Goal: Task Accomplishment & Management: Manage account settings

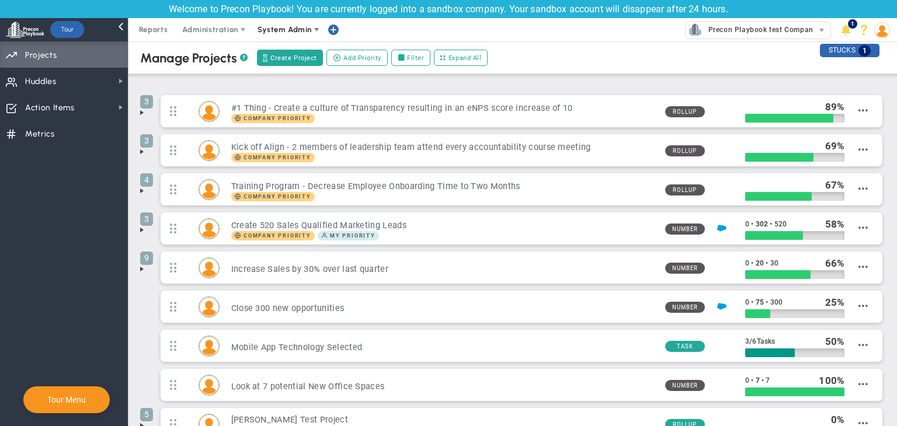
click at [287, 27] on span "System Admin" at bounding box center [285, 29] width 54 height 9
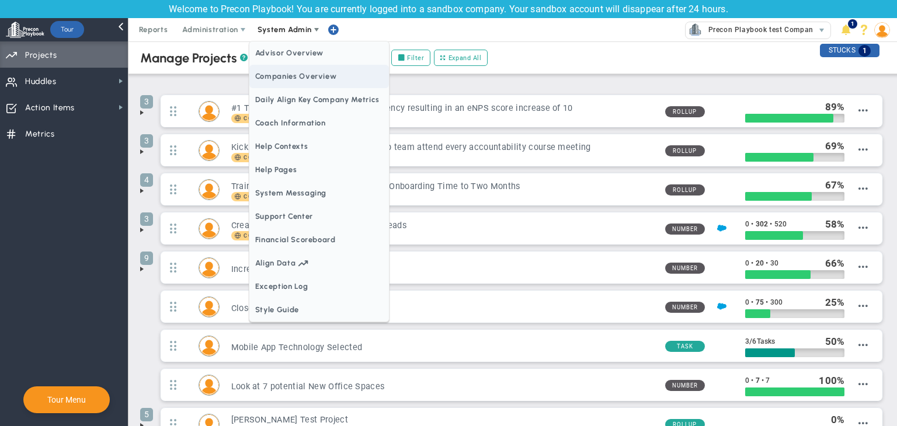
click at [294, 74] on span "Companies Overview" at bounding box center [319, 76] width 140 height 23
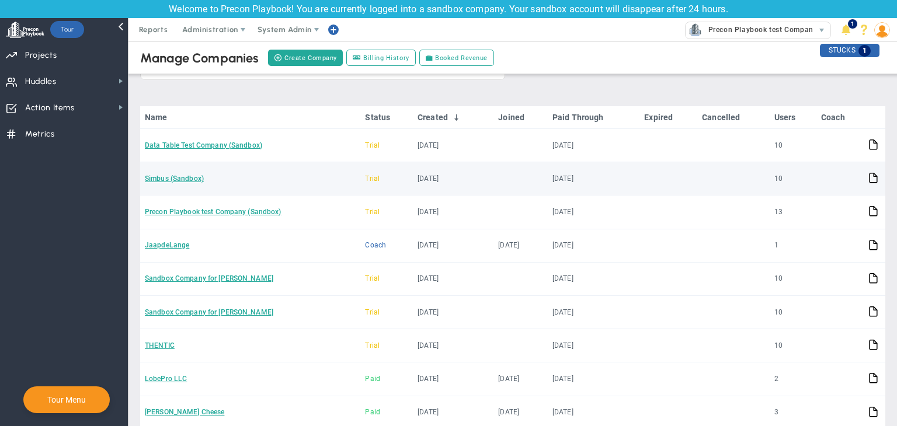
scroll to position [117, 0]
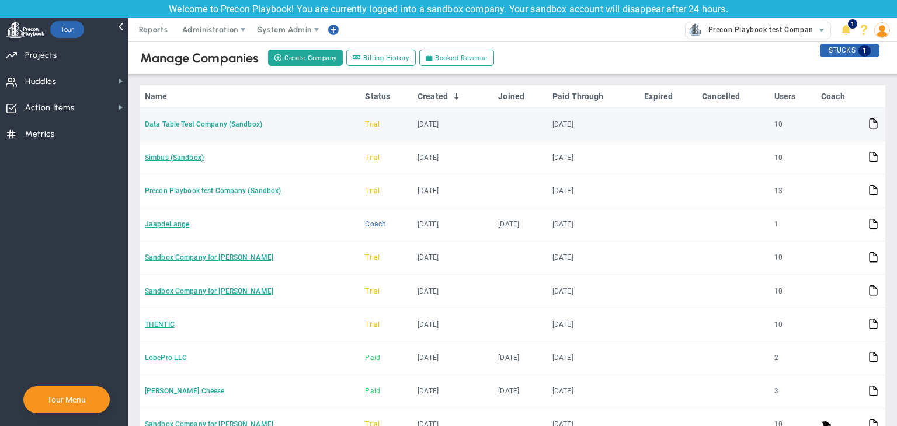
click at [211, 121] on link "Data Table Test Company (Sandbox)" at bounding box center [203, 124] width 117 height 8
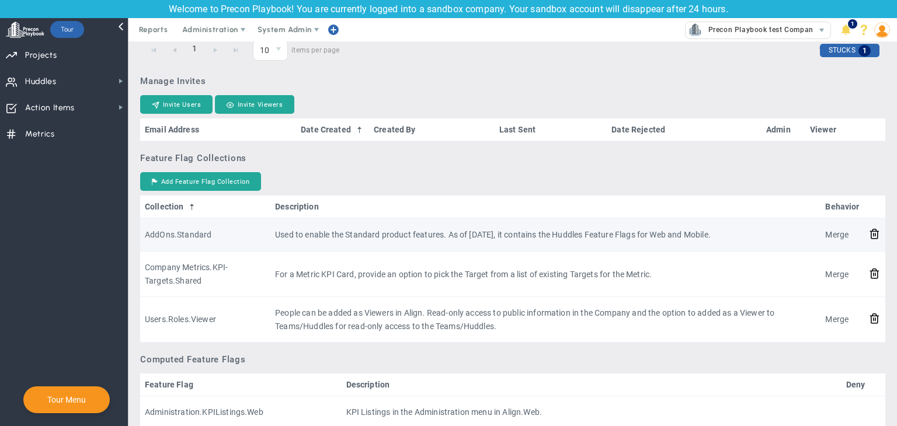
scroll to position [934, 0]
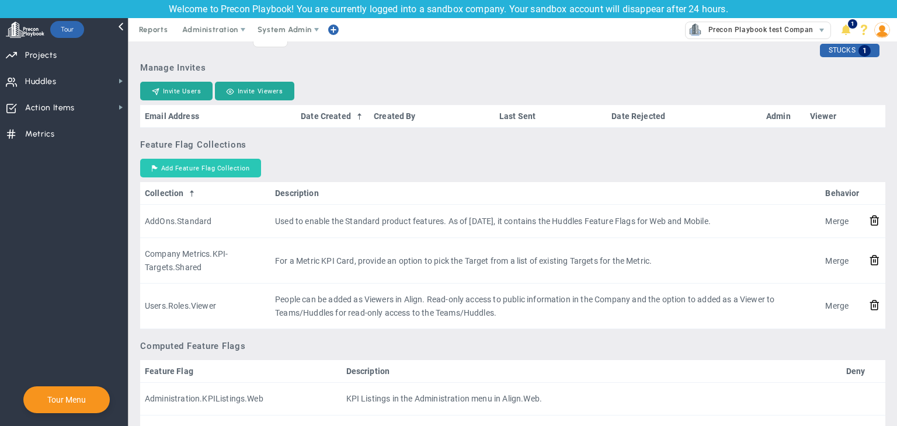
click at [221, 164] on button "Add Feature Flag Collection" at bounding box center [200, 168] width 121 height 19
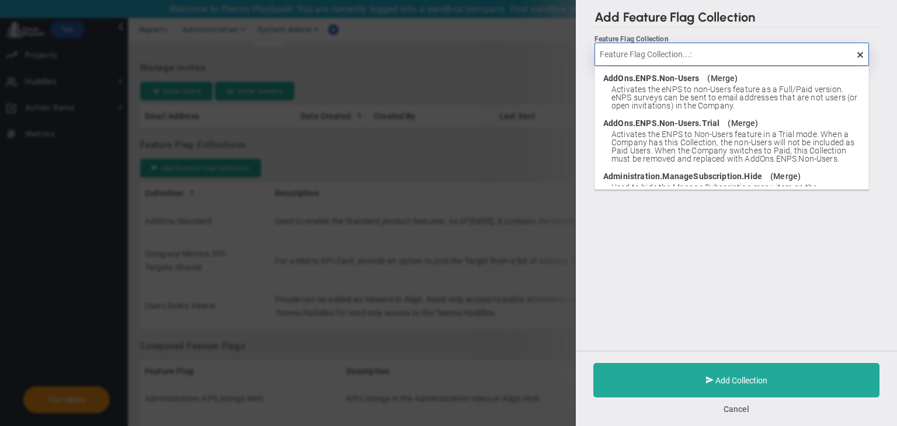
click at [707, 56] on input "text" at bounding box center [732, 54] width 274 height 23
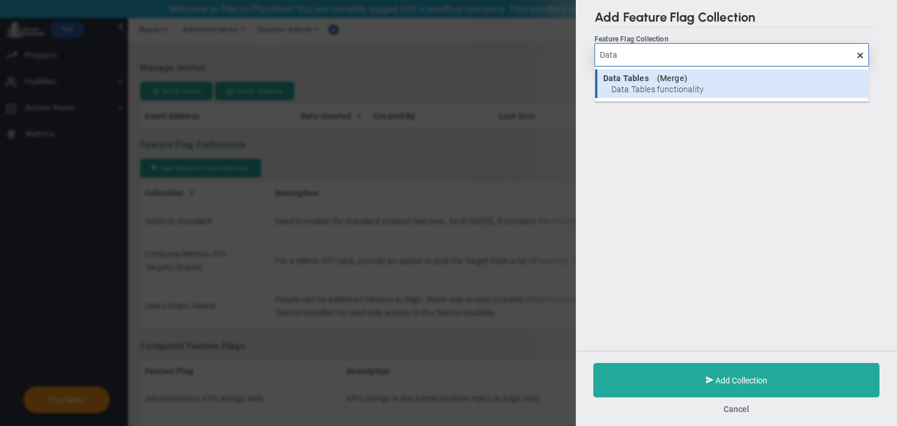
click at [707, 87] on span "Data Tables functionality" at bounding box center [736, 89] width 251 height 8
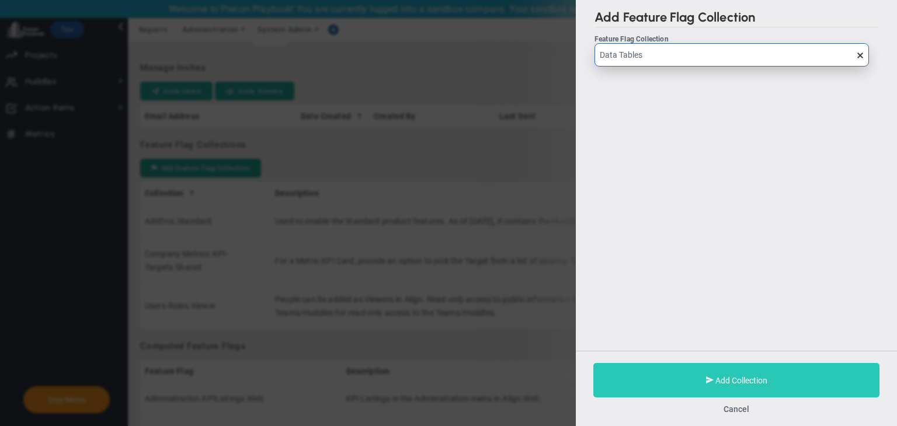
type input "Data Tables"
click at [782, 378] on button "Add Collection" at bounding box center [736, 380] width 286 height 34
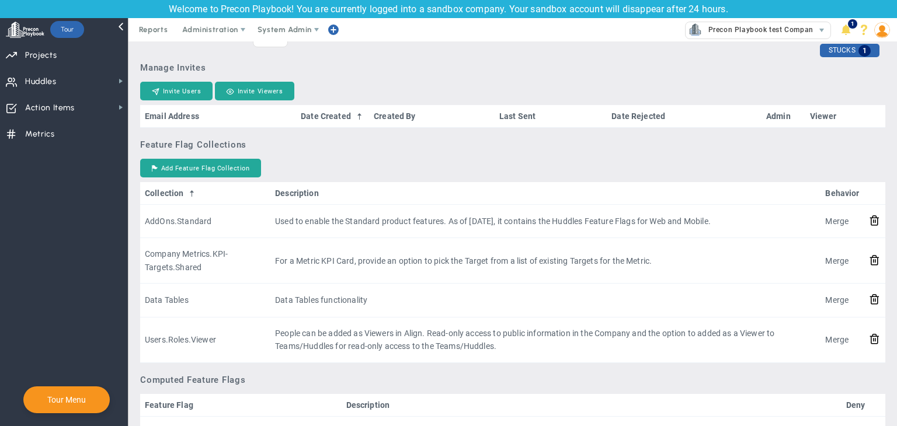
click at [885, 26] on img at bounding box center [882, 30] width 16 height 16
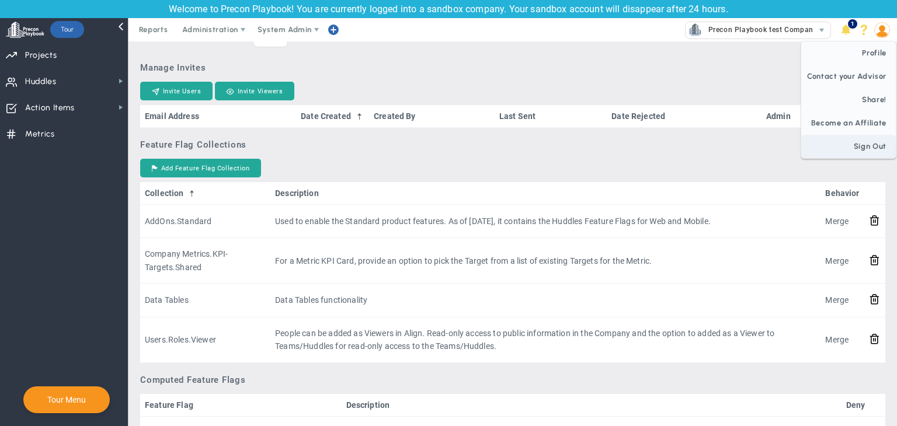
click at [887, 139] on span "Sign Out" at bounding box center [848, 146] width 95 height 23
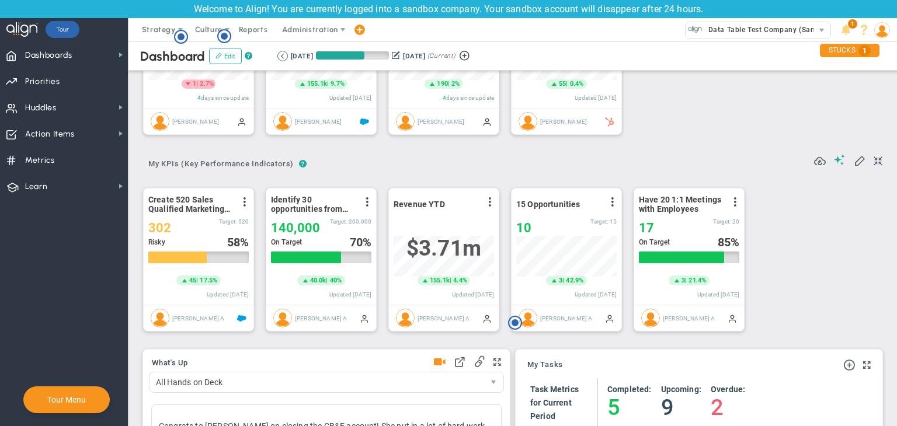
scroll to position [175, 0]
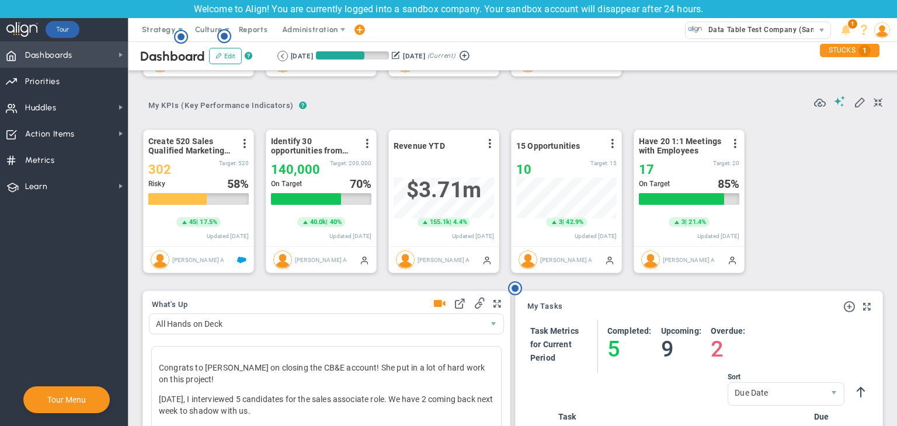
click at [112, 63] on span "Dashboards Dashboards" at bounding box center [64, 54] width 128 height 26
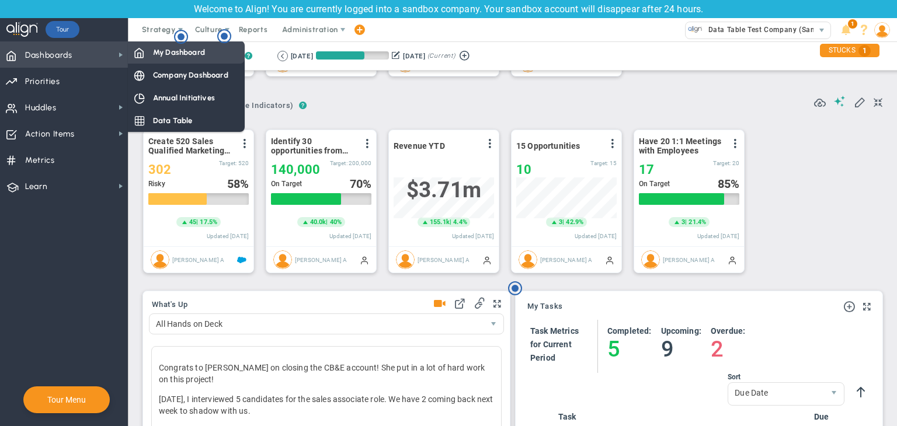
click at [182, 55] on span "My Dashboard" at bounding box center [179, 52] width 52 height 11
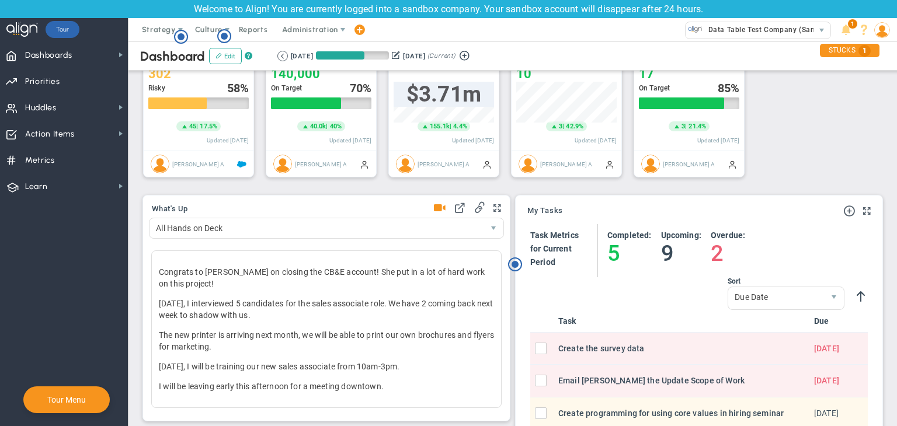
scroll to position [467, 0]
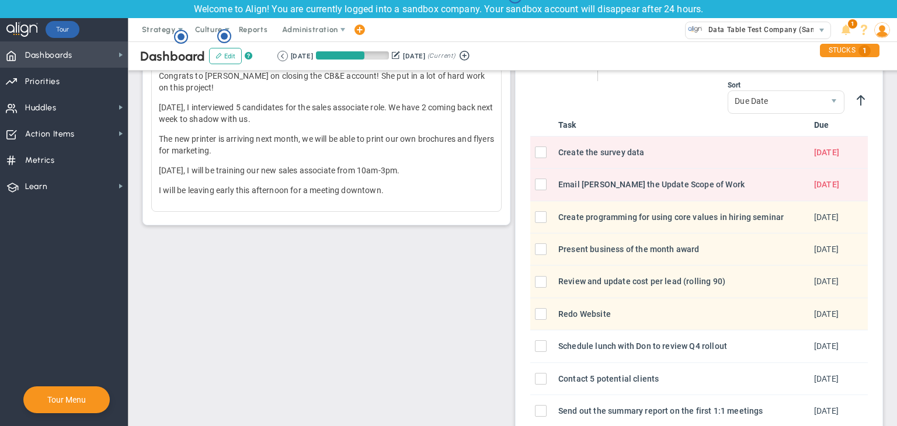
click at [84, 49] on span "Dashboards Dashboards" at bounding box center [64, 54] width 128 height 26
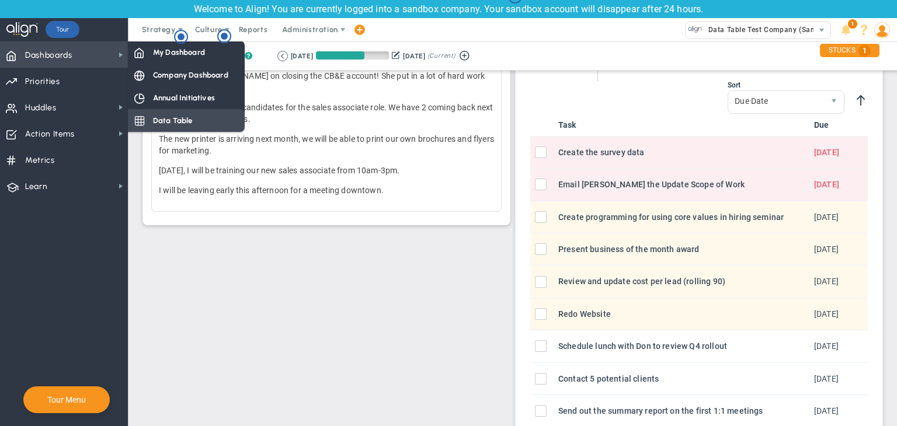
click at [149, 115] on div "Data Table" at bounding box center [186, 120] width 117 height 23
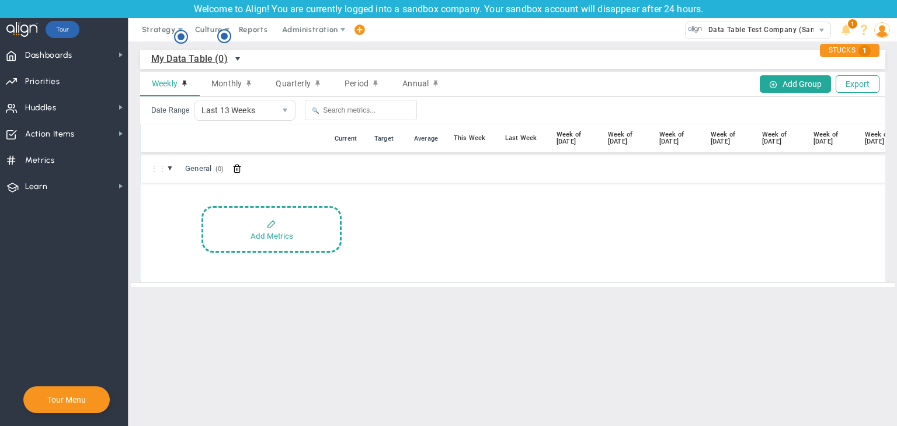
click at [236, 61] on span "select" at bounding box center [237, 58] width 9 height 9
click at [296, 29] on span "Administration" at bounding box center [309, 29] width 55 height 9
click at [82, 79] on span "Priorities Projects OKR Tree Priorities Projects OKRs" at bounding box center [64, 81] width 128 height 26
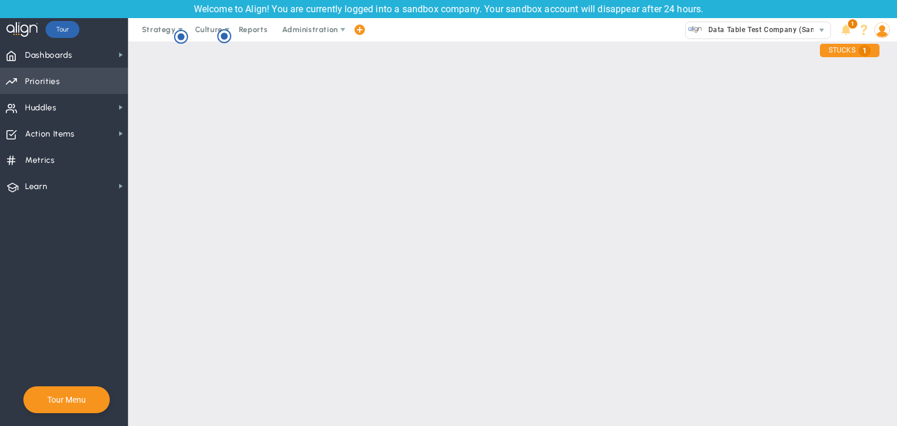
checkbox input "false"
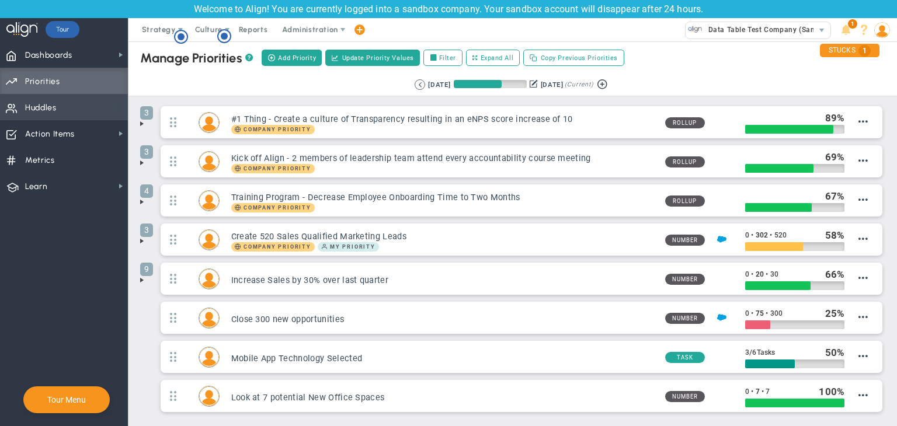
click at [117, 104] on span at bounding box center [120, 107] width 9 height 9
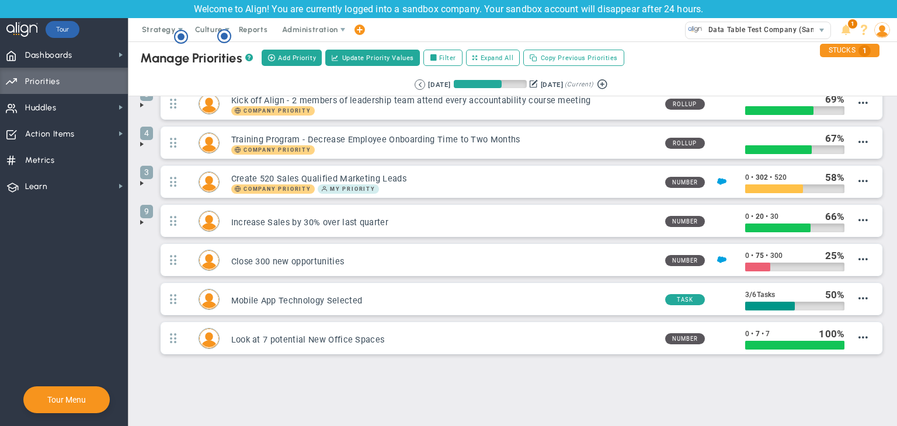
click at [140, 221] on span at bounding box center [141, 222] width 9 height 9
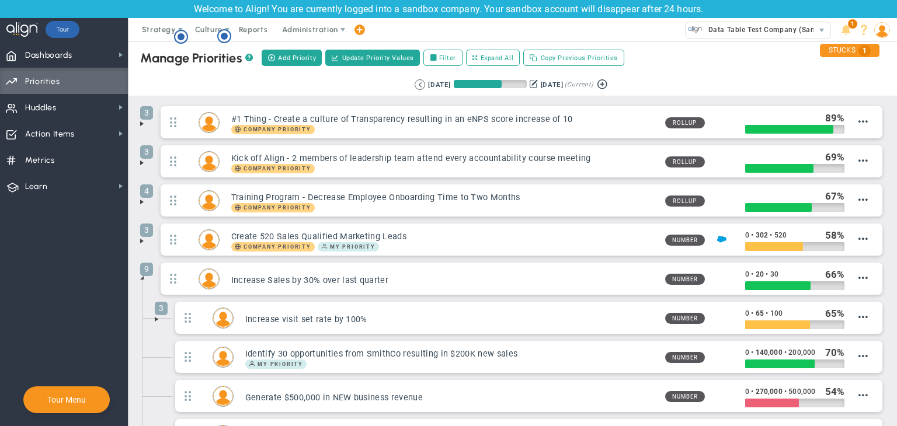
click at [142, 279] on span at bounding box center [141, 277] width 9 height 9
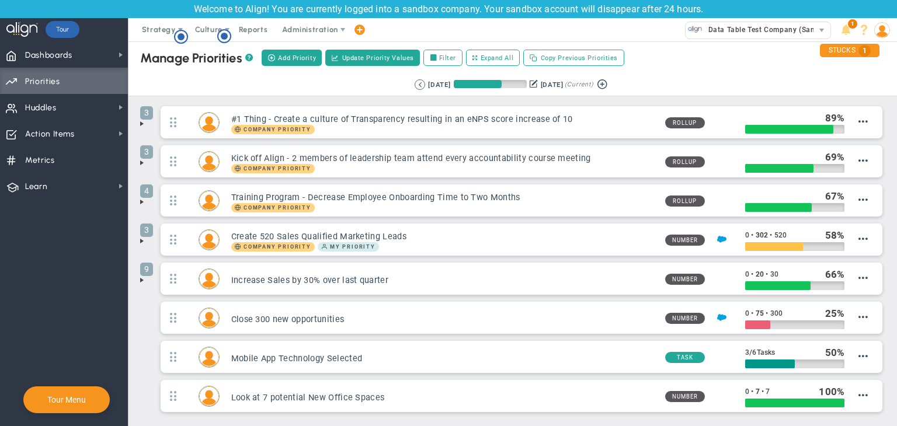
click at [141, 242] on span at bounding box center [141, 241] width 9 height 9
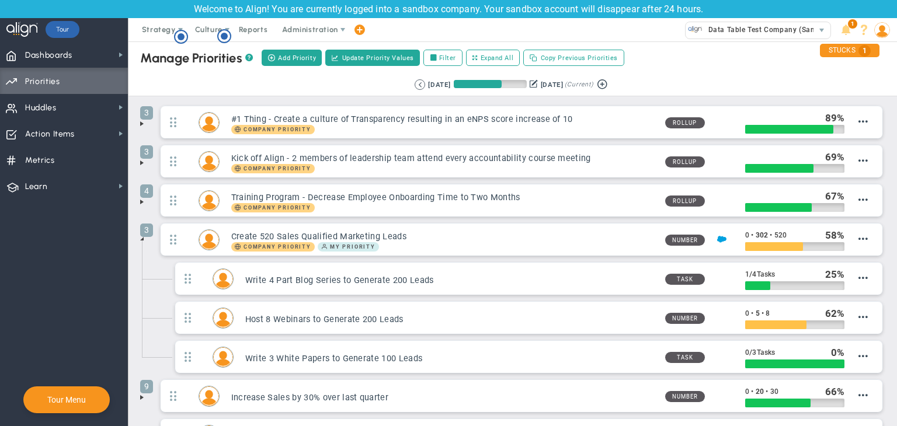
click at [142, 239] on span at bounding box center [141, 238] width 9 height 9
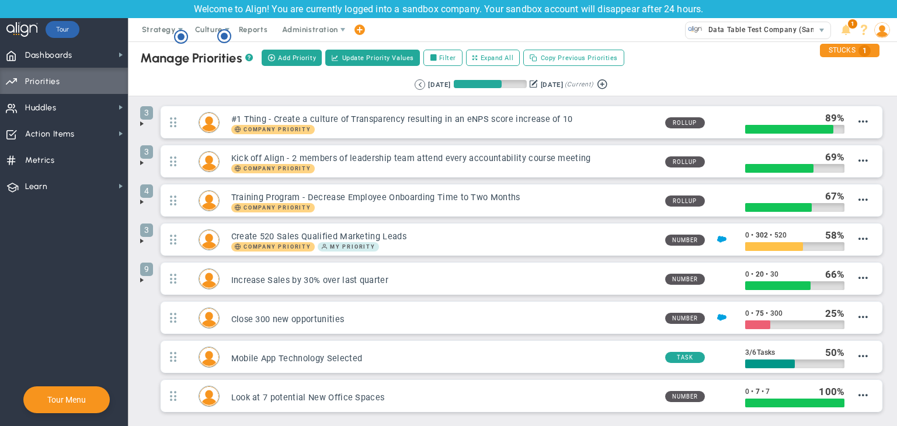
click at [140, 201] on span at bounding box center [141, 201] width 9 height 9
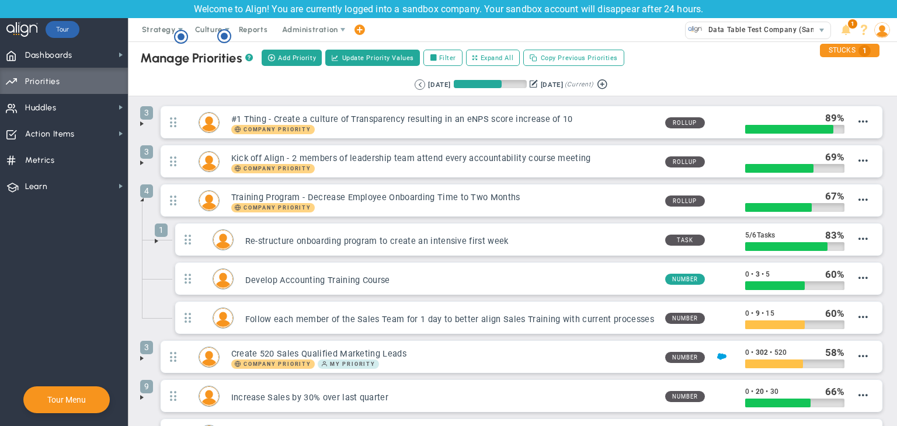
click at [140, 201] on span at bounding box center [141, 199] width 9 height 9
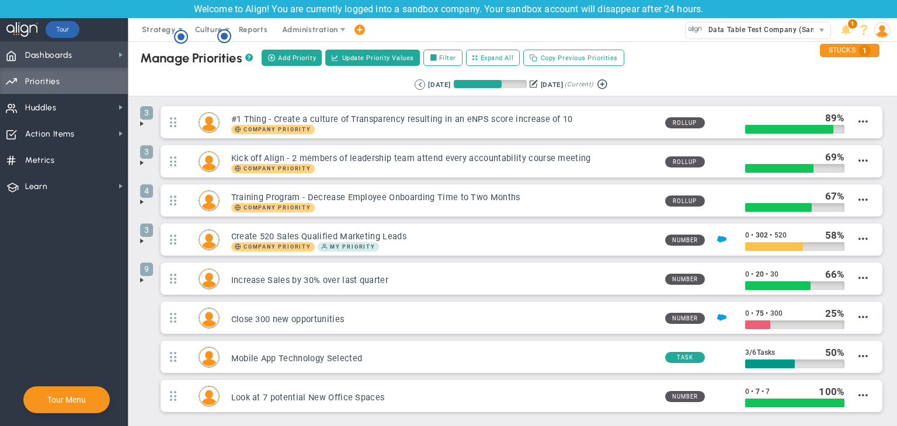
click at [76, 61] on span "Dashboards Dashboards" at bounding box center [64, 54] width 128 height 26
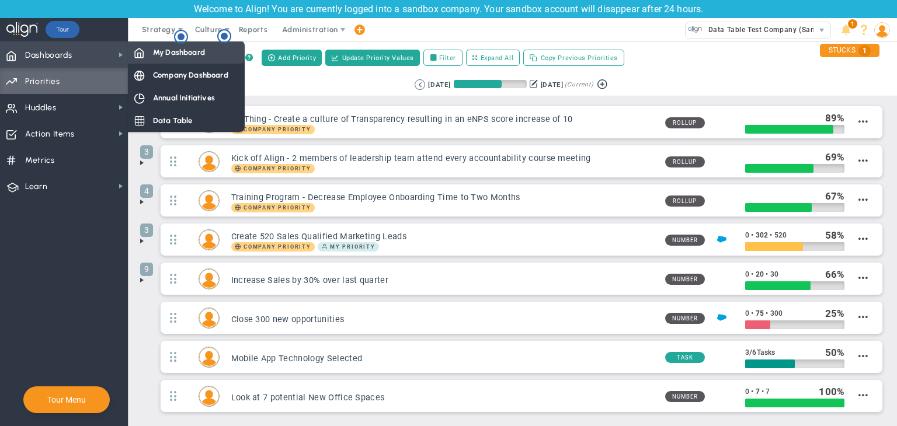
click at [142, 48] on span at bounding box center [139, 52] width 11 height 11
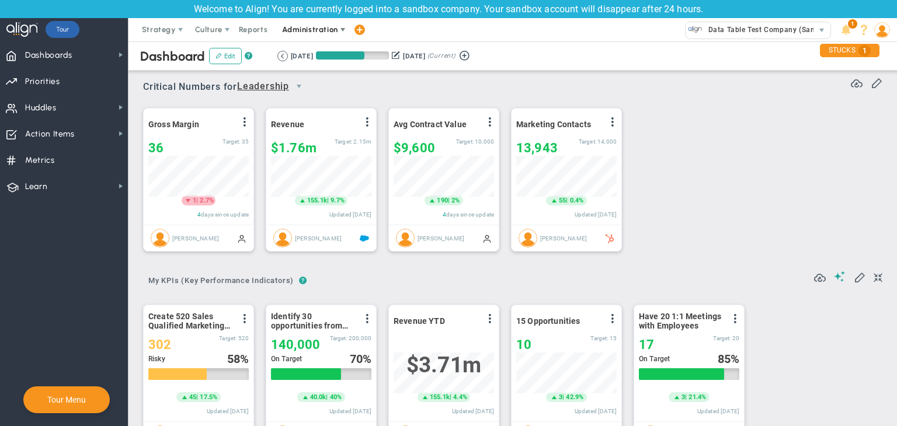
click at [317, 29] on span "Administration" at bounding box center [309, 29] width 55 height 9
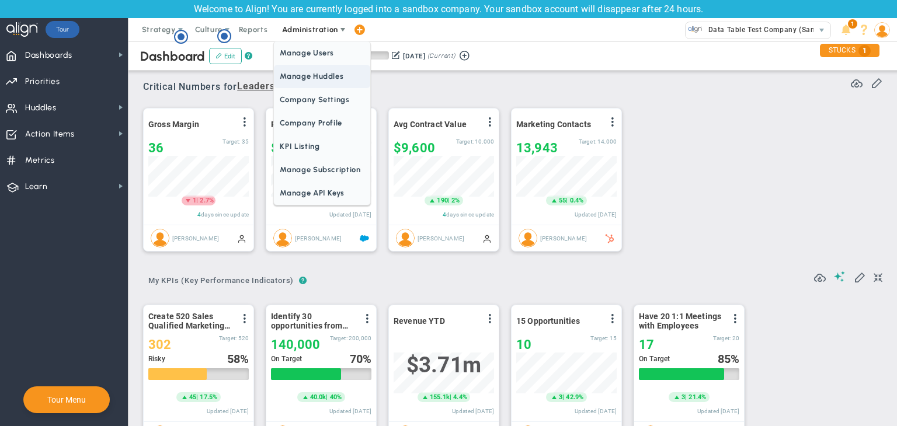
click at [301, 72] on span "Manage Huddles" at bounding box center [322, 76] width 96 height 23
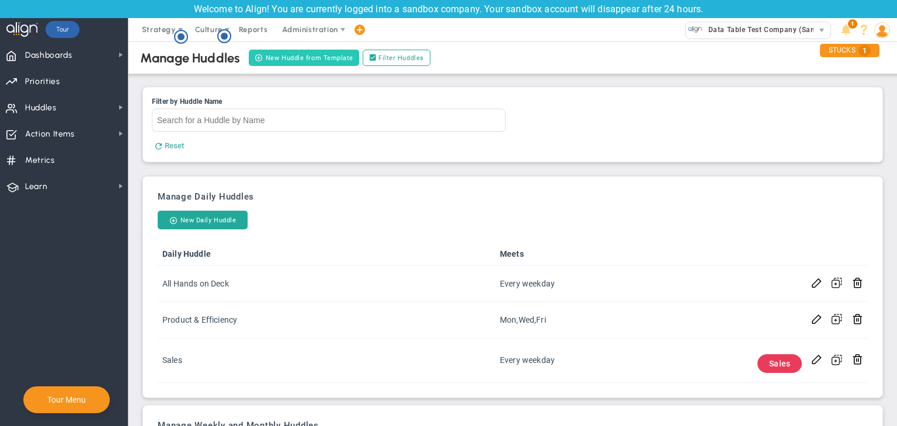
click at [332, 53] on button "New Huddle from Template" at bounding box center [304, 58] width 110 height 16
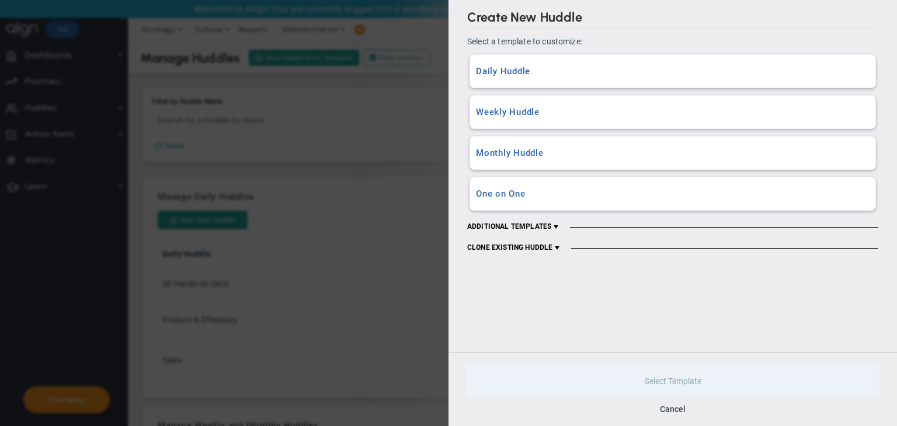
click at [548, 66] on h3 "Daily Huddle" at bounding box center [673, 71] width 394 height 11
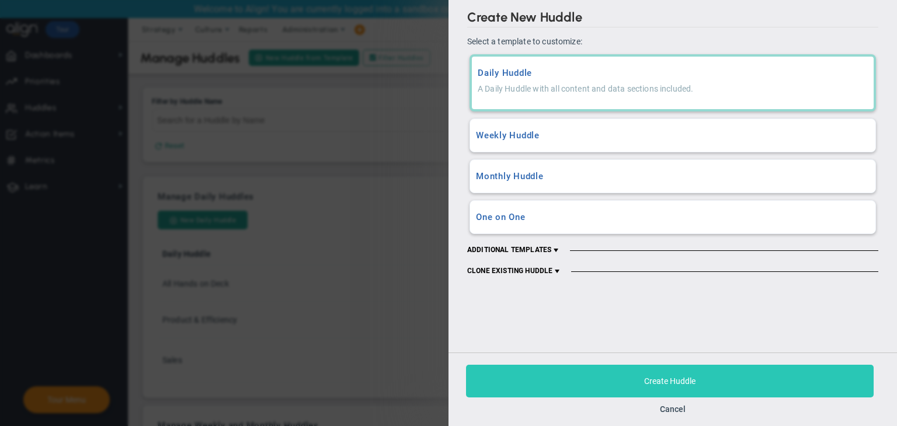
click at [653, 377] on span "Create Huddle" at bounding box center [669, 381] width 51 height 9
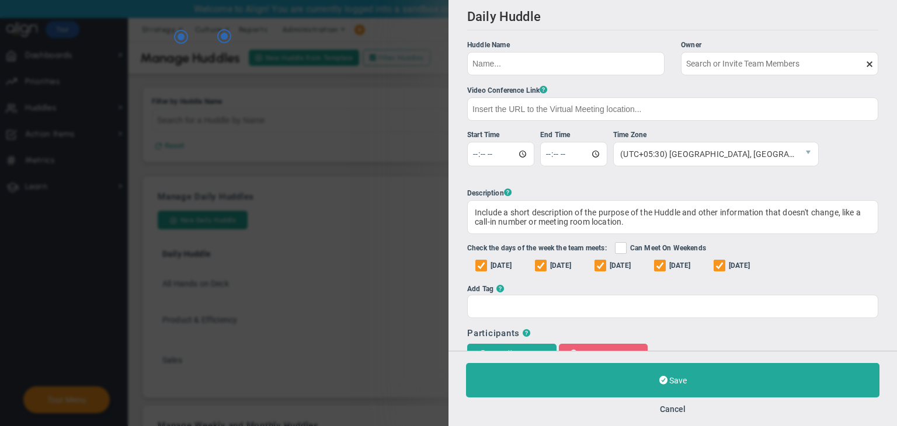
type input "[PERSON_NAME] A"
click at [569, 64] on input "Huddle Name Owner [PERSON_NAME] A The Huddle Owner must be a member of the Hudd…" at bounding box center [565, 62] width 197 height 23
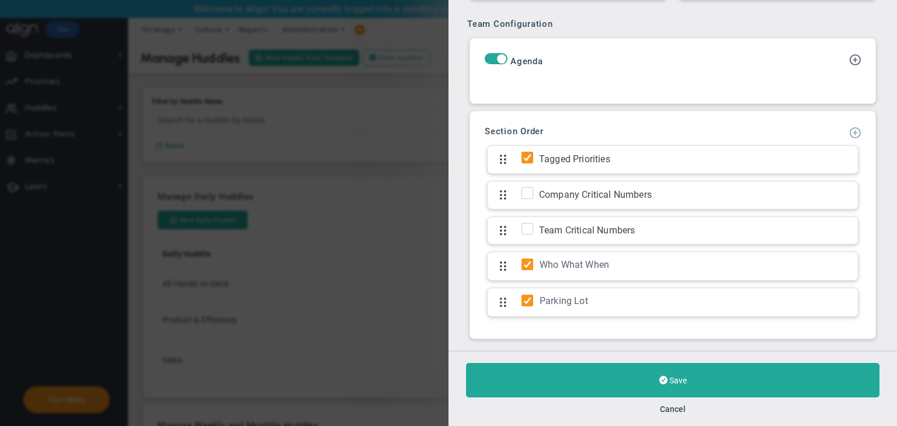
type input "Daily Huddle 15/09"
click at [849, 135] on span at bounding box center [855, 132] width 12 height 12
click at [822, 164] on span "Add KPI Section" at bounding box center [825, 171] width 99 height 19
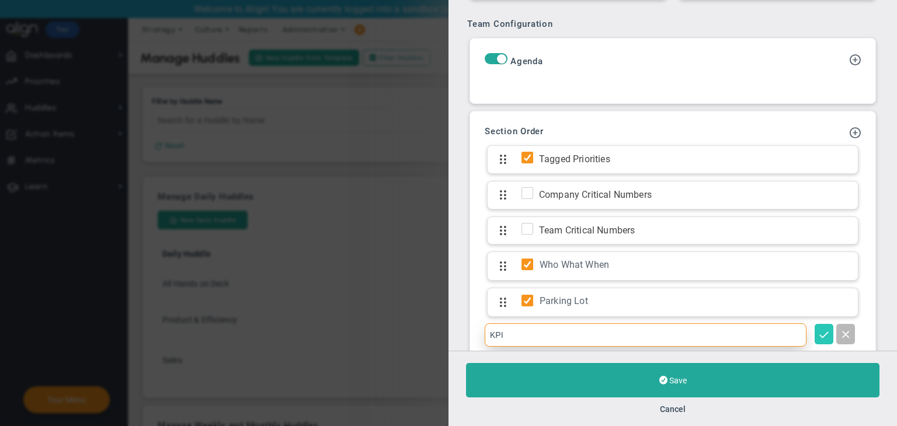
type input "KPI"
click at [820, 333] on span at bounding box center [824, 334] width 12 height 12
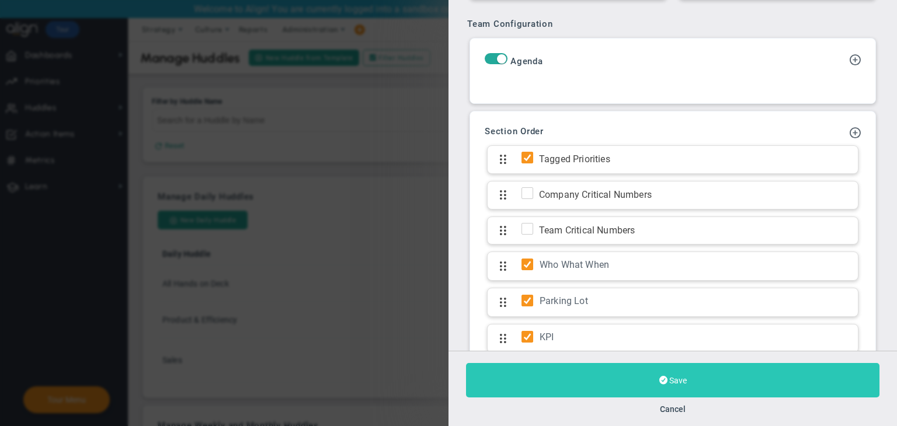
click at [754, 376] on button "Save" at bounding box center [672, 380] width 413 height 34
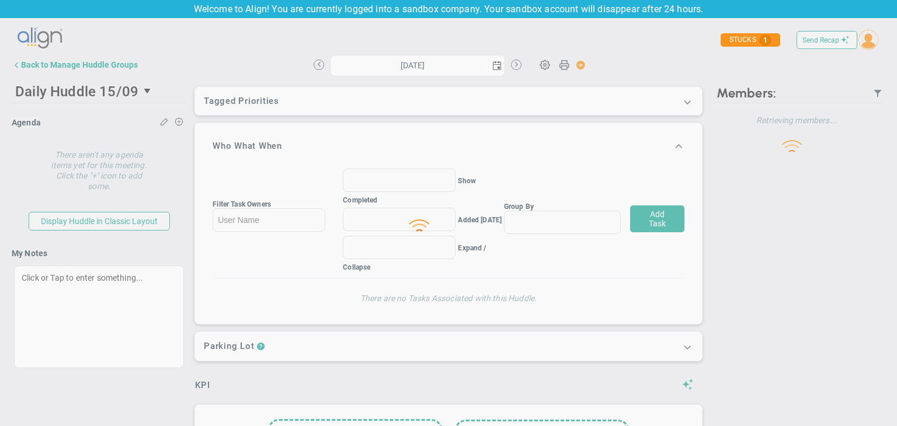
type input "[DATE]"
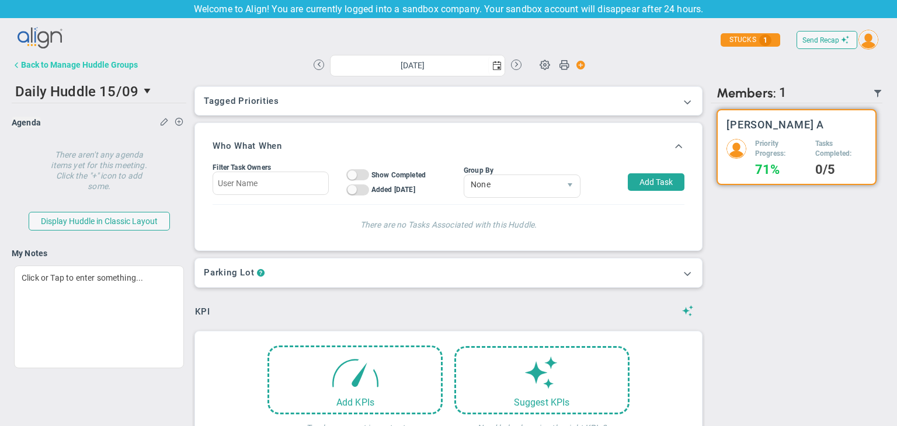
click at [82, 66] on div "Back to Manage Huddle Groups" at bounding box center [79, 64] width 117 height 9
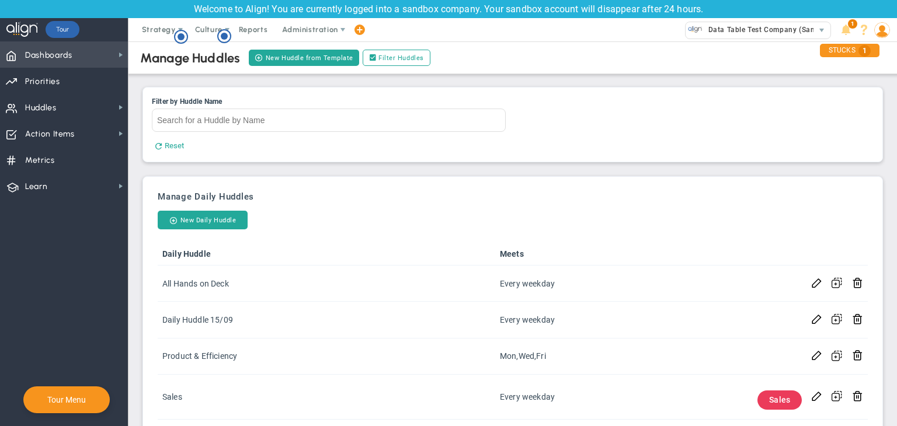
click at [66, 53] on span "Dashboards" at bounding box center [48, 55] width 47 height 25
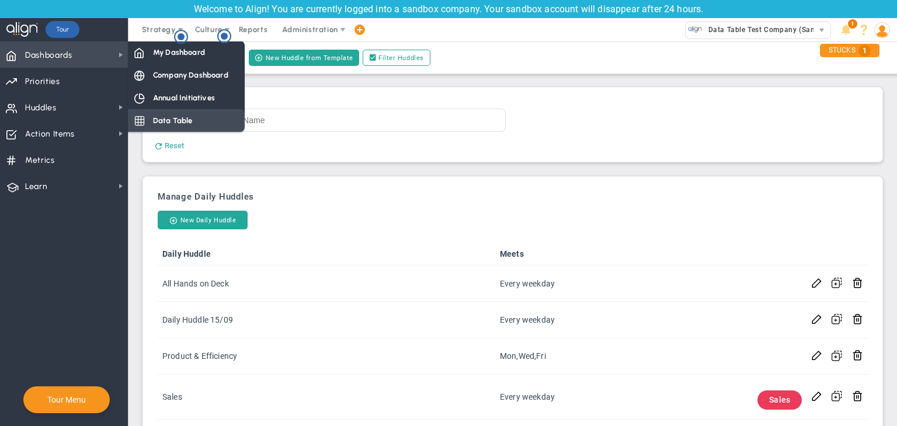
click at [180, 114] on div "Data Table" at bounding box center [186, 120] width 117 height 23
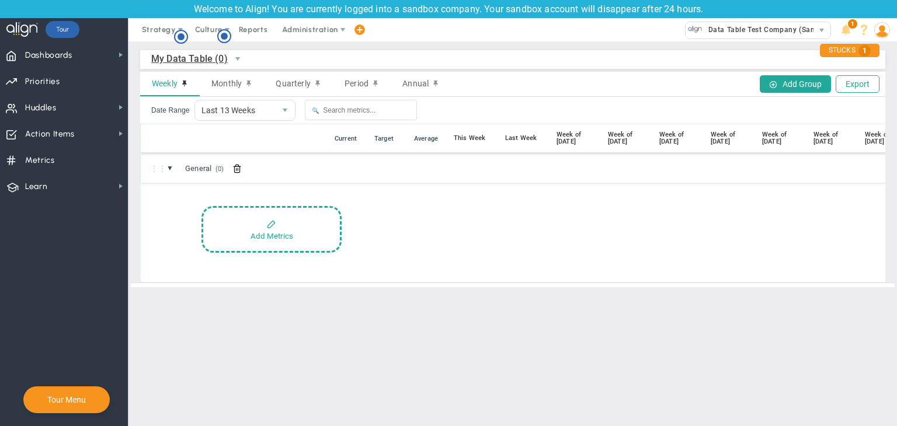
click at [203, 66] on span "My Data Table (0)" at bounding box center [215, 59] width 128 height 20
click at [231, 110] on li "Company Data Table (0)" at bounding box center [215, 110] width 127 height 25
click at [206, 60] on span "Company Data Table (0)" at bounding box center [203, 58] width 104 height 15
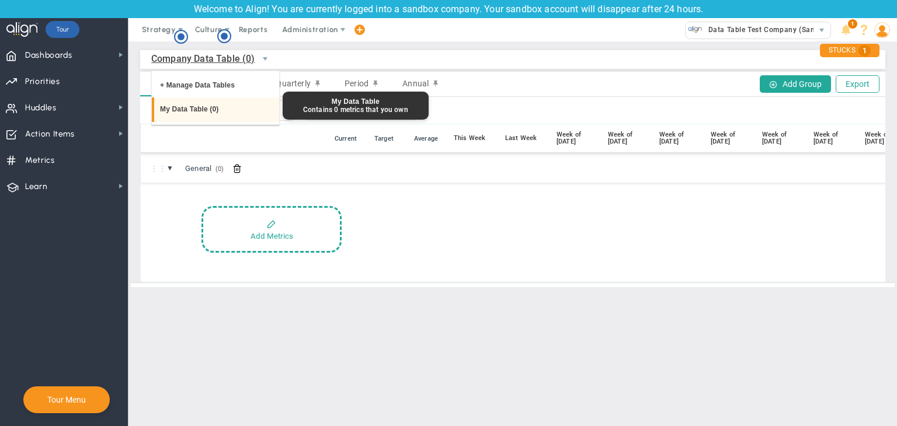
click at [194, 102] on li "My Data Table (0)" at bounding box center [215, 110] width 127 height 25
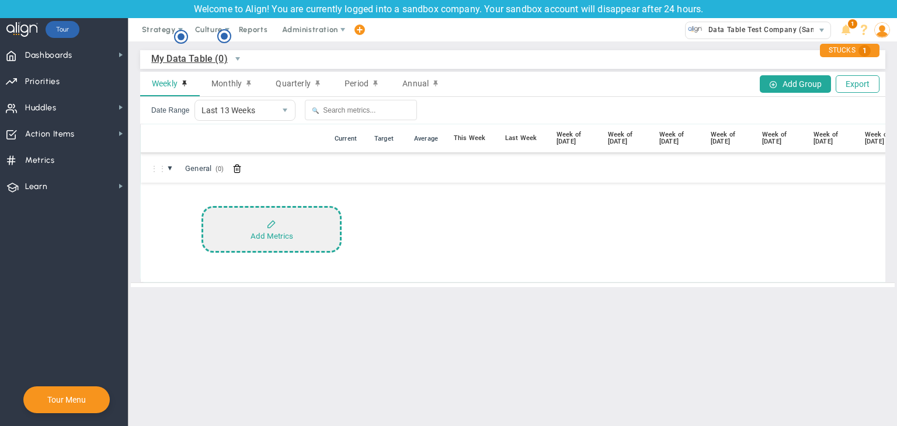
click at [269, 210] on button "Add Metrics" at bounding box center [271, 229] width 140 height 47
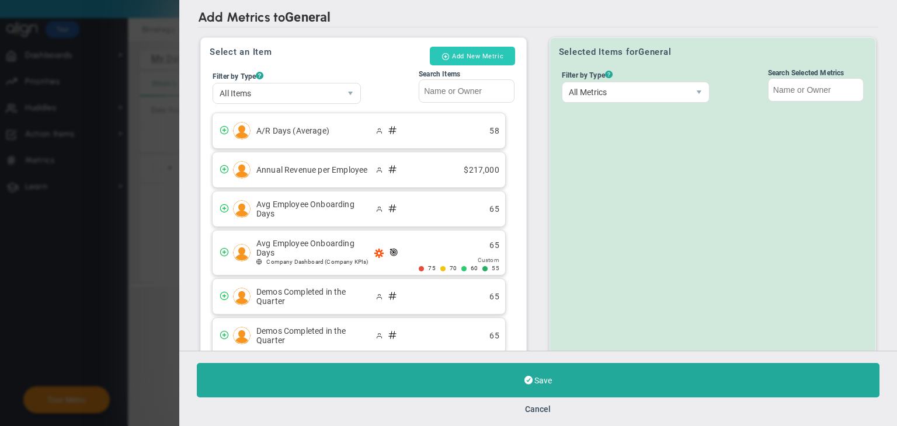
click at [489, 55] on button "Add New Metric" at bounding box center [472, 56] width 85 height 19
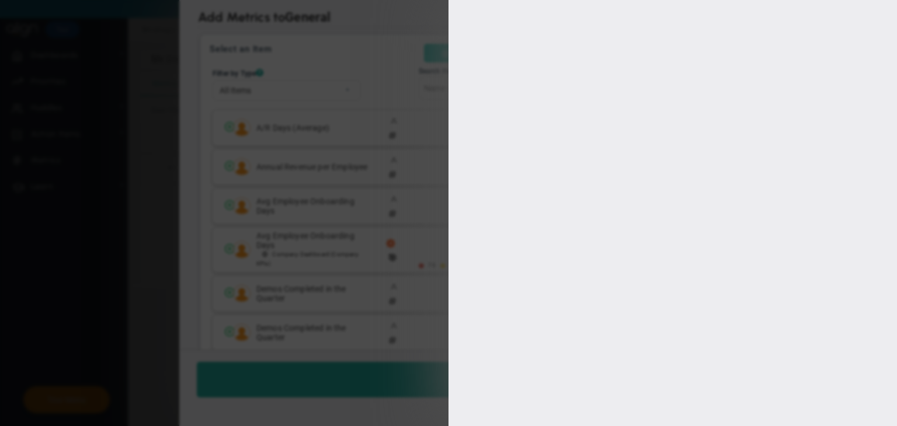
type input "[PERSON_NAME] A"
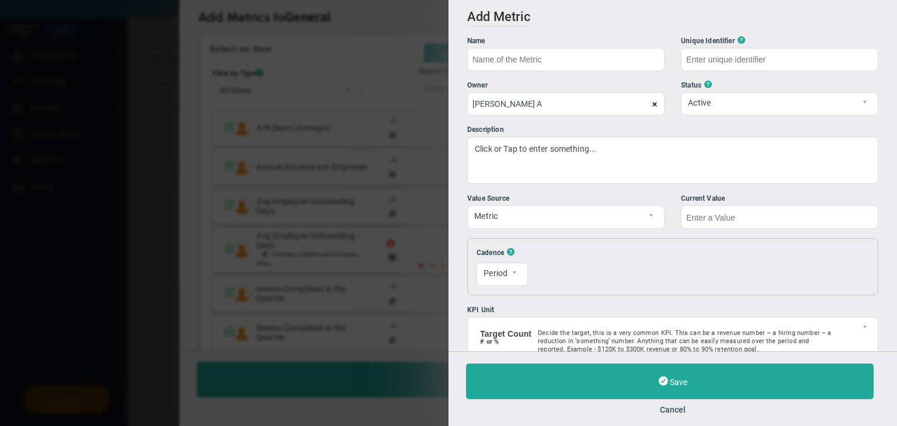
click at [668, 415] on div "Save Cancel" at bounding box center [673, 389] width 449 height 75
click at [672, 411] on button "Cancel" at bounding box center [672, 409] width 413 height 9
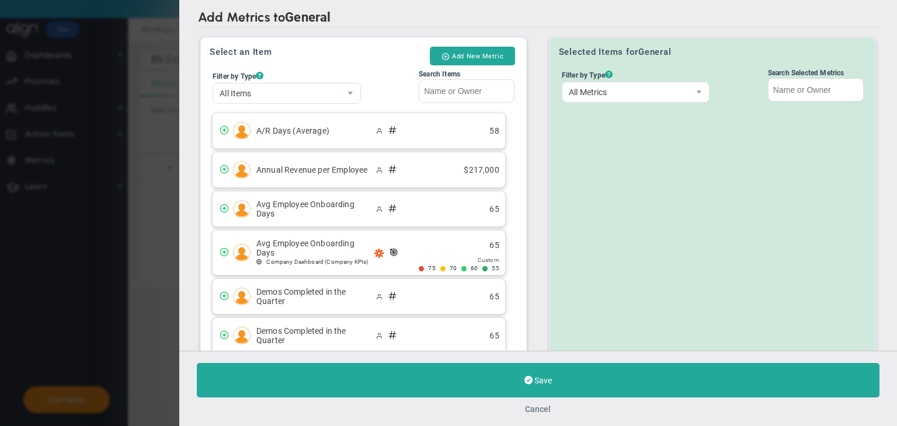
click at [540, 405] on button "Cancel" at bounding box center [539, 409] width 26 height 9
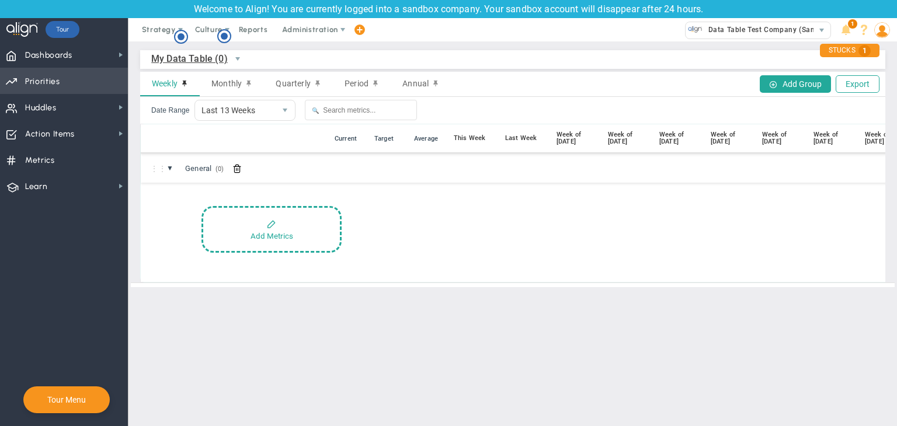
click at [47, 79] on span "Priorities" at bounding box center [42, 81] width 35 height 25
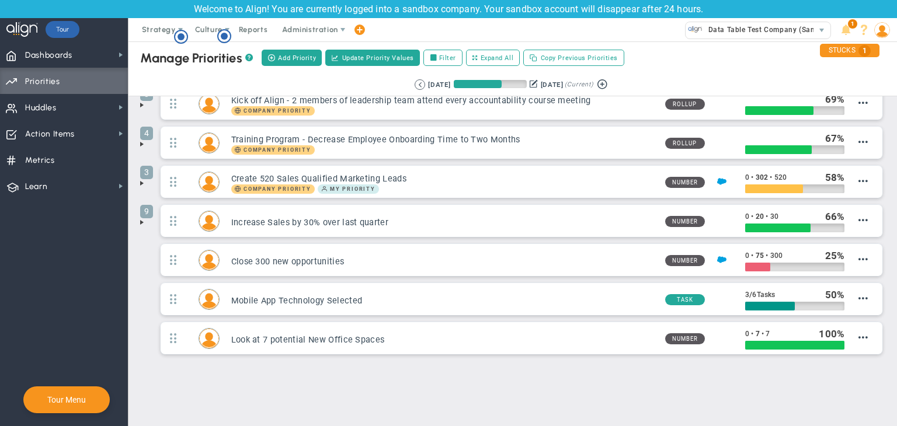
click at [141, 220] on span at bounding box center [141, 222] width 9 height 9
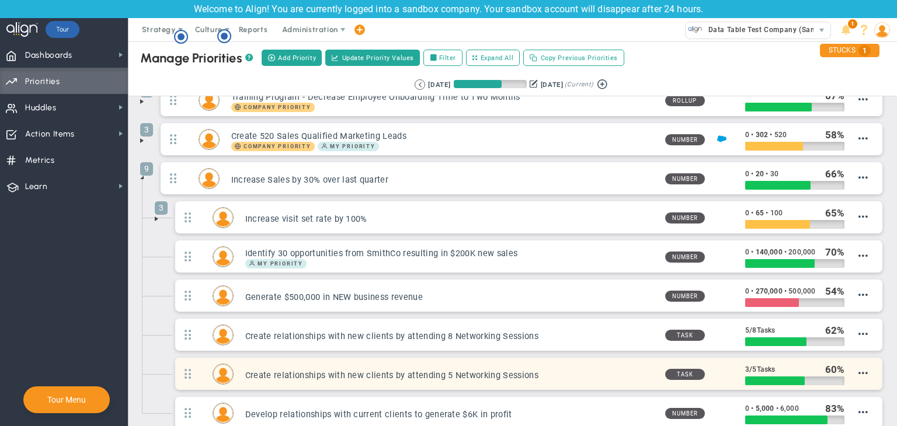
scroll to position [291, 0]
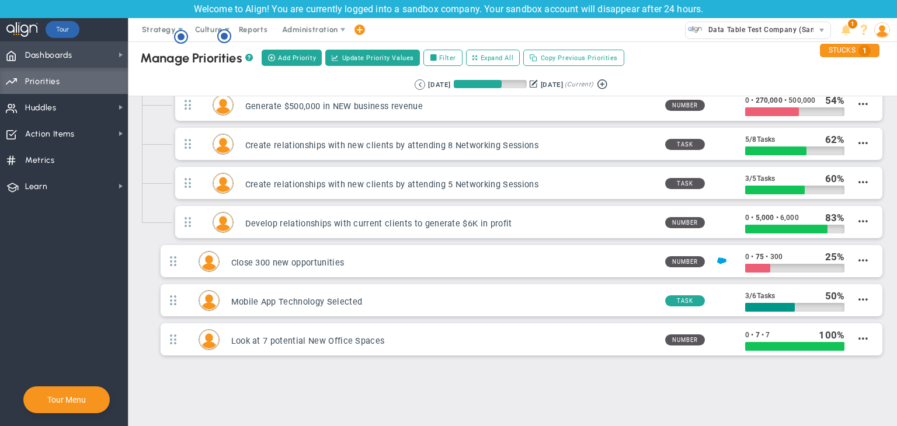
click at [61, 55] on span "Dashboards" at bounding box center [48, 55] width 47 height 25
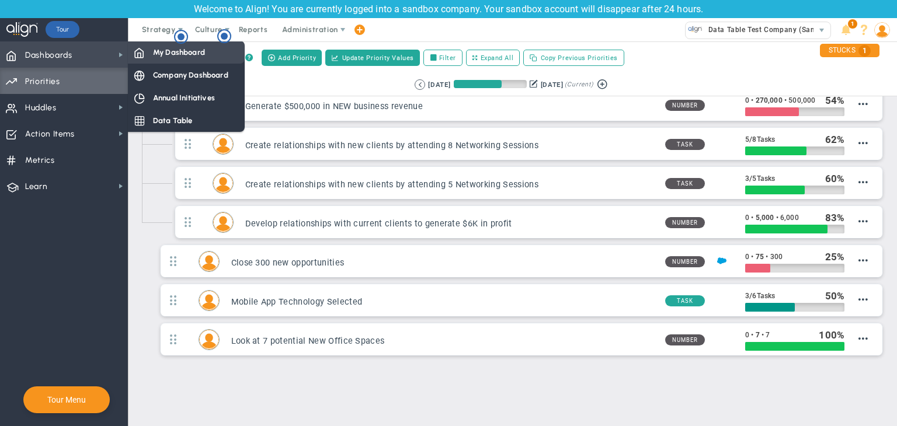
click at [175, 47] on span "My Dashboard" at bounding box center [179, 52] width 52 height 11
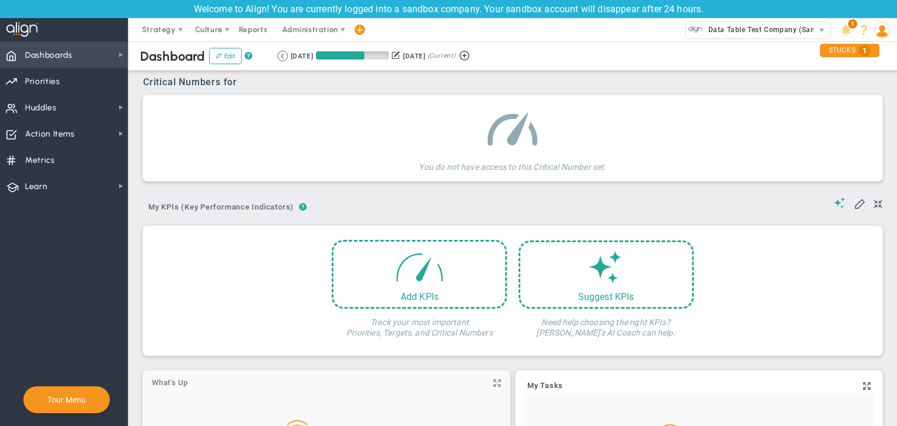
click at [105, 48] on span "Dashboards Dashboards" at bounding box center [64, 54] width 128 height 26
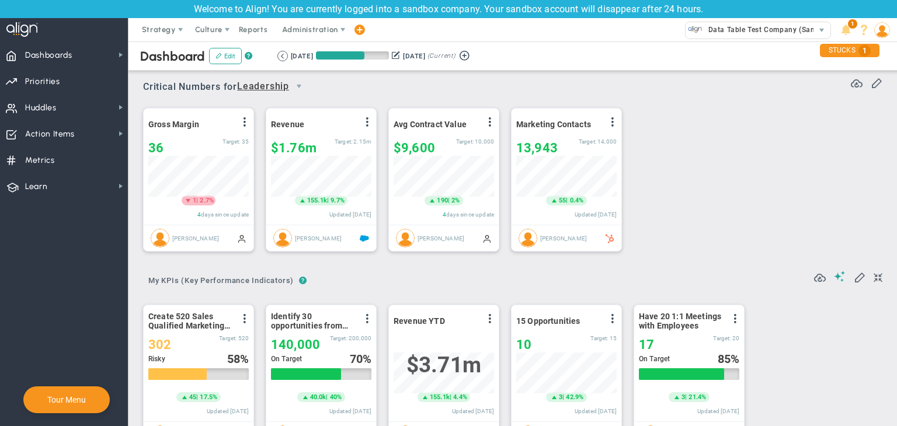
scroll to position [40, 100]
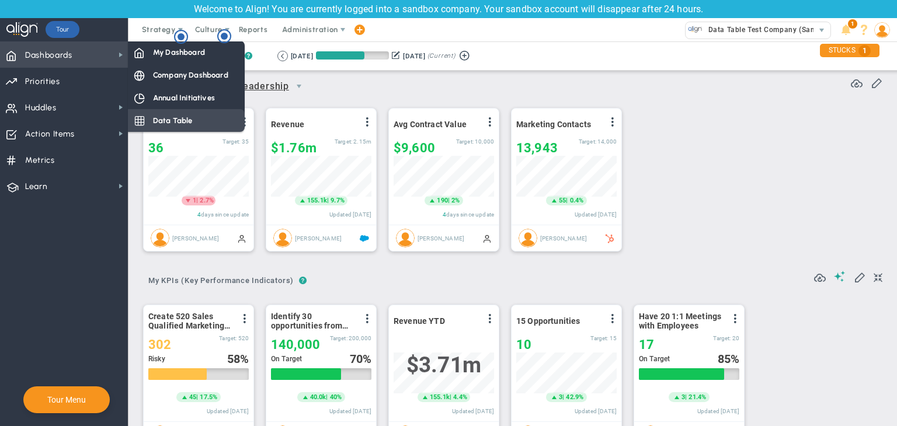
click at [162, 116] on span "Data Table" at bounding box center [173, 120] width 40 height 11
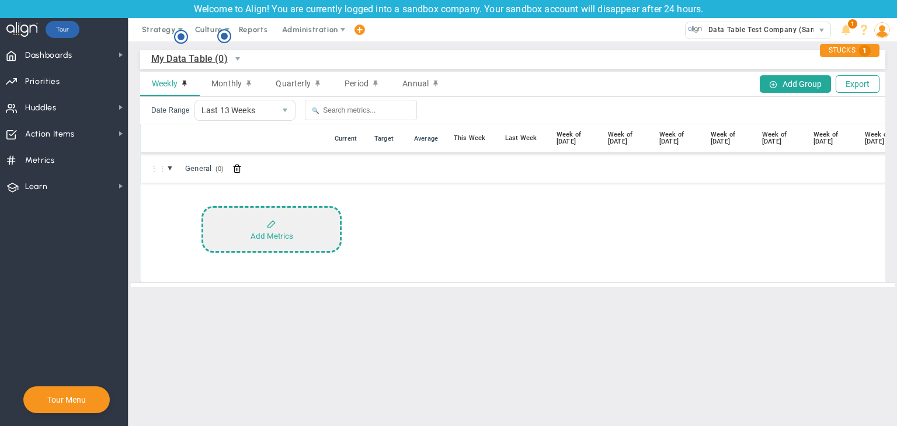
click at [315, 228] on button "Add Metrics" at bounding box center [271, 229] width 140 height 47
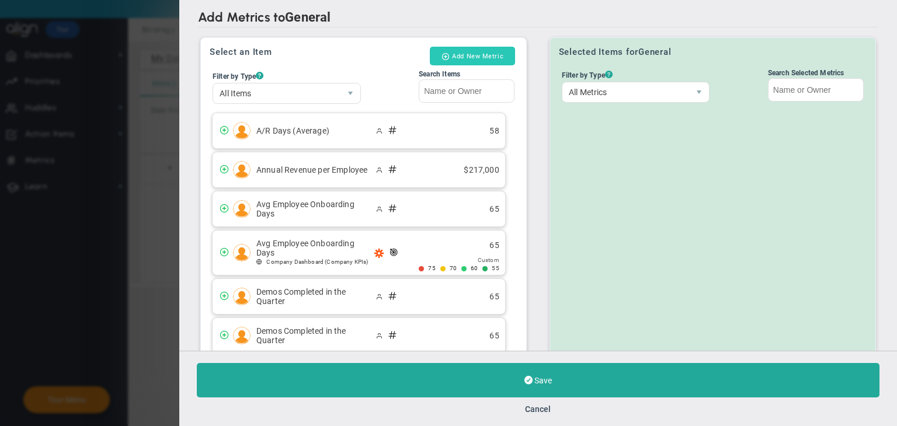
click at [467, 58] on button "Add New Metric" at bounding box center [472, 56] width 85 height 19
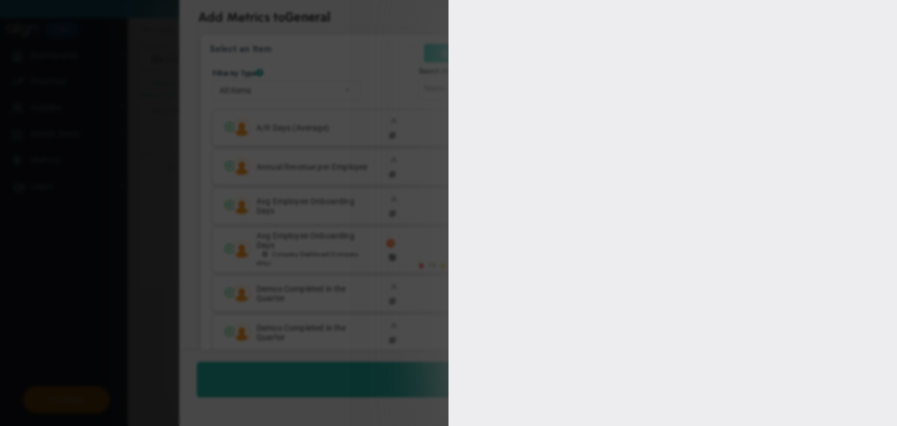
type input "[PERSON_NAME] A"
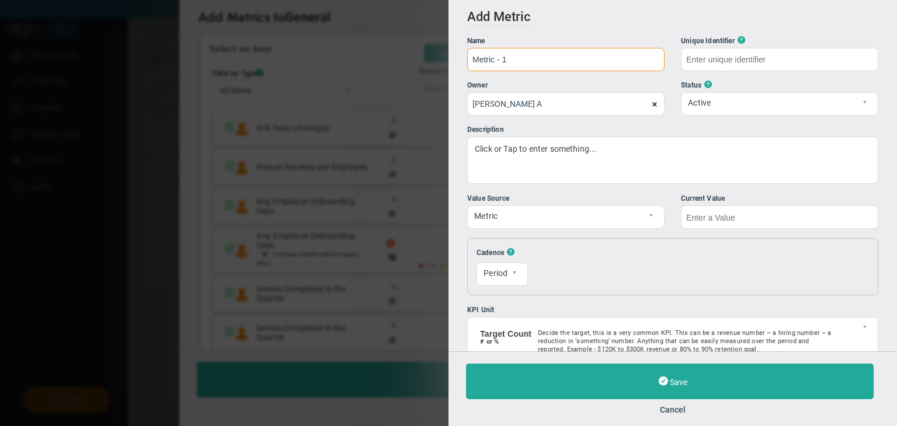
type input "Metric - 1"
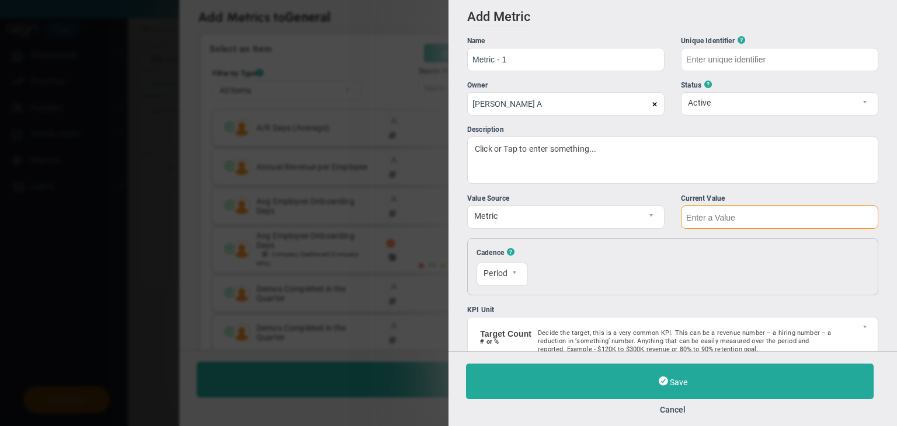
click at [712, 213] on input "text" at bounding box center [779, 217] width 197 height 23
type input "Metric---1"
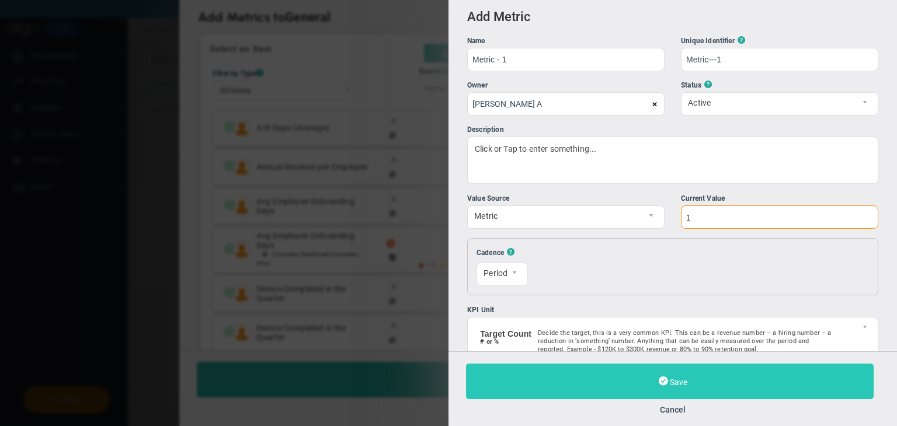
type input "1"
click at [712, 384] on button "Save" at bounding box center [670, 382] width 408 height 36
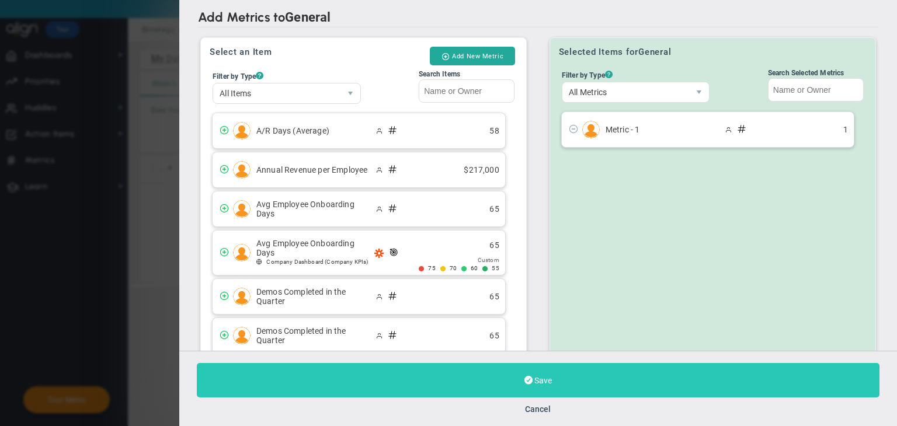
click at [623, 377] on button "Save" at bounding box center [538, 380] width 683 height 34
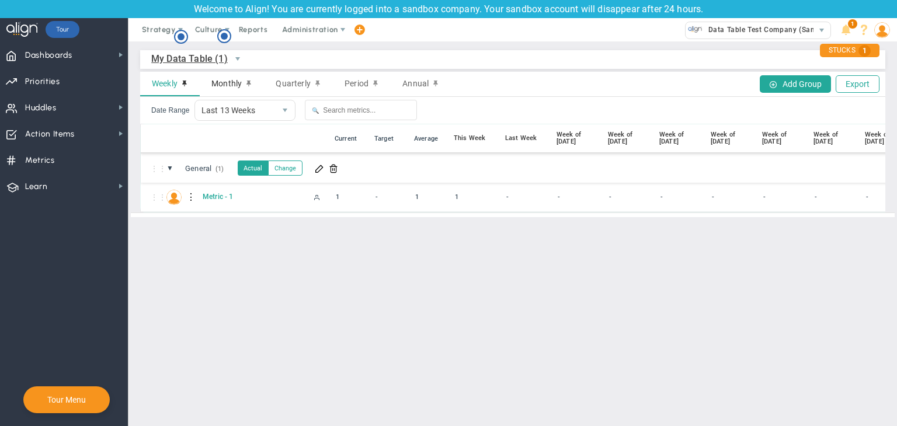
click at [210, 85] on div "Monthly" at bounding box center [232, 84] width 64 height 25
click at [301, 81] on span "Quarterly" at bounding box center [293, 83] width 34 height 9
click at [353, 84] on span "Period" at bounding box center [357, 83] width 24 height 9
click at [412, 84] on span "Annual" at bounding box center [415, 83] width 26 height 9
click at [301, 87] on span "Quarterly" at bounding box center [293, 83] width 34 height 9
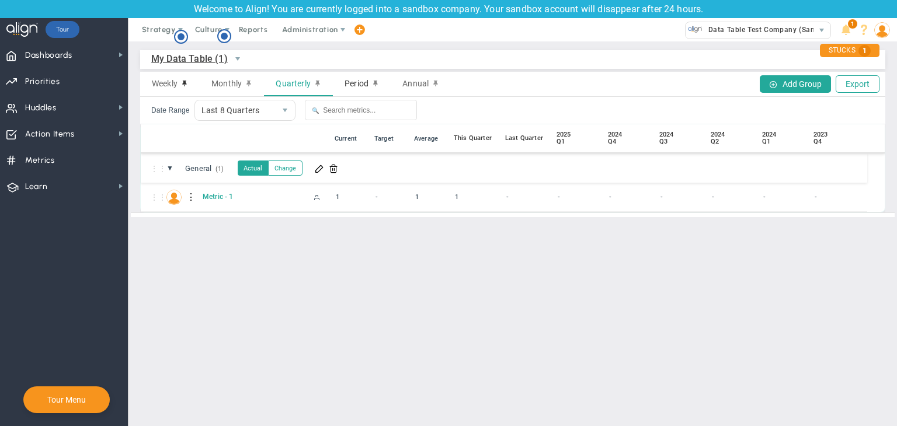
click at [362, 78] on div "Period" at bounding box center [362, 84] width 58 height 25
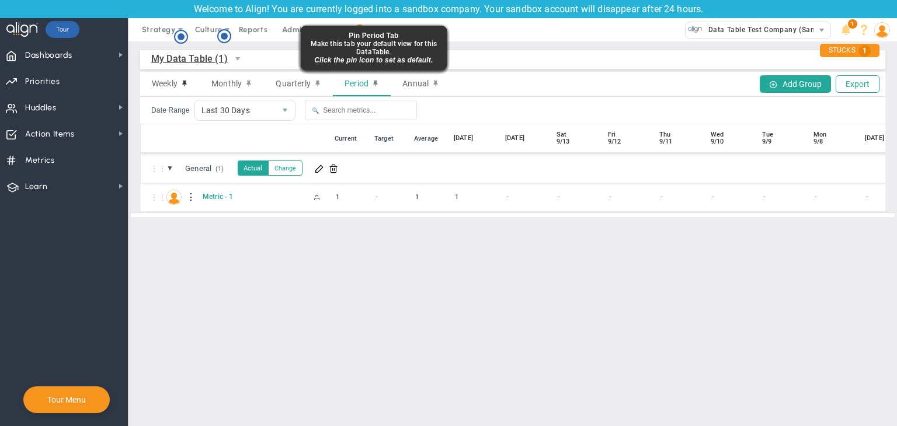
click at [375, 82] on span at bounding box center [375, 83] width 7 height 8
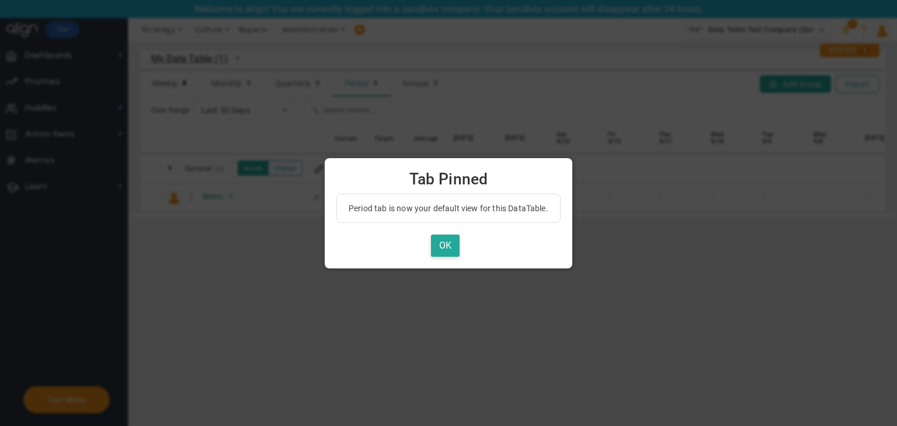
click at [457, 232] on div "Period tab is now your default view for this DataTable. OK" at bounding box center [448, 226] width 224 height 64
click at [453, 237] on button "OK" at bounding box center [445, 246] width 29 height 23
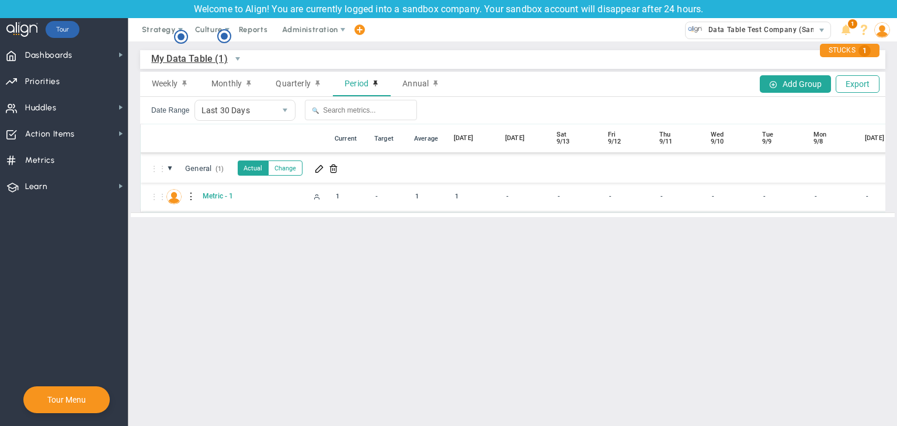
click at [192, 197] on div at bounding box center [191, 196] width 8 height 19
click at [221, 199] on div "Edit" at bounding box center [239, 200] width 81 height 24
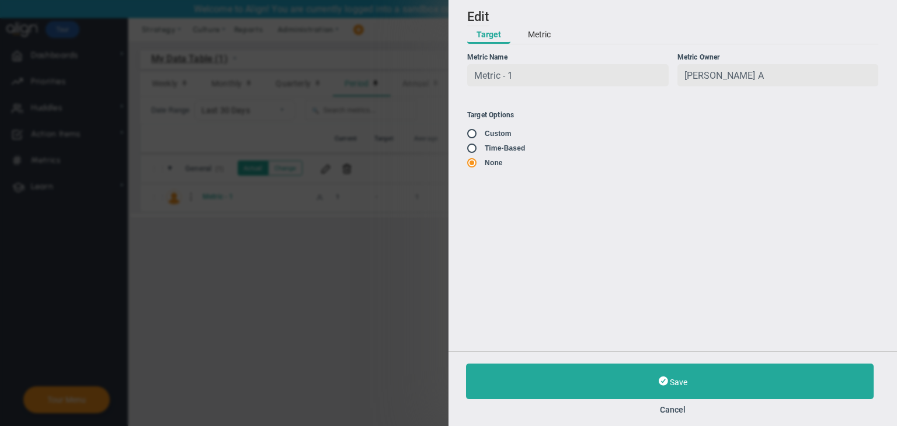
click at [545, 29] on button "Metric" at bounding box center [539, 35] width 41 height 18
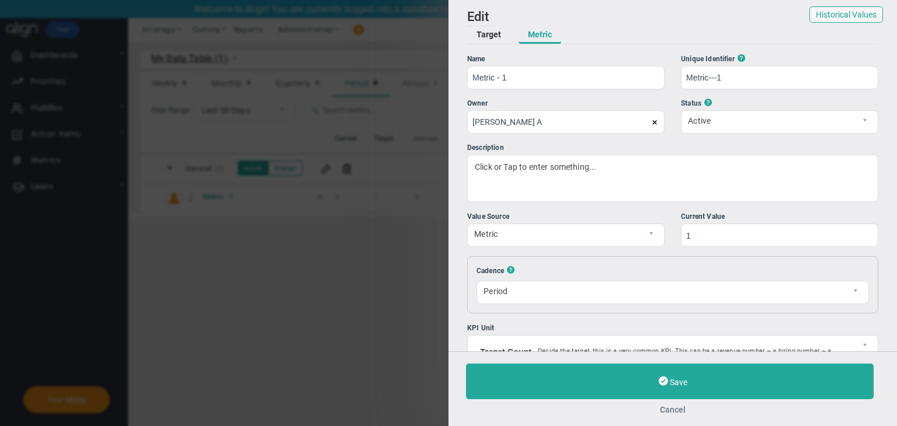
click at [677, 407] on button "Cancel" at bounding box center [672, 409] width 413 height 9
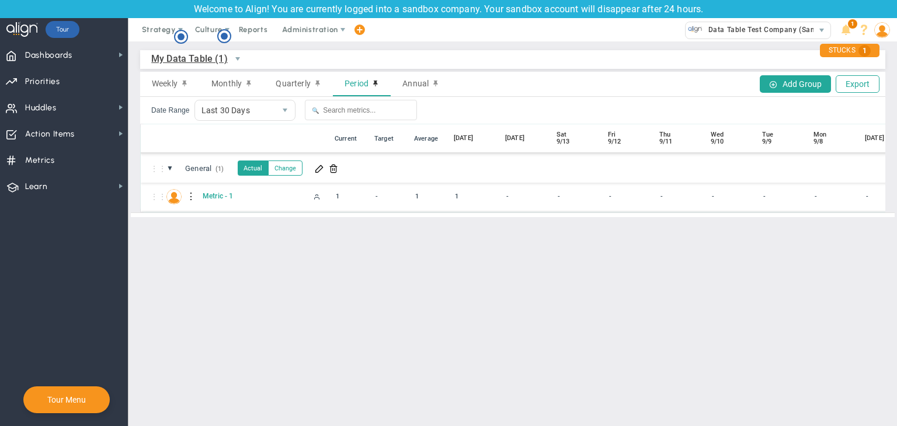
click at [189, 197] on div at bounding box center [191, 196] width 8 height 19
click at [238, 208] on div "Edit" at bounding box center [239, 200] width 81 height 24
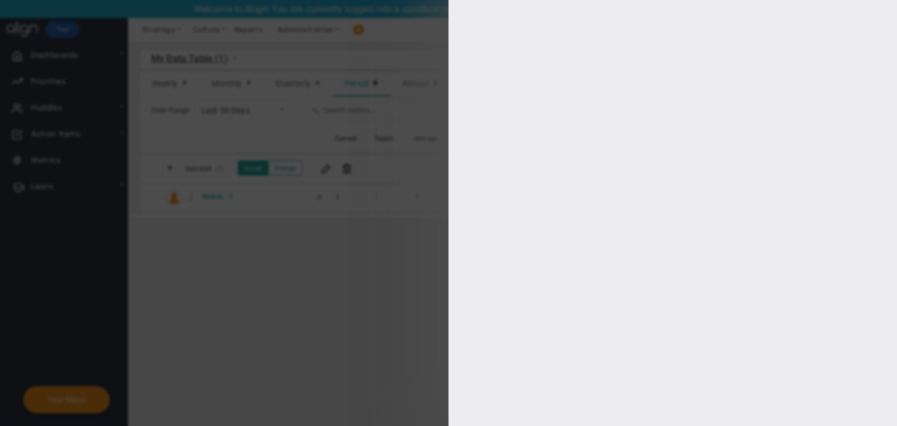
type input "Metric - 1"
type input "Metric---1"
type input "[PERSON_NAME] A"
type input "1"
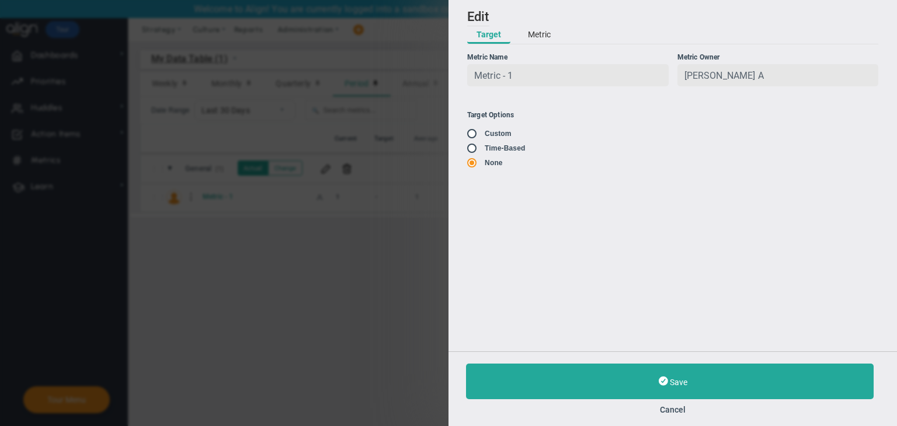
click at [534, 27] on button "Metric" at bounding box center [539, 35] width 41 height 18
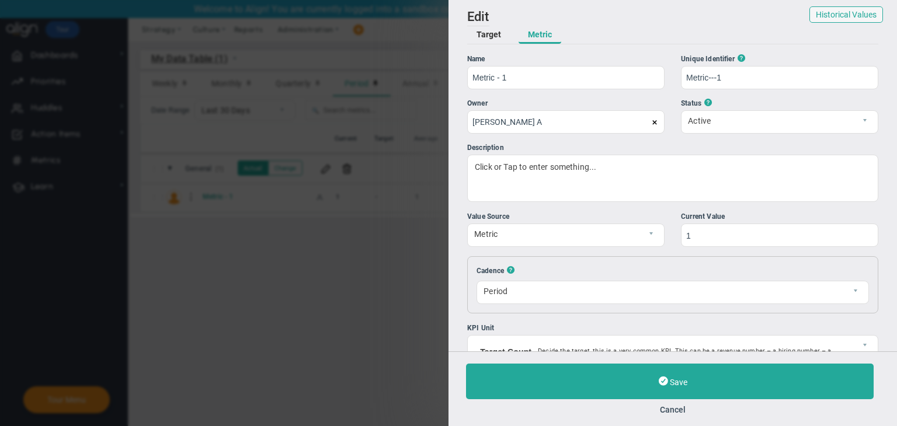
click at [840, 5] on div "Add Edit Metric Historical Values Target Metric Name Metric - 1 Unique Identifi…" at bounding box center [673, 176] width 449 height 352
click at [832, 19] on button "Historical Values" at bounding box center [846, 14] width 74 height 16
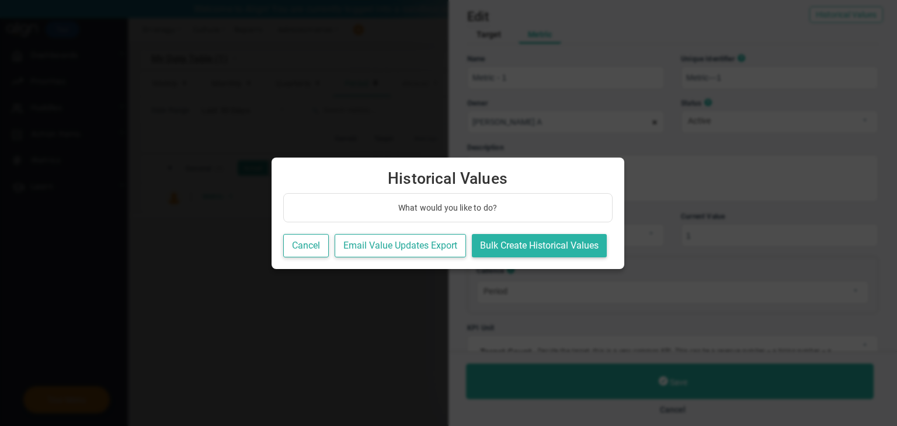
click at [561, 245] on button "Bulk Create Historical Values" at bounding box center [539, 246] width 135 height 24
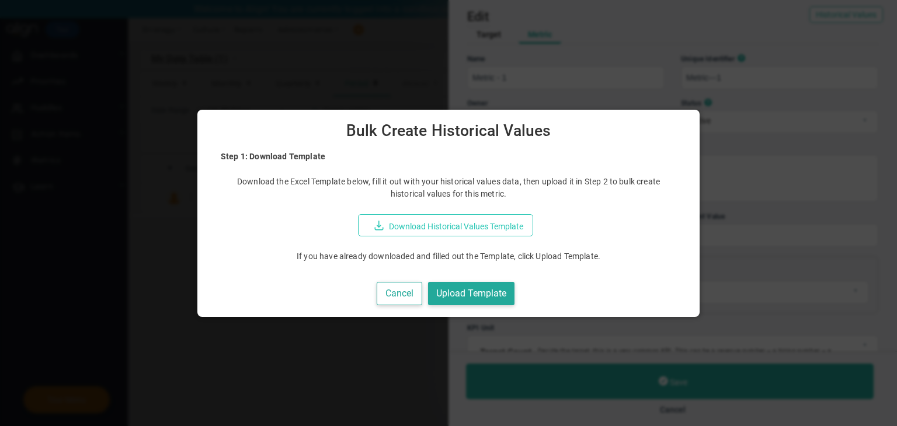
click at [499, 234] on button "Download Historical Values Template" at bounding box center [445, 225] width 175 height 22
click at [397, 290] on button "Cancel" at bounding box center [400, 294] width 46 height 24
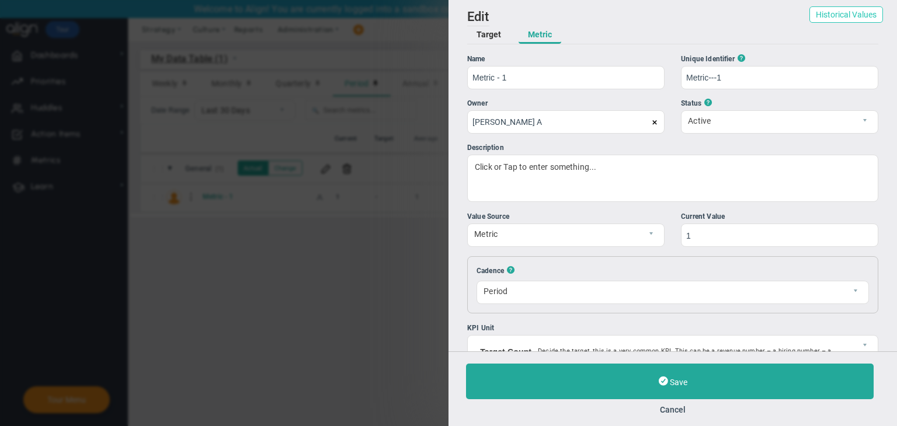
click at [816, 19] on button "Historical Values" at bounding box center [846, 14] width 74 height 16
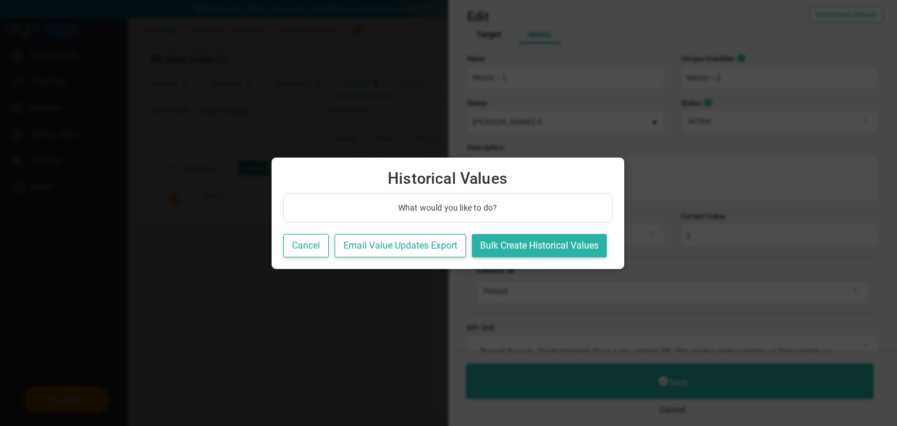
click at [503, 248] on button "Bulk Create Historical Values" at bounding box center [539, 246] width 135 height 24
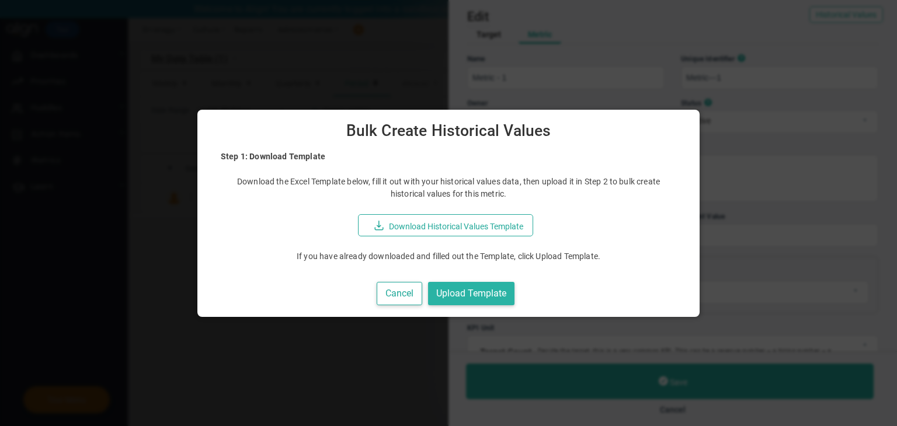
click at [492, 287] on button "Upload Template" at bounding box center [471, 294] width 86 height 24
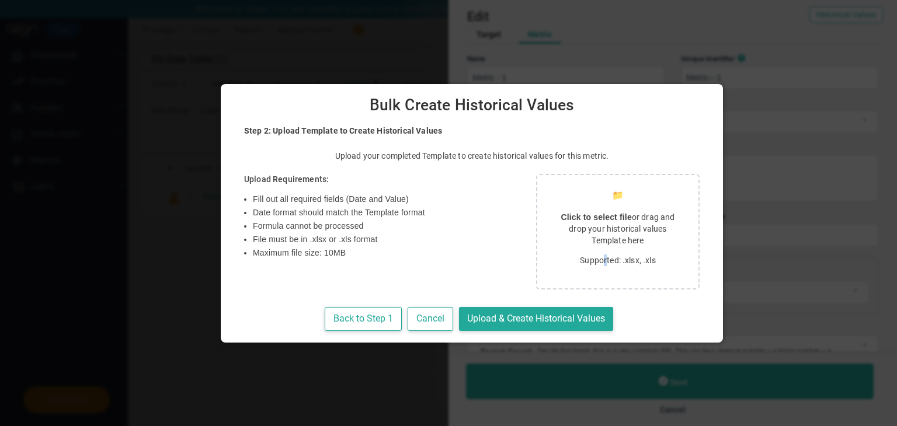
click at [558, 269] on div "📁 Click to select file or drag and drop your historical values Template here Su…" at bounding box center [618, 232] width 164 height 116
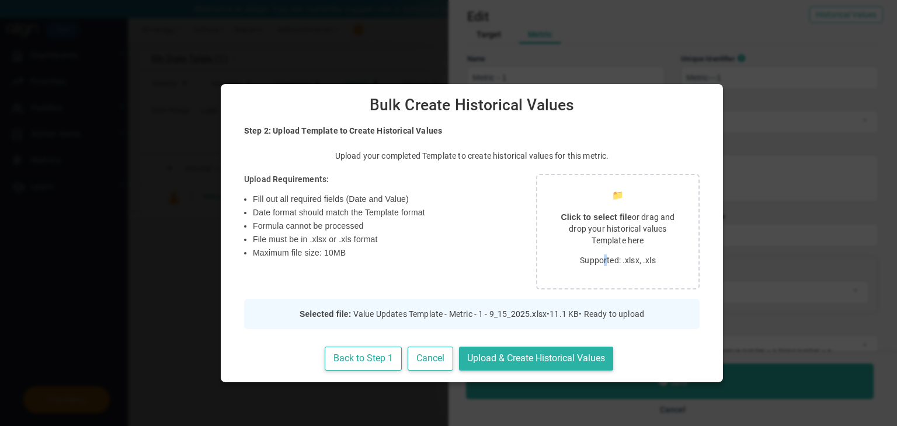
click at [519, 357] on button "Upload & Create Historical Values" at bounding box center [536, 359] width 154 height 24
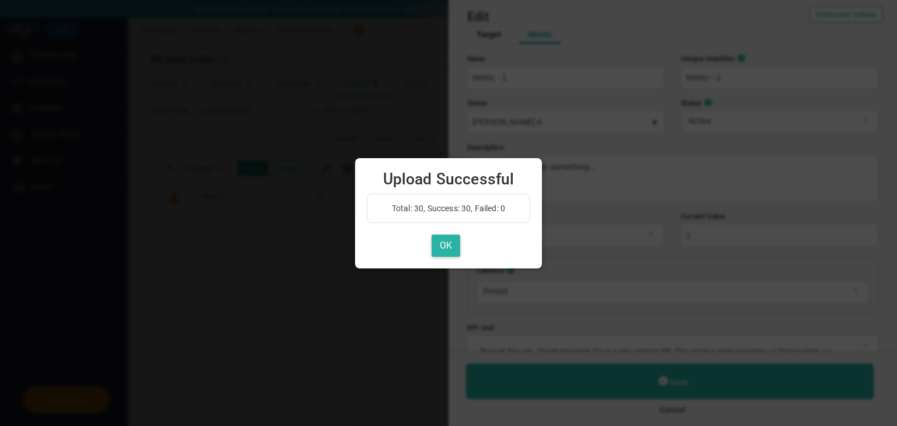
click at [456, 239] on button "OK" at bounding box center [446, 246] width 29 height 23
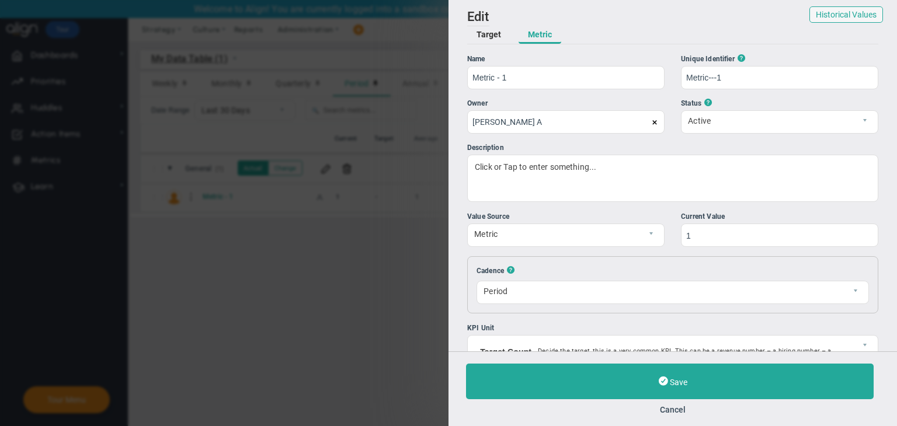
click at [679, 412] on button "Cancel" at bounding box center [672, 409] width 413 height 9
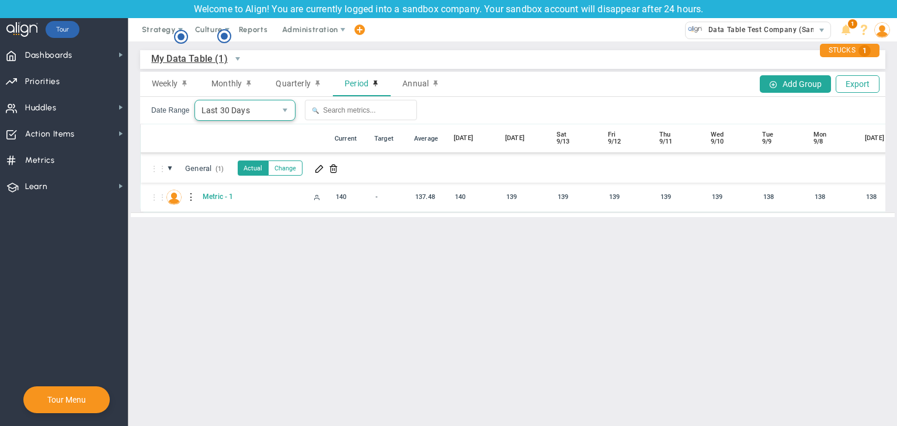
click at [257, 116] on span "Last 30 Days" at bounding box center [235, 110] width 81 height 20
click at [594, 297] on main "My Data Table (1) My Data Table → My Data Table Weekly Monthly Quarterly Period…" at bounding box center [512, 233] width 769 height 385
click at [260, 115] on span "Last 30 Days" at bounding box center [235, 110] width 81 height 20
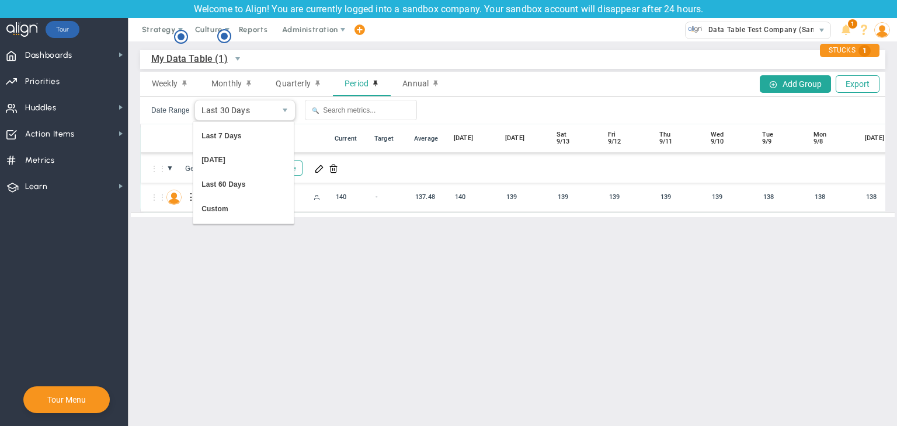
click at [387, 281] on main "My Data Table (1) My Data Table → My Data Table Weekly Monthly Quarterly Period…" at bounding box center [512, 233] width 769 height 385
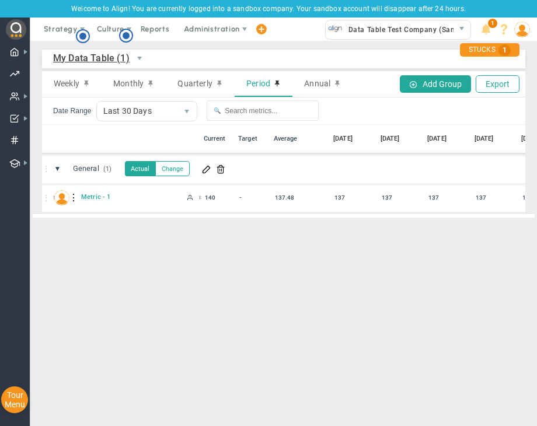
scroll to position [0, 1212]
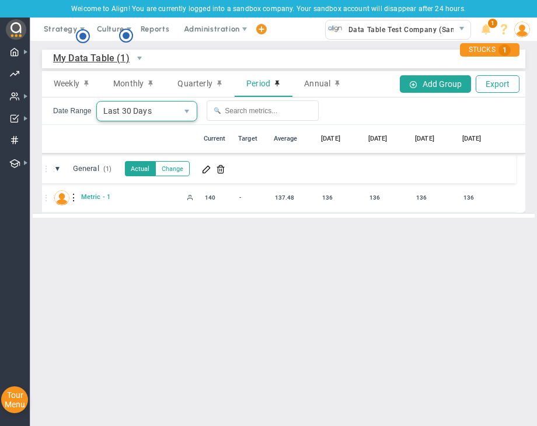
click at [150, 119] on span "Last 30 Days" at bounding box center [137, 111] width 81 height 19
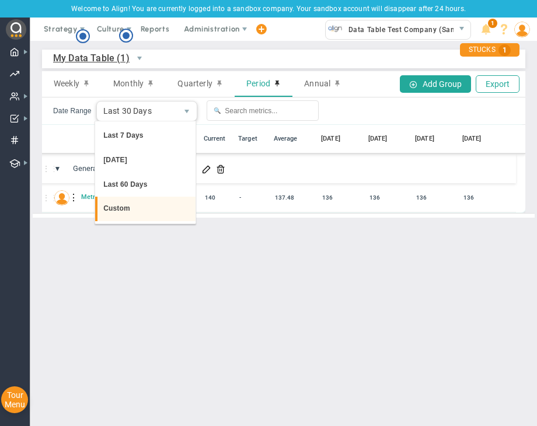
click at [142, 211] on li "Custom" at bounding box center [145, 209] width 100 height 25
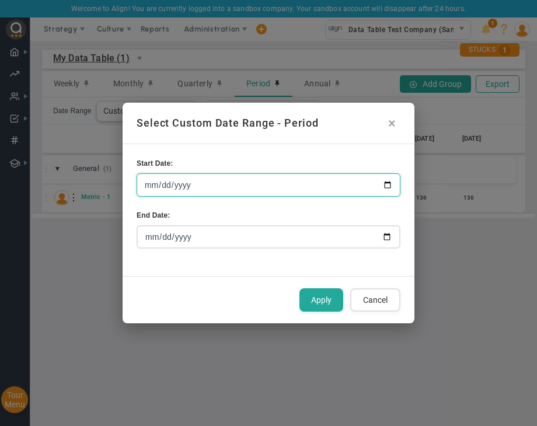
click at [383, 180] on input "[DATE]" at bounding box center [269, 184] width 264 height 23
type input "[DATE]"
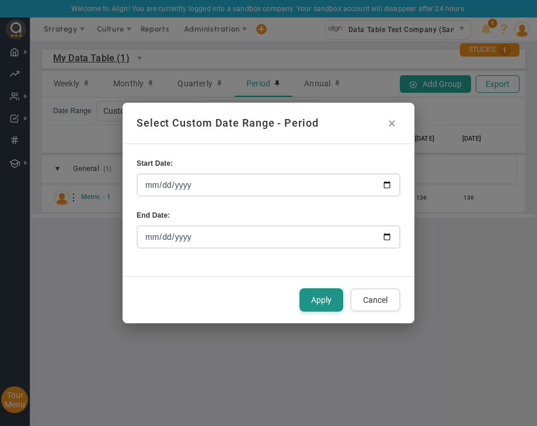
click at [323, 296] on button "Apply" at bounding box center [322, 299] width 44 height 23
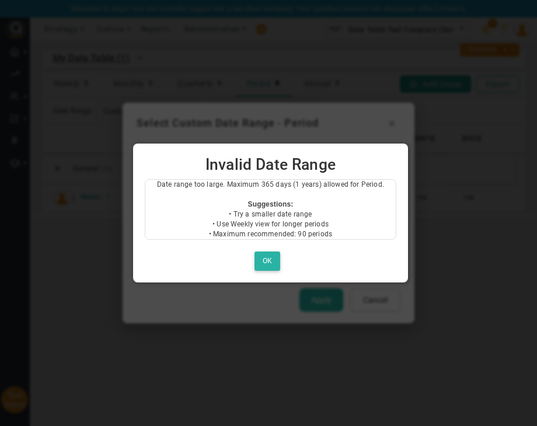
click at [270, 260] on button "OK" at bounding box center [268, 261] width 26 height 19
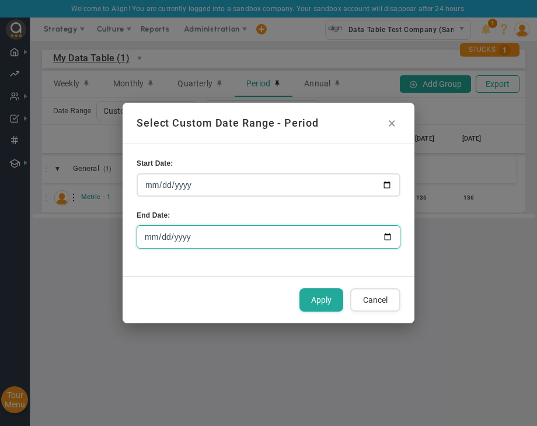
click at [385, 238] on input "[DATE]" at bounding box center [269, 236] width 264 height 23
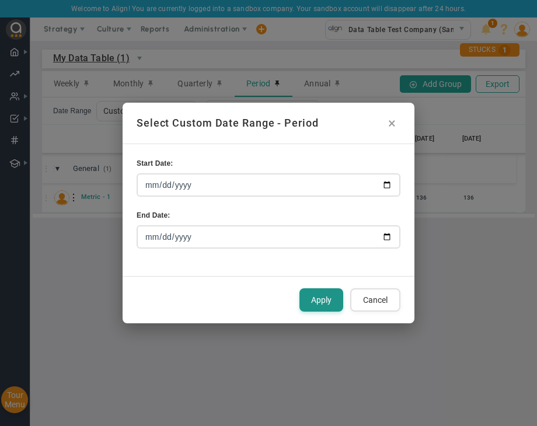
click at [319, 291] on button "Apply" at bounding box center [322, 299] width 44 height 23
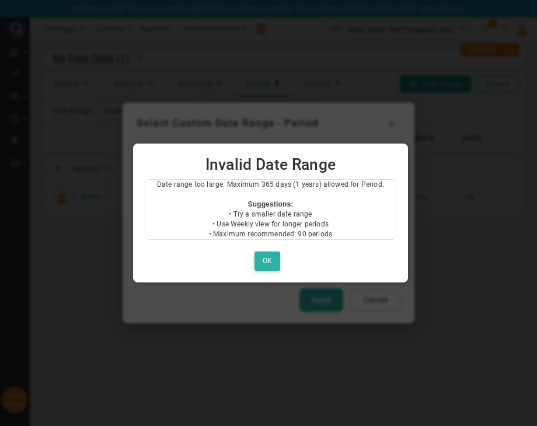
click at [267, 260] on button "OK" at bounding box center [268, 261] width 26 height 19
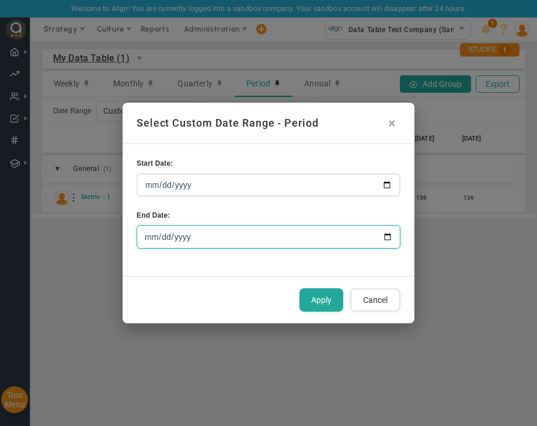
click at [388, 241] on input "[DATE]" at bounding box center [269, 236] width 264 height 23
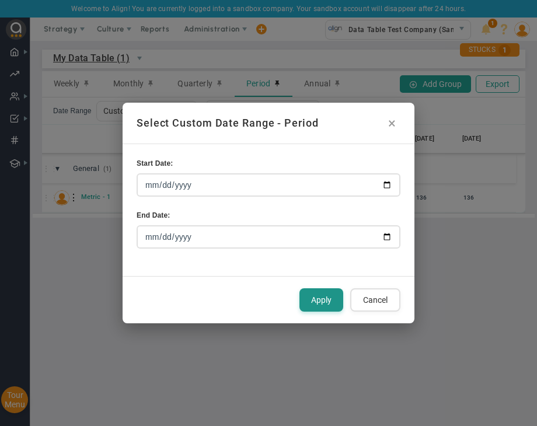
click at [333, 300] on button "Apply" at bounding box center [322, 299] width 44 height 23
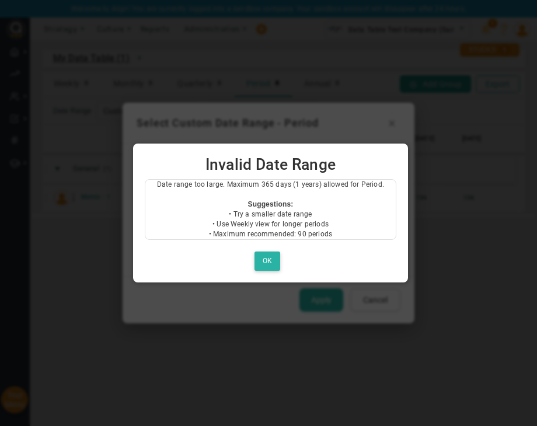
click at [270, 256] on button "OK" at bounding box center [268, 261] width 26 height 19
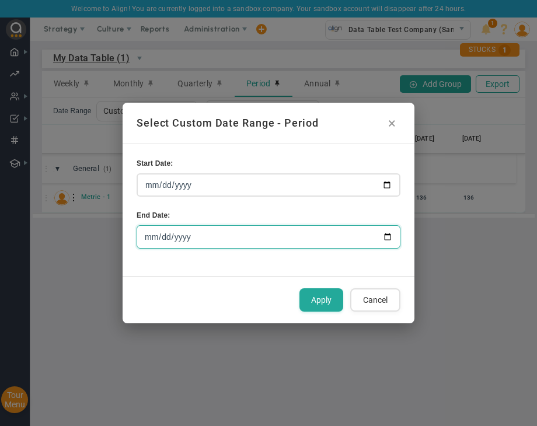
click at [390, 241] on input "[DATE]" at bounding box center [269, 236] width 264 height 23
type input "[DATE]"
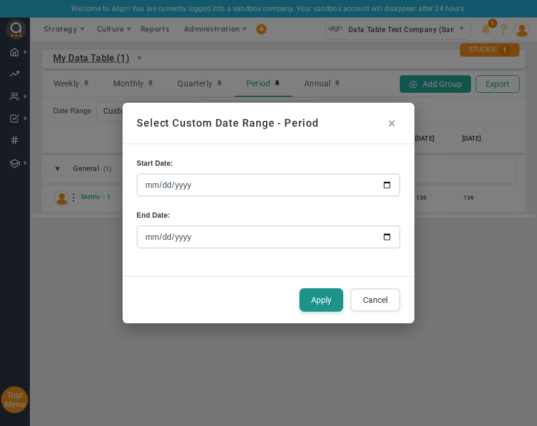
click at [332, 297] on button "Apply" at bounding box center [322, 299] width 44 height 23
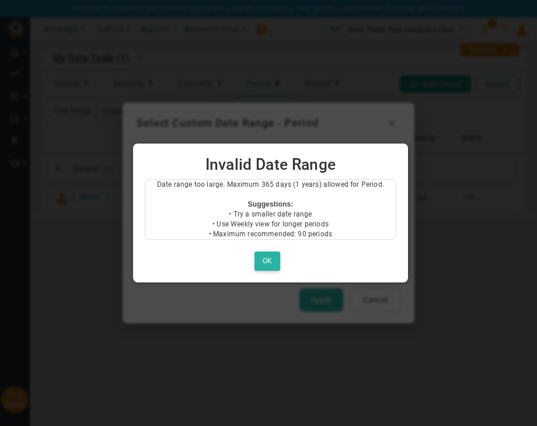
click at [273, 257] on button "OK" at bounding box center [268, 261] width 26 height 19
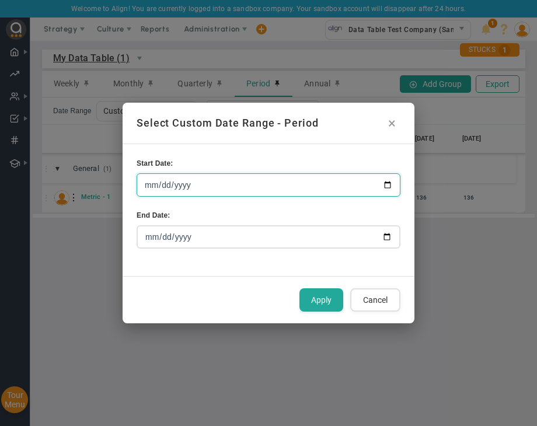
click at [385, 182] on input "[DATE]" at bounding box center [269, 184] width 264 height 23
type input "[DATE]"
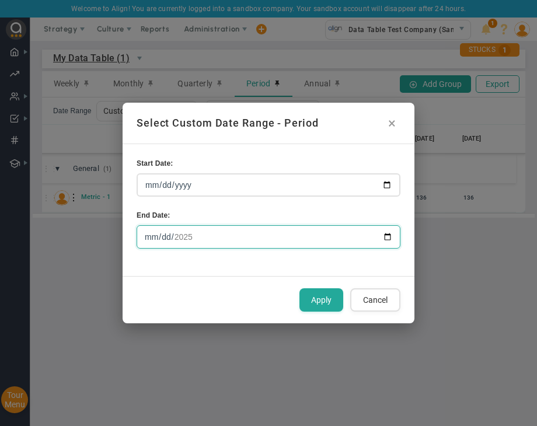
click at [378, 234] on input "[DATE]" at bounding box center [269, 236] width 264 height 23
click at [385, 236] on input "[DATE]" at bounding box center [269, 236] width 264 height 23
type input "[DATE]"
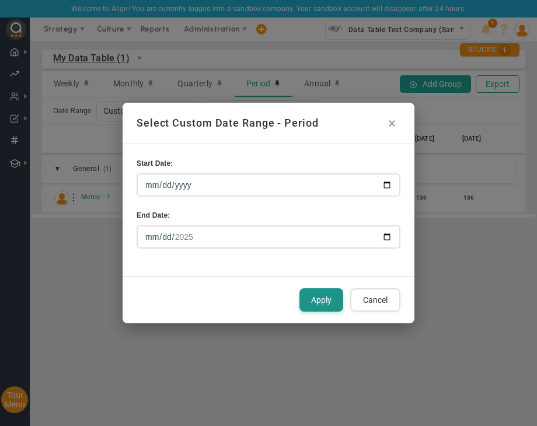
click at [315, 303] on button "Apply" at bounding box center [322, 299] width 44 height 23
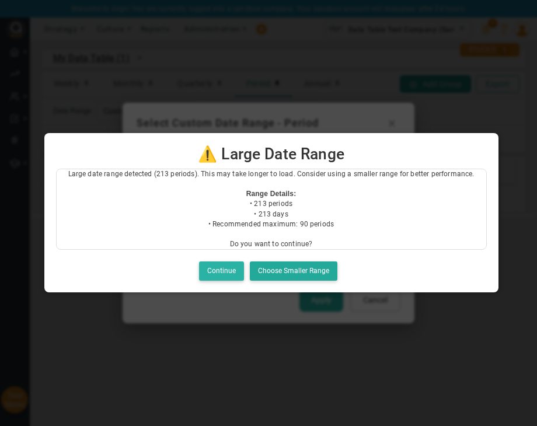
click at [232, 272] on button "Continue" at bounding box center [221, 271] width 45 height 19
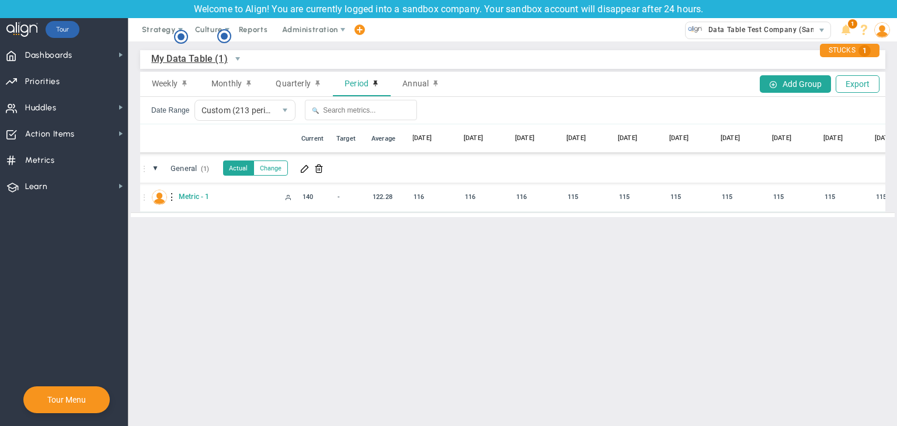
scroll to position [0, 8254]
click at [155, 78] on div "Weekly" at bounding box center [170, 84] width 60 height 25
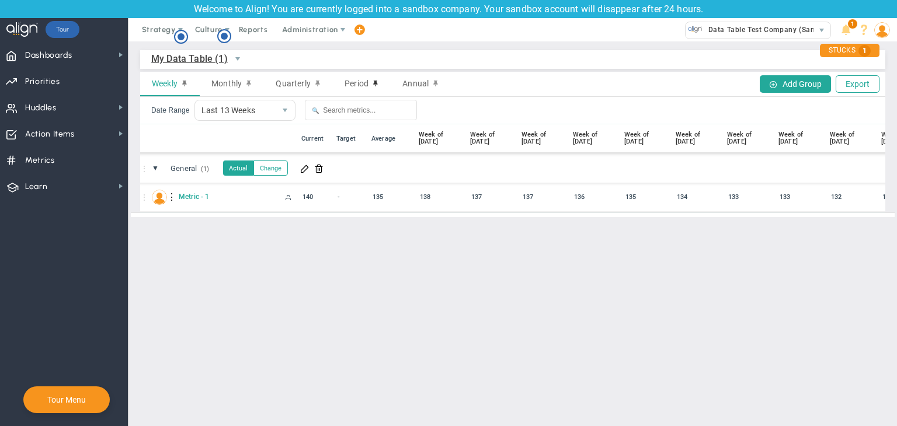
click at [173, 79] on span "Weekly" at bounding box center [165, 83] width 26 height 9
click at [185, 82] on span at bounding box center [184, 83] width 7 height 8
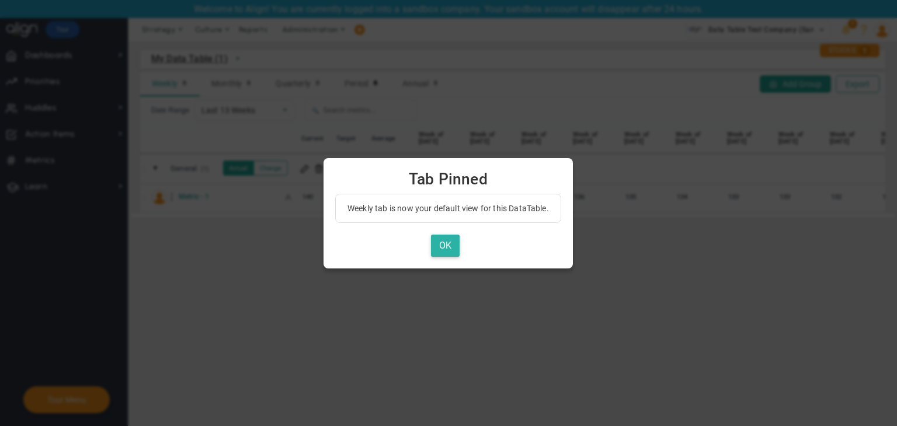
drag, startPoint x: 449, startPoint y: 240, endPoint x: 422, endPoint y: 246, distance: 27.5
click at [448, 240] on button "OK" at bounding box center [445, 246] width 29 height 23
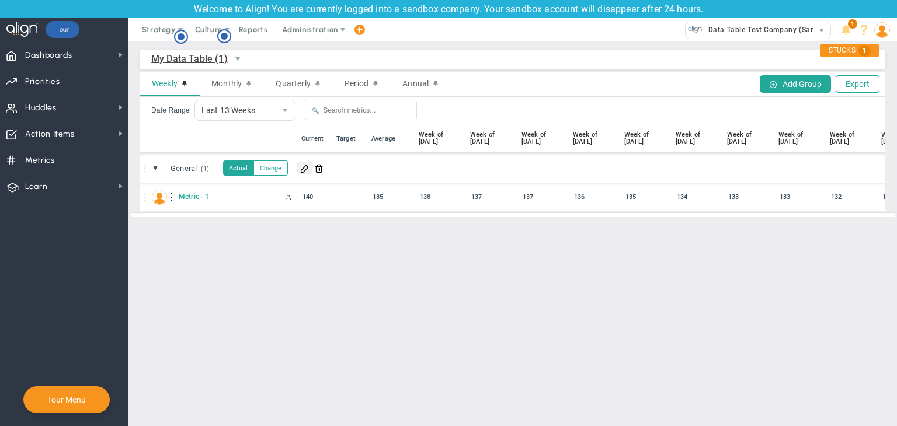
click at [305, 169] on span at bounding box center [304, 168] width 9 height 9
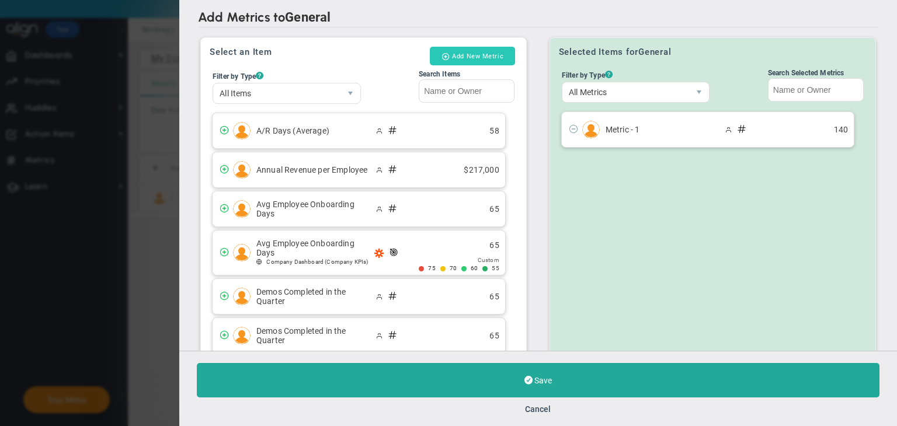
click at [485, 55] on button "Add New Metric" at bounding box center [472, 56] width 85 height 19
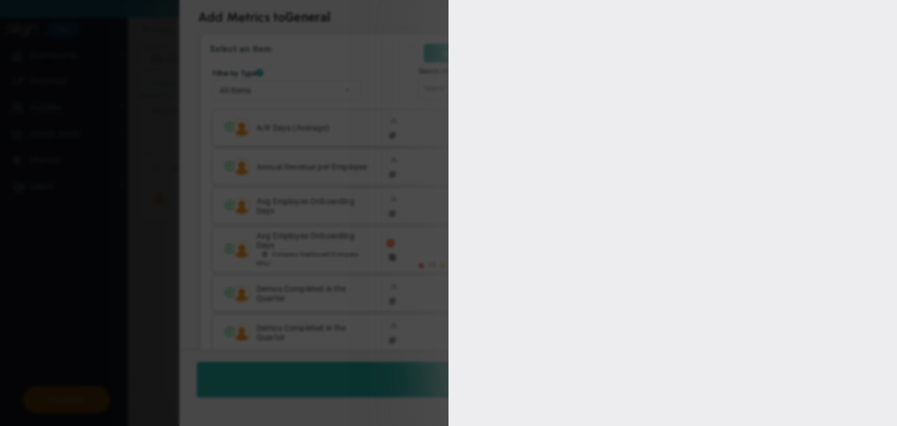
type input "[PERSON_NAME] A"
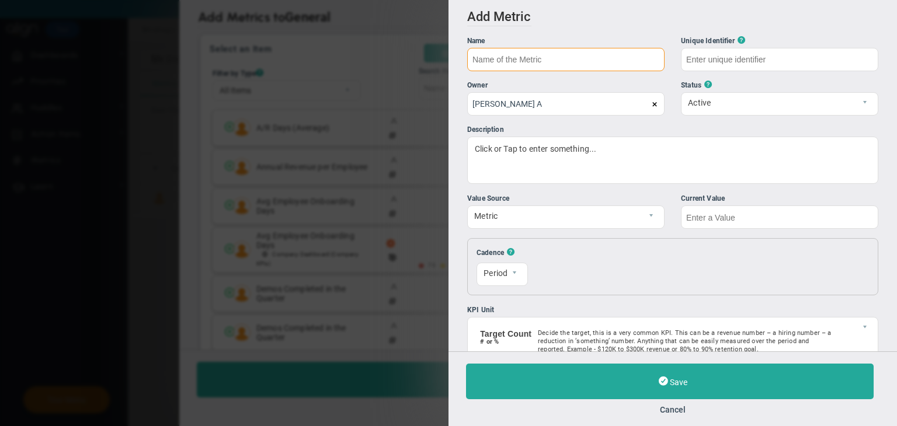
click at [524, 50] on input "text" at bounding box center [565, 59] width 197 height 23
type input "Metric - 2"
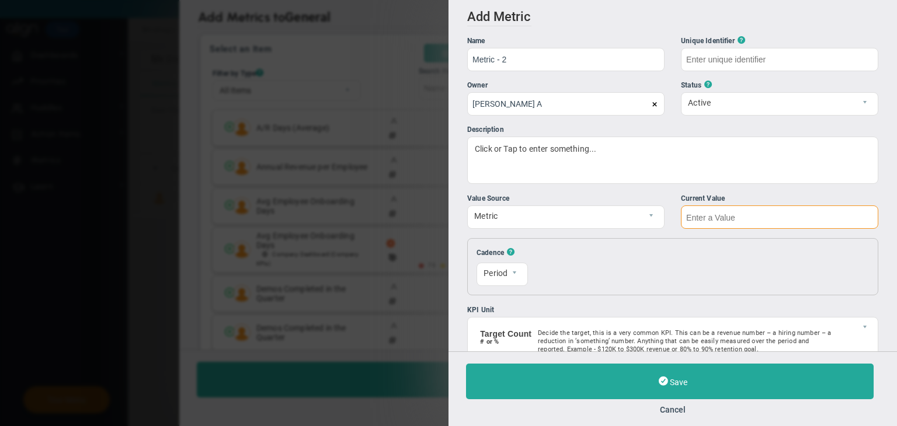
click at [733, 213] on input "text" at bounding box center [779, 217] width 197 height 23
type input "Metric---2"
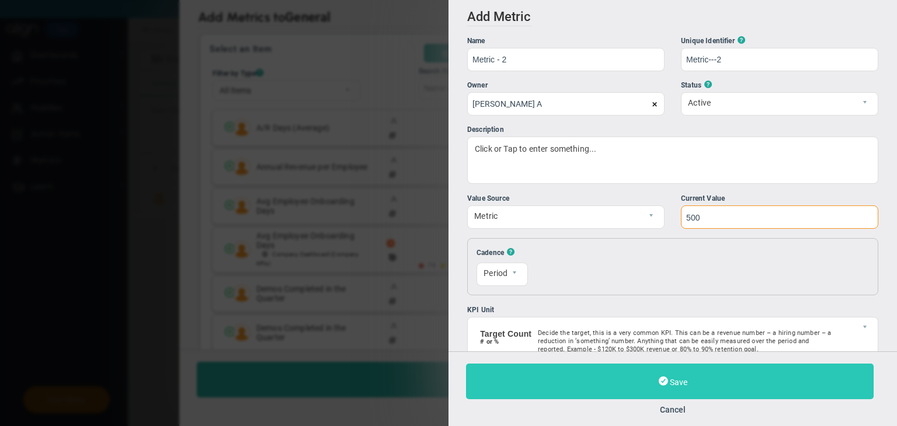
type input "500"
click at [736, 371] on button "Save" at bounding box center [670, 382] width 408 height 36
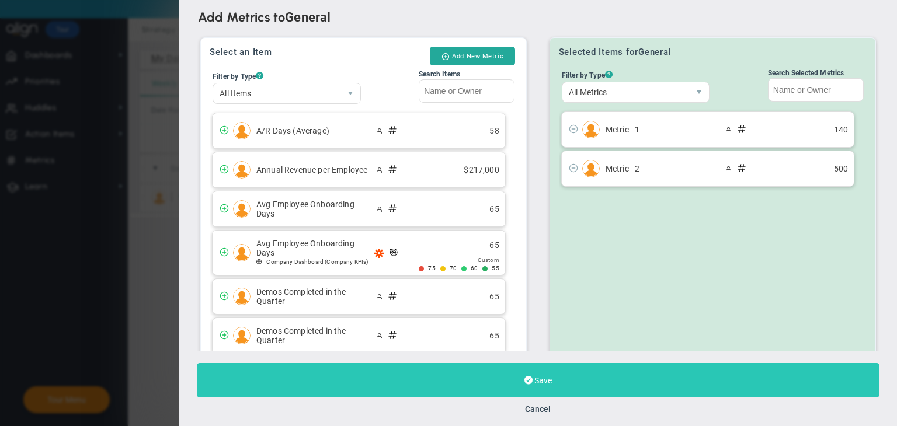
click at [556, 381] on button "Save" at bounding box center [538, 380] width 683 height 34
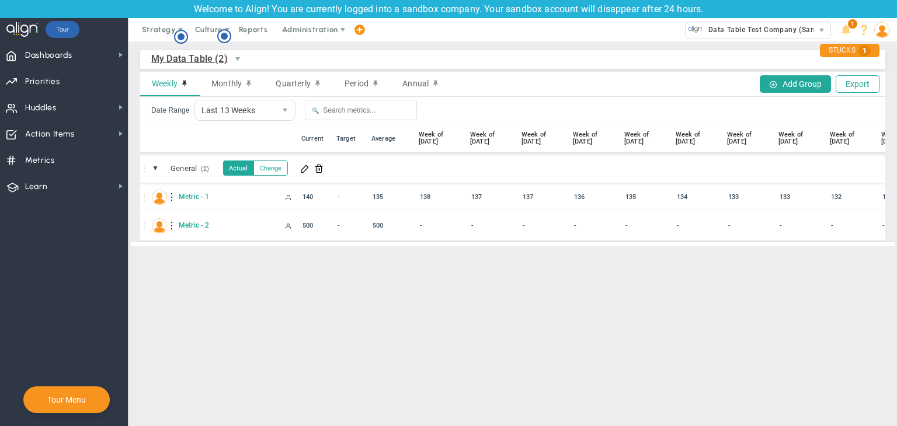
click at [168, 227] on div at bounding box center [172, 226] width 8 height 19
click at [213, 237] on div "Edit" at bounding box center [220, 229] width 81 height 24
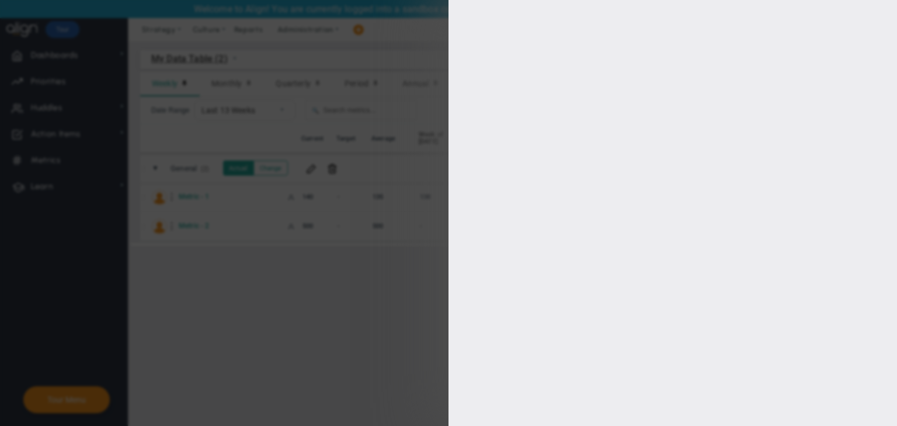
type input "[PERSON_NAME] A"
type input "0"
checkbox input "true"
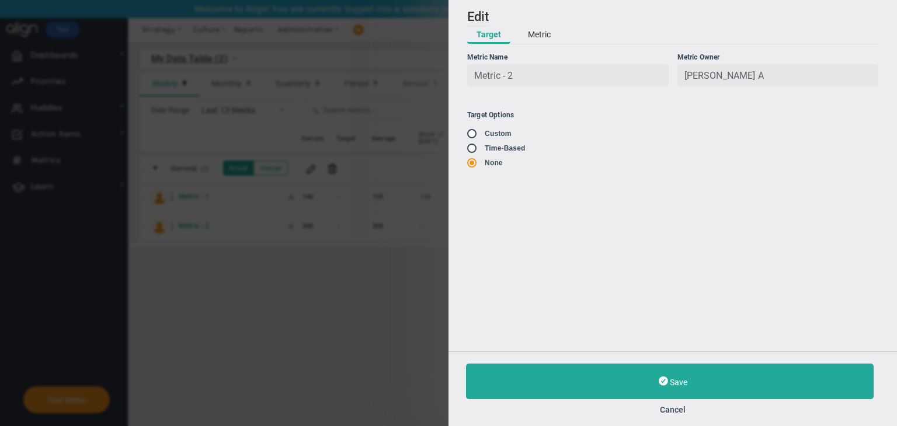
click at [485, 152] on label "Time-Based" at bounding box center [505, 148] width 40 height 8
click at [478, 154] on input "radio" at bounding box center [476, 148] width 12 height 9
radio input "true"
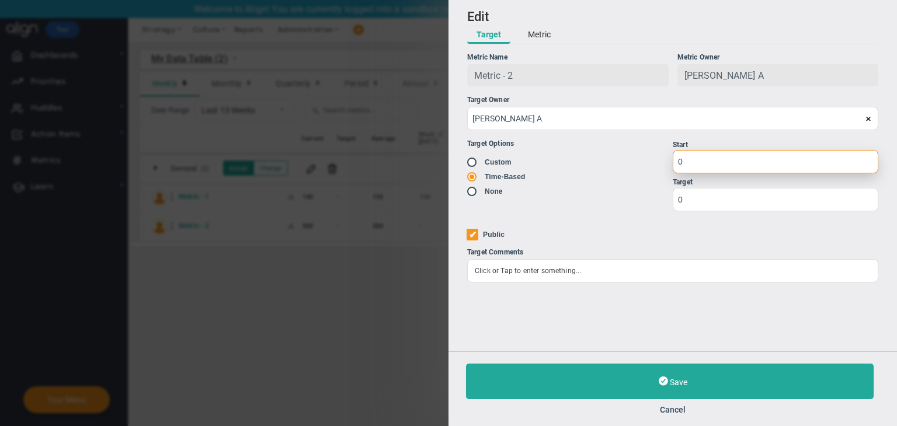
click at [725, 171] on input "0" at bounding box center [776, 161] width 206 height 23
type input "1"
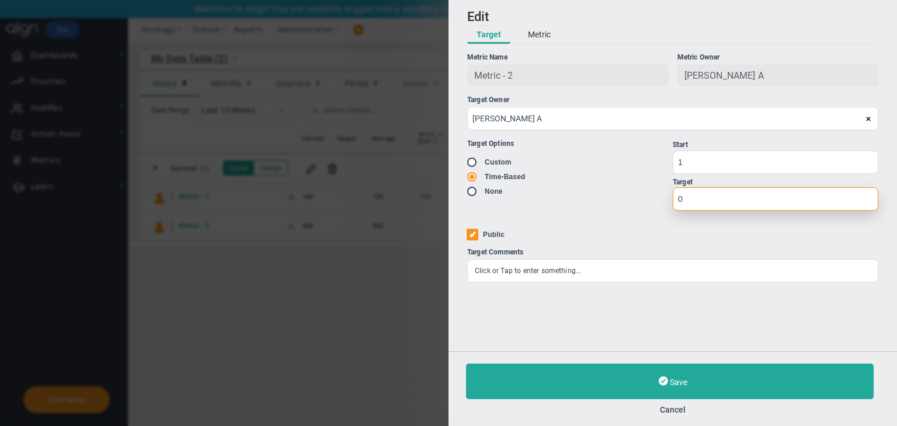
click at [722, 194] on input "0" at bounding box center [776, 198] width 206 height 23
type input "1500"
click at [701, 359] on div "Save Cancel" at bounding box center [673, 389] width 449 height 75
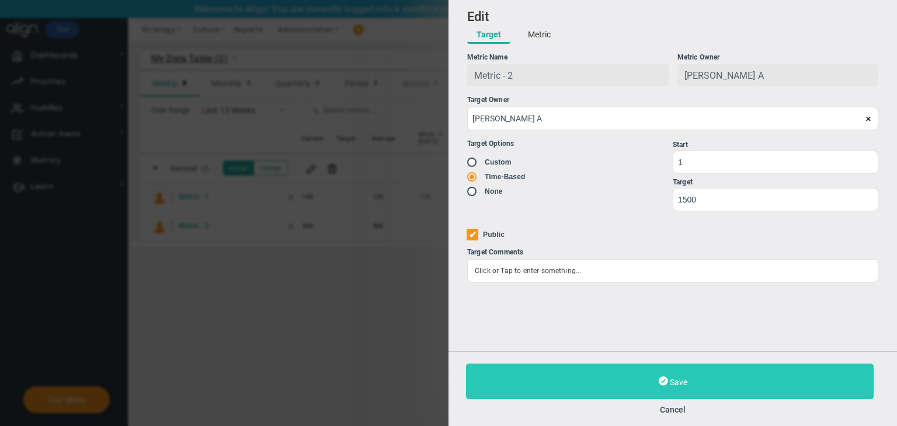
click at [637, 374] on button "Save" at bounding box center [670, 382] width 408 height 36
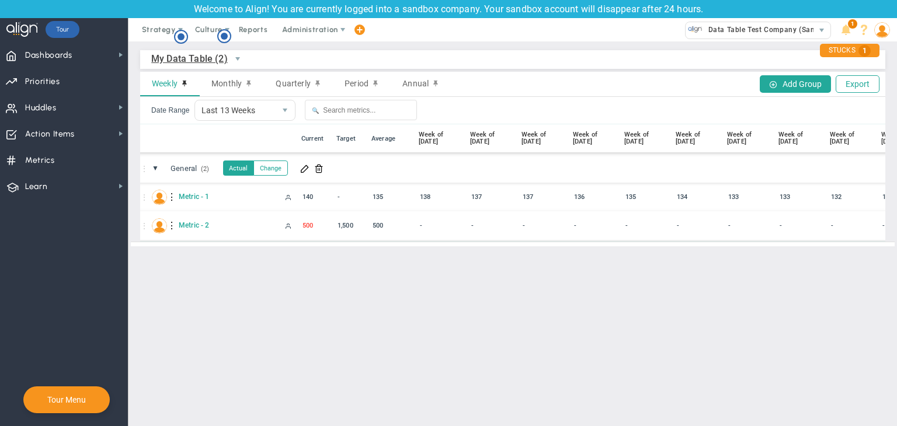
click at [171, 230] on div at bounding box center [172, 226] width 8 height 19
click at [203, 232] on div "Edit" at bounding box center [220, 229] width 81 height 24
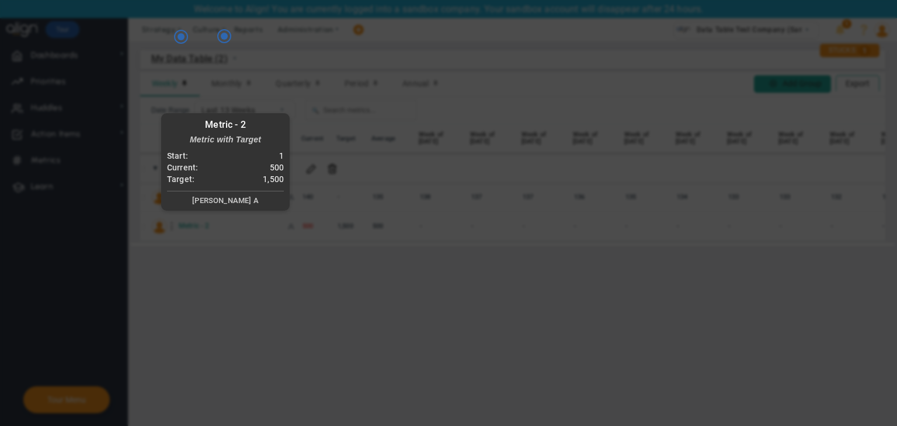
radio input "true"
checkbox input "false"
type input "[PERSON_NAME] A"
radio input "true"
type input "1"
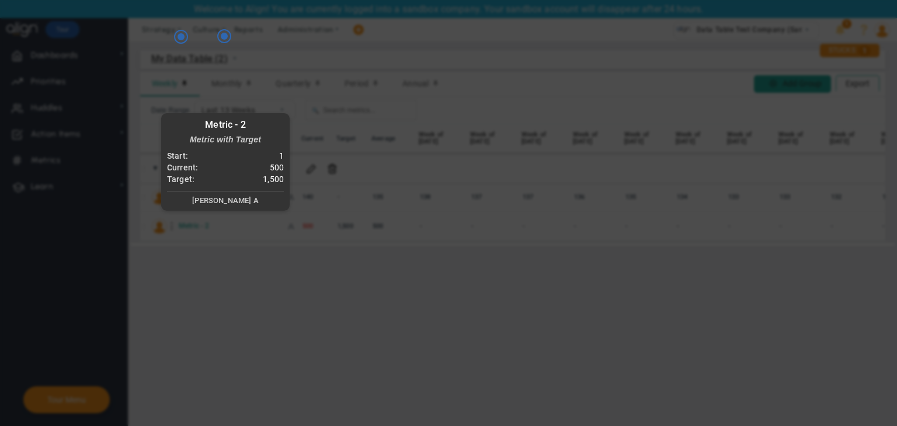
type input "1500"
checkbox input "true"
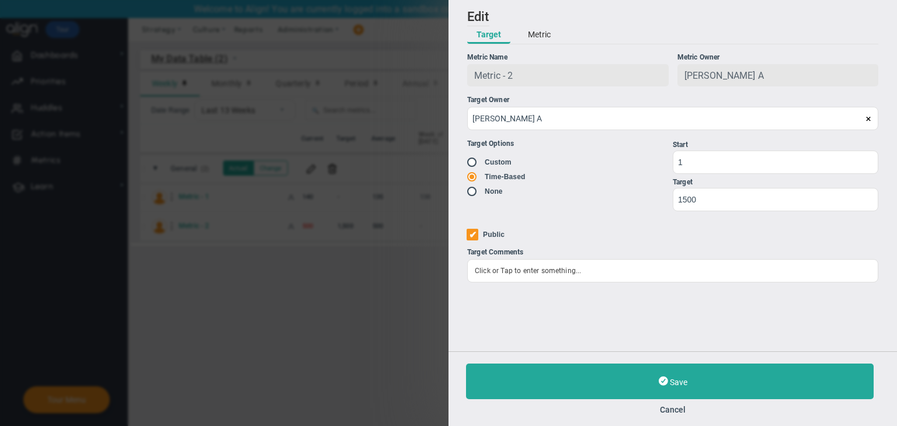
click at [523, 47] on div "Add Edit Metric Historical Values Target Metric Name Metric - 2 Unique Identifi…" at bounding box center [673, 176] width 449 height 352
click at [532, 40] on button "Metric" at bounding box center [539, 35] width 41 height 18
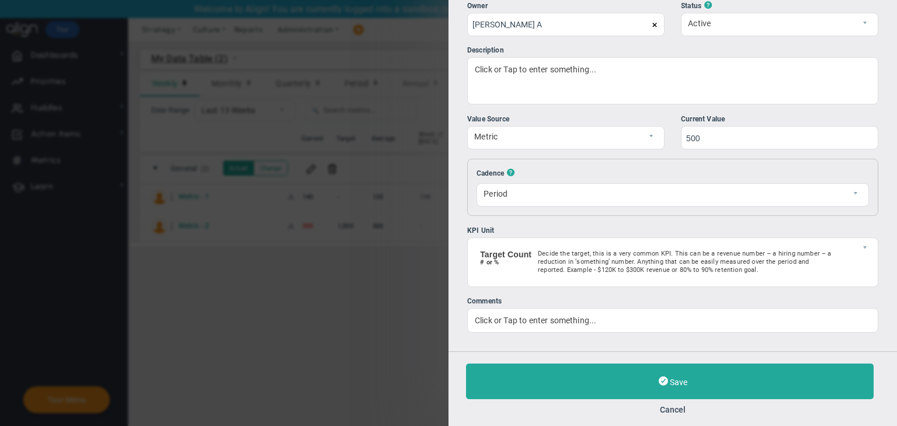
click at [682, 407] on button "Cancel" at bounding box center [672, 409] width 413 height 9
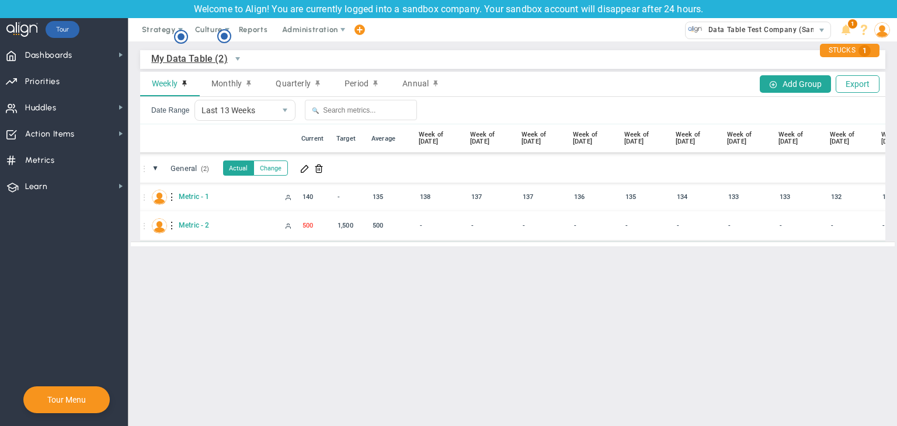
click at [171, 227] on div at bounding box center [172, 226] width 8 height 19
click at [218, 229] on div "Edit" at bounding box center [220, 229] width 81 height 24
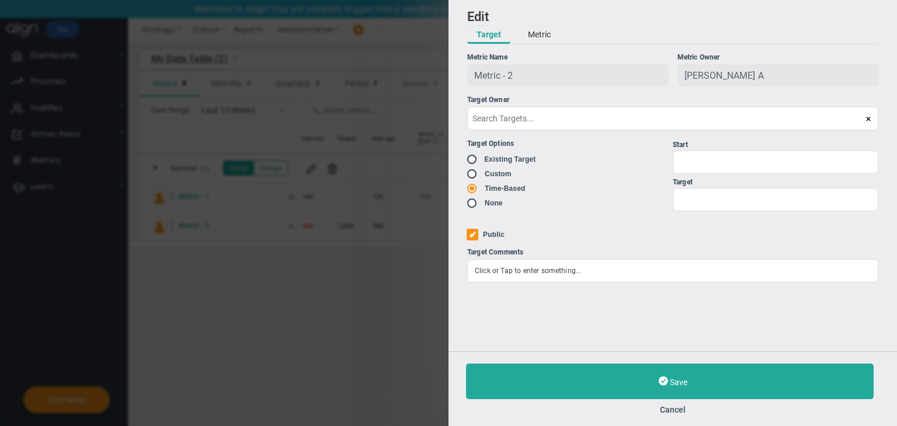
type input "Metric - 2"
type input "Metric---2"
type input "[PERSON_NAME] A"
type input "500"
type input "[PERSON_NAME] A"
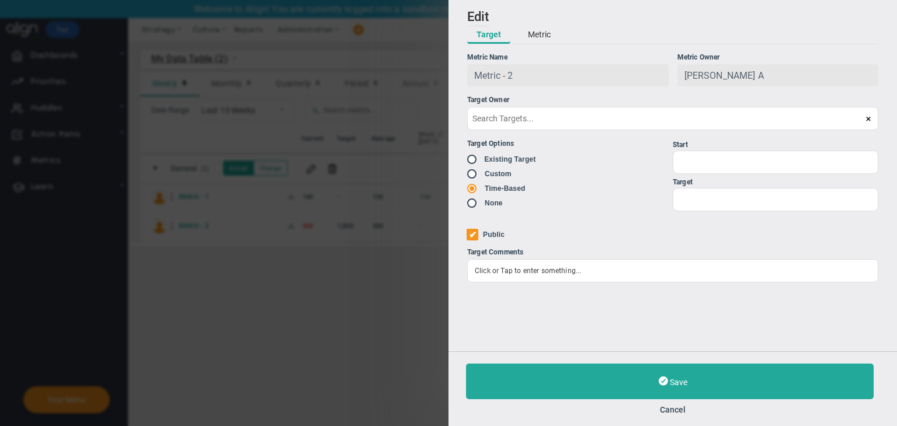
radio input "true"
type input "1"
type input "1500"
checkbox input "true"
click at [547, 38] on button "Metric" at bounding box center [539, 35] width 41 height 18
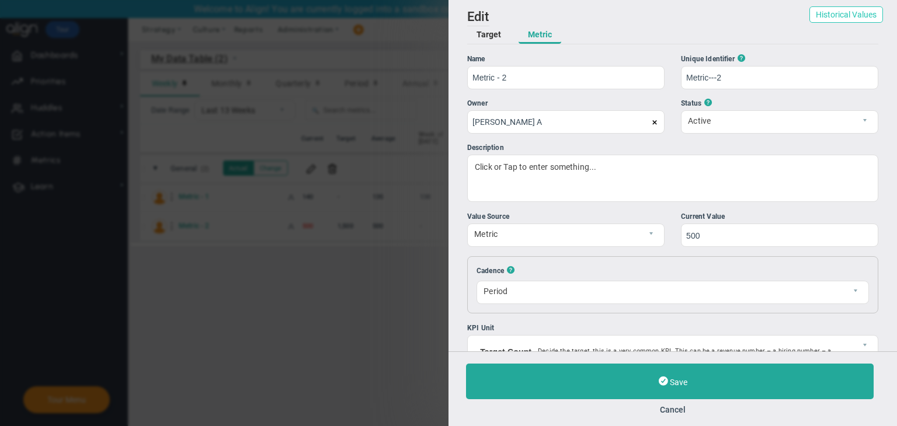
click at [850, 11] on button "Historical Values" at bounding box center [846, 14] width 74 height 16
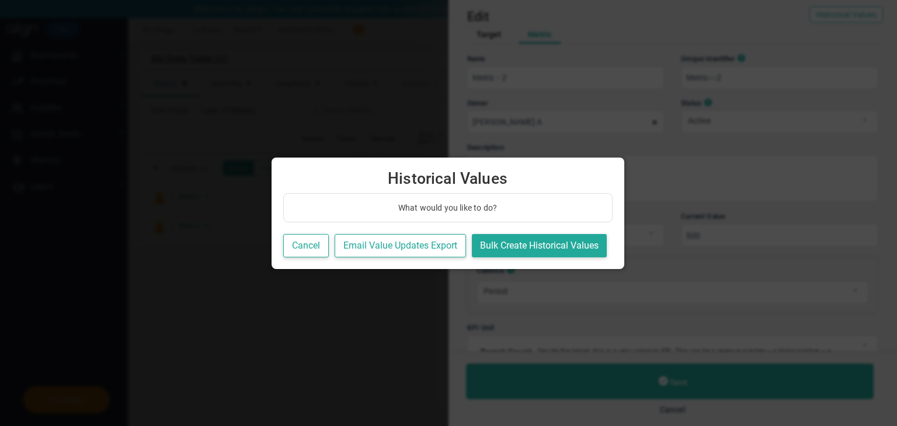
click at [558, 231] on div "What would you like to do? Cancel Email Value Updates Export Bulk Create Histor…" at bounding box center [447, 225] width 329 height 65
click at [543, 241] on button "Bulk Create Historical Values" at bounding box center [539, 246] width 135 height 24
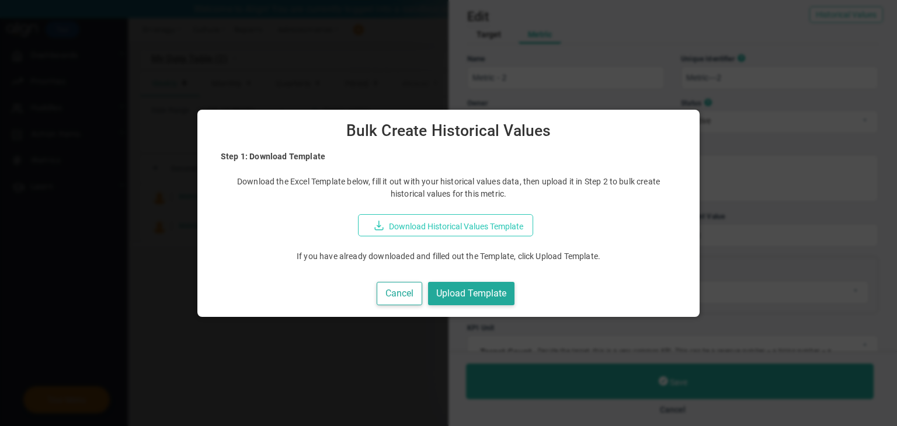
click at [505, 222] on button "Download Historical Values Template" at bounding box center [445, 225] width 175 height 22
drag, startPoint x: 402, startPoint y: 293, endPoint x: 409, endPoint y: 276, distance: 18.6
click at [403, 293] on button "Cancel" at bounding box center [400, 294] width 46 height 24
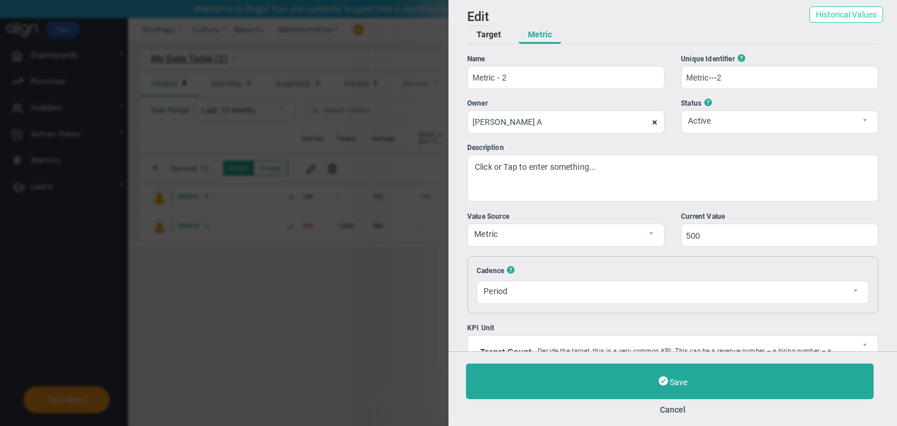
click at [857, 17] on button "Historical Values" at bounding box center [846, 14] width 74 height 16
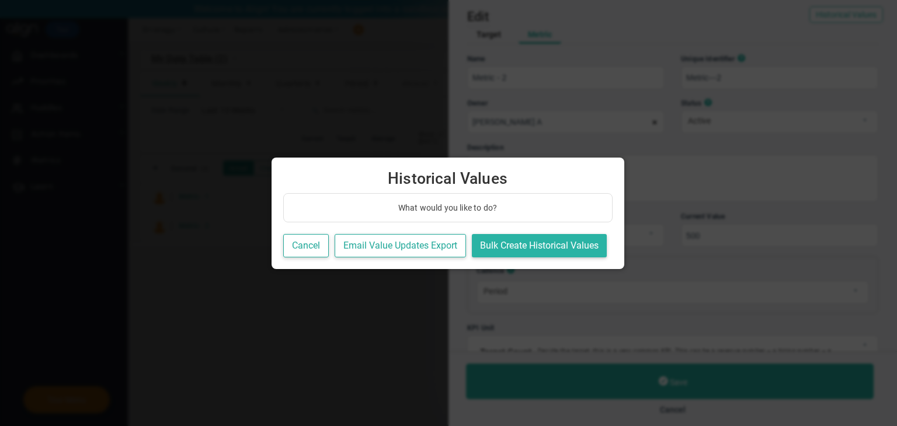
click at [573, 249] on button "Bulk Create Historical Values" at bounding box center [539, 246] width 135 height 24
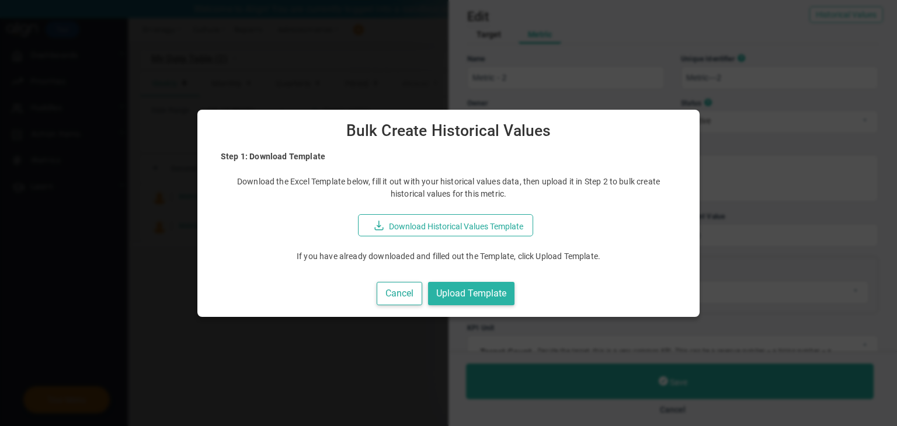
click at [498, 297] on button "Upload Template" at bounding box center [471, 294] width 86 height 24
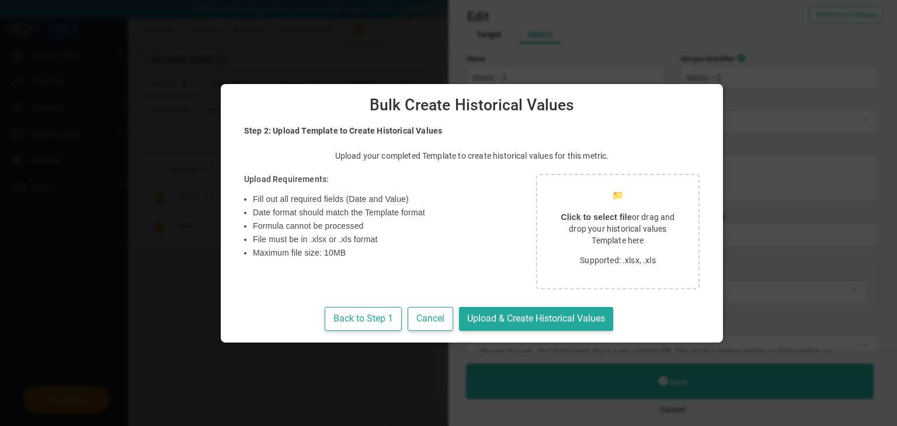
click at [551, 238] on p "Click to select file or drag and drop your historical values Template here" at bounding box center [617, 228] width 133 height 35
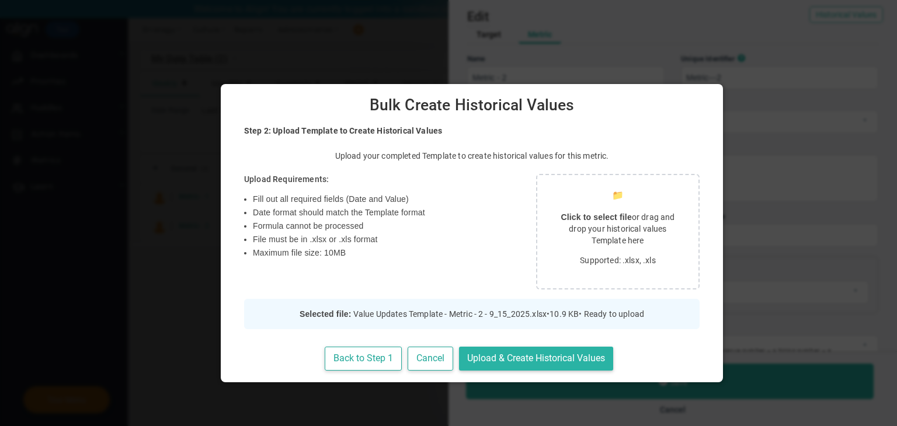
click at [568, 350] on button "Upload & Create Historical Values" at bounding box center [536, 359] width 154 height 24
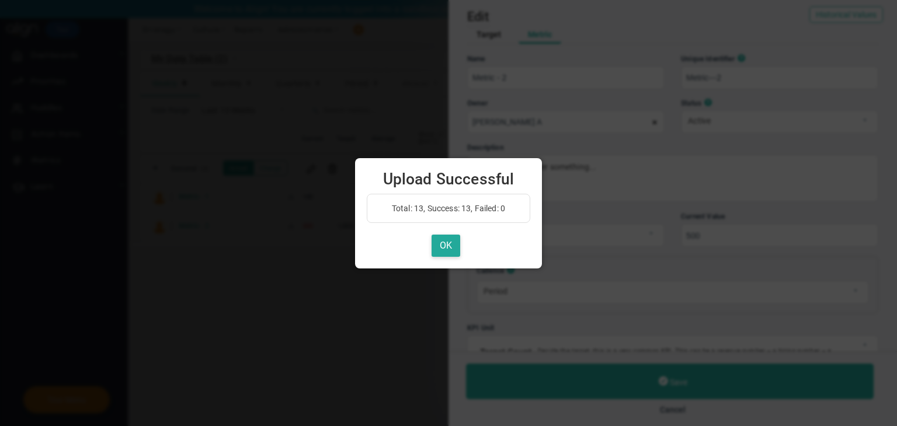
click at [458, 230] on div "Total: 13, Success: 13, Failed: 0 OK" at bounding box center [449, 226] width 164 height 64
click at [440, 242] on button "OK" at bounding box center [446, 246] width 29 height 23
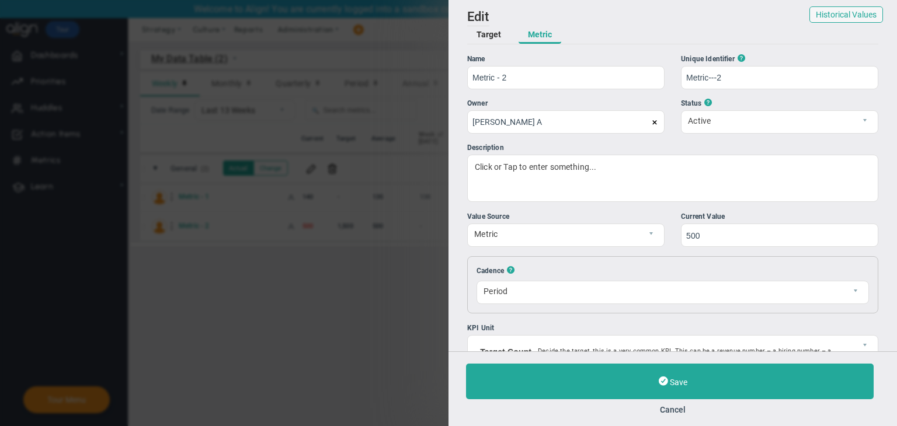
click at [663, 413] on button "Cancel" at bounding box center [672, 409] width 413 height 9
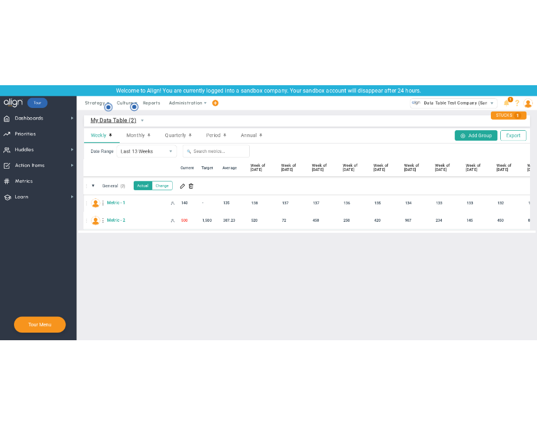
scroll to position [0, 220]
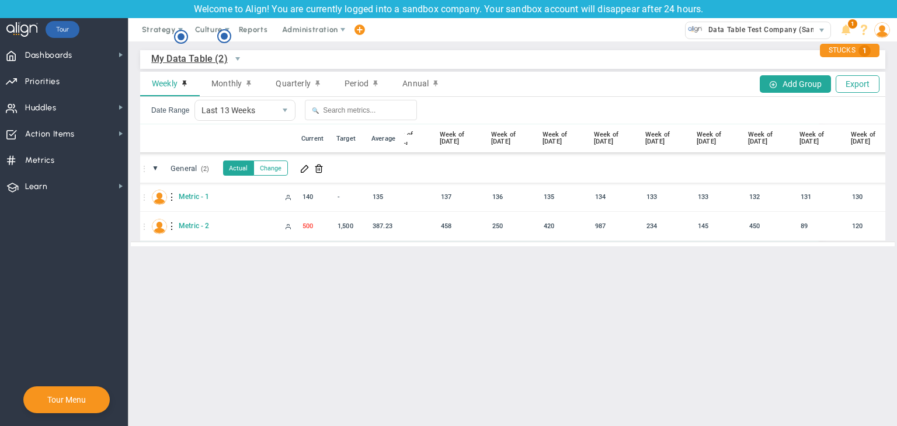
drag, startPoint x: 700, startPoint y: 244, endPoint x: 624, endPoint y: 244, distance: 75.3
click at [624, 244] on div at bounding box center [513, 244] width 764 height 1
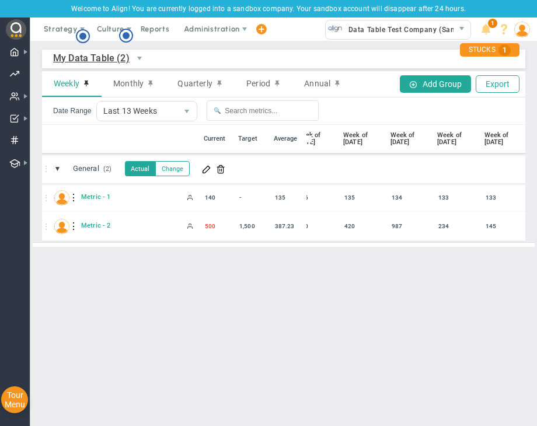
scroll to position [0, 418]
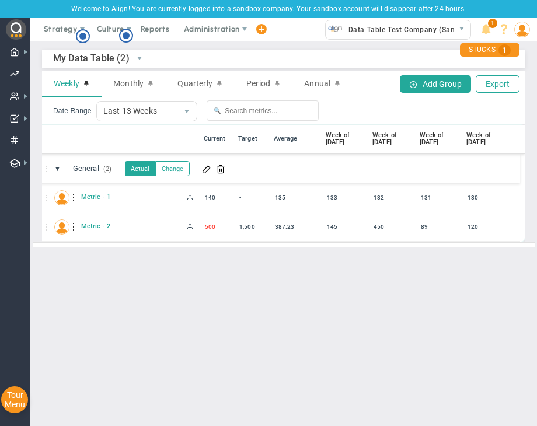
click at [406, 244] on div at bounding box center [284, 244] width 502 height 5
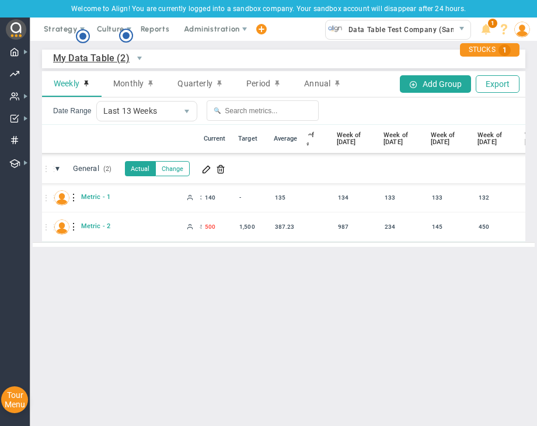
scroll to position [0, 300]
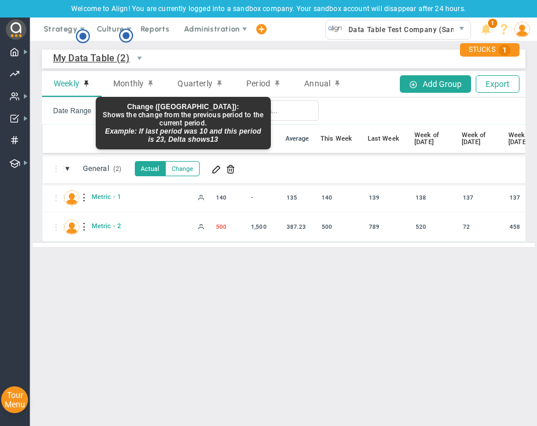
click at [194, 166] on button "Change" at bounding box center [182, 168] width 34 height 15
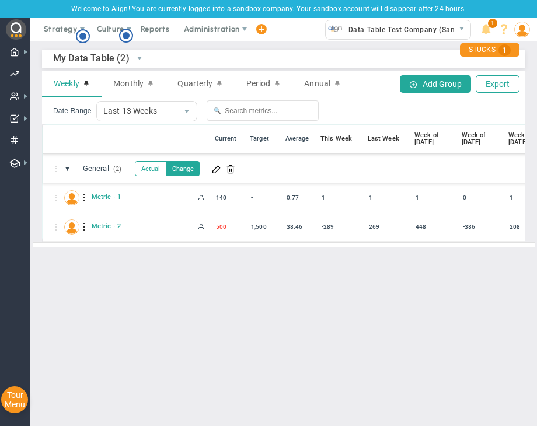
drag, startPoint x: 259, startPoint y: 255, endPoint x: 304, endPoint y: 257, distance: 44.4
click at [304, 256] on div "My Data Table (2) My Data Table → My Data Table Weekly Monthly Quarterly Period…" at bounding box center [283, 148] width 507 height 215
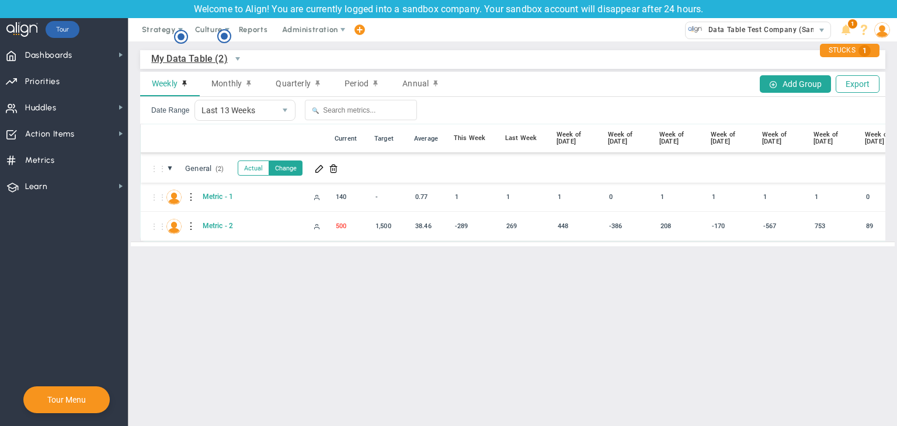
drag, startPoint x: 485, startPoint y: 254, endPoint x: 581, endPoint y: 253, distance: 95.8
click at [581, 246] on div at bounding box center [513, 244] width 764 height 5
drag, startPoint x: 582, startPoint y: 253, endPoint x: 387, endPoint y: 256, distance: 194.5
click at [387, 255] on div "My Data Table (2) My Data Table → My Data Table Weekly Monthly Quarterly Period…" at bounding box center [512, 148] width 769 height 214
click at [314, 170] on button at bounding box center [319, 168] width 15 height 13
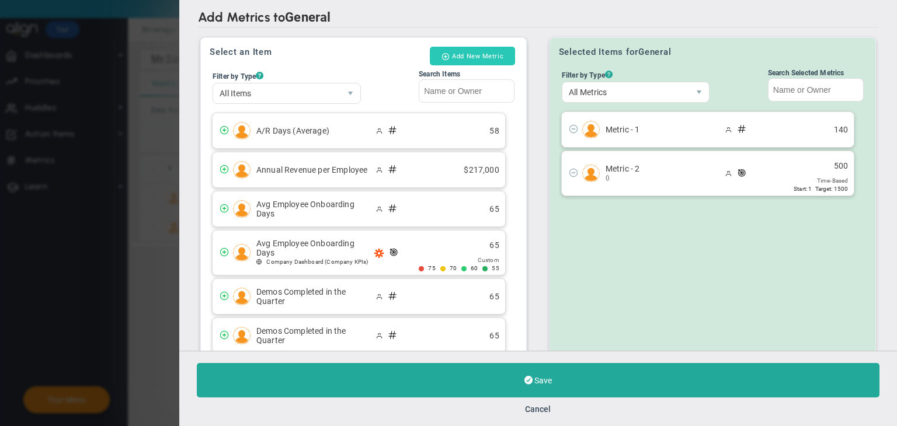
click at [467, 56] on button "Add New Metric" at bounding box center [472, 56] width 85 height 19
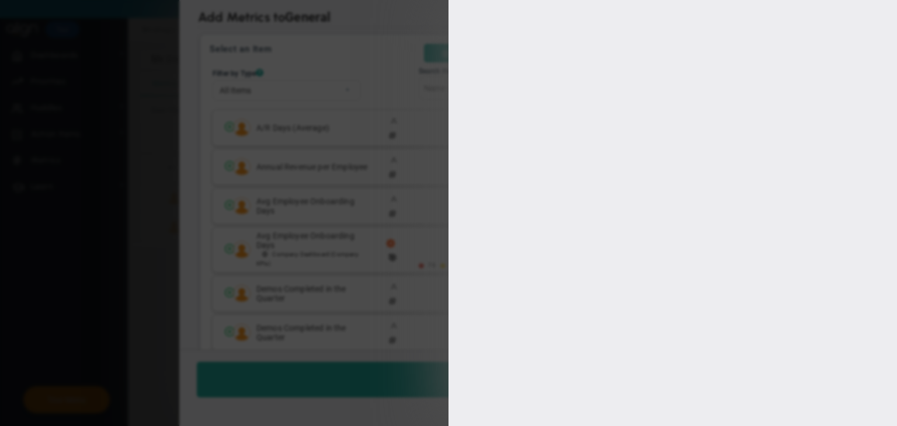
type input "[PERSON_NAME] A"
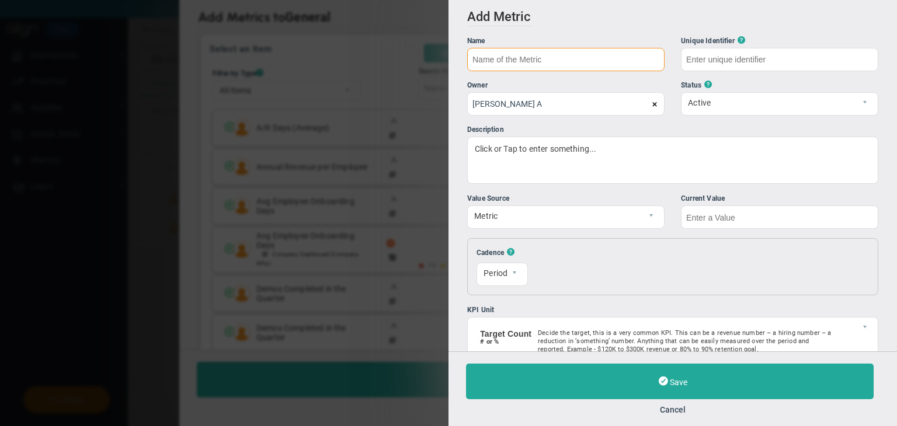
click at [555, 59] on input "text" at bounding box center [565, 59] width 197 height 23
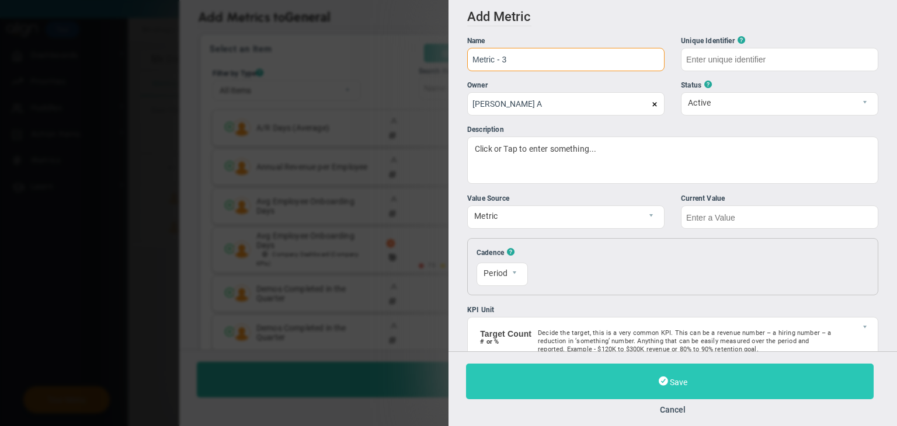
type input "Metric - 3"
click at [668, 367] on button "Save" at bounding box center [670, 382] width 408 height 36
type input "Metric---3"
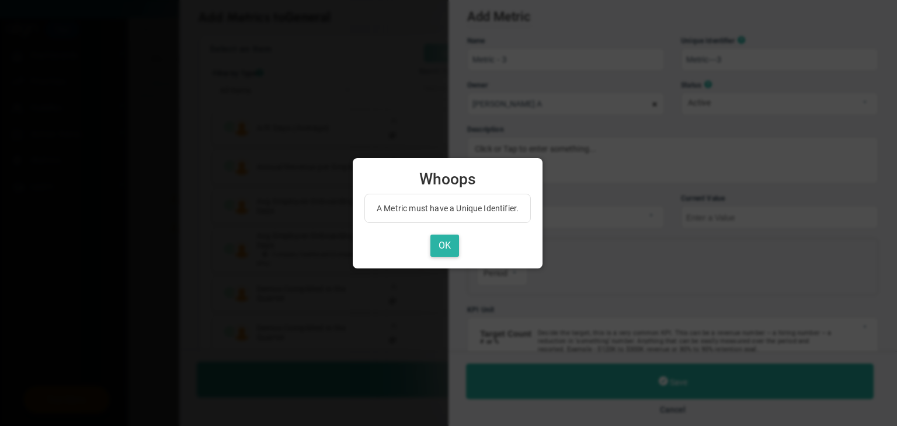
click at [439, 244] on button "OK" at bounding box center [444, 246] width 29 height 23
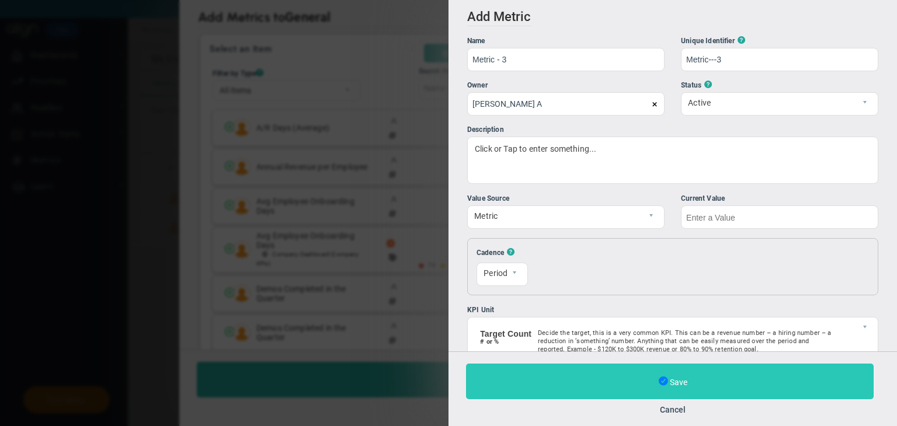
click at [662, 377] on span at bounding box center [663, 382] width 9 height 12
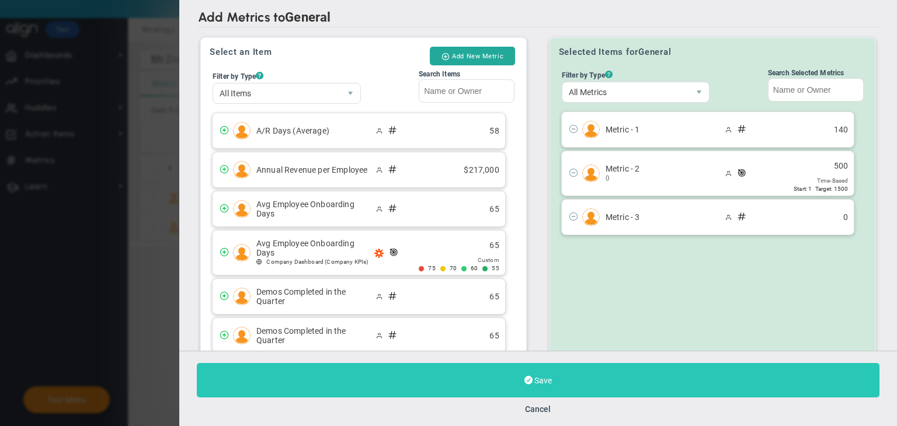
click at [523, 379] on button "Save" at bounding box center [538, 380] width 683 height 34
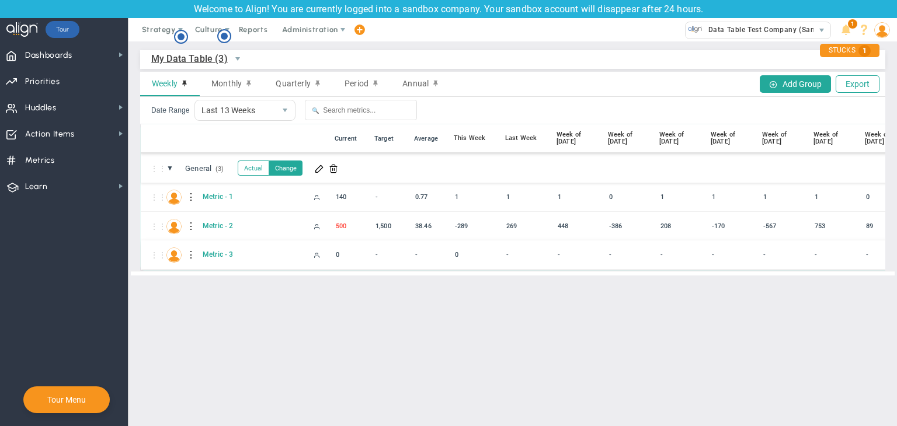
click at [189, 255] on div at bounding box center [191, 255] width 8 height 19
click at [218, 256] on div "Edit" at bounding box center [239, 258] width 81 height 24
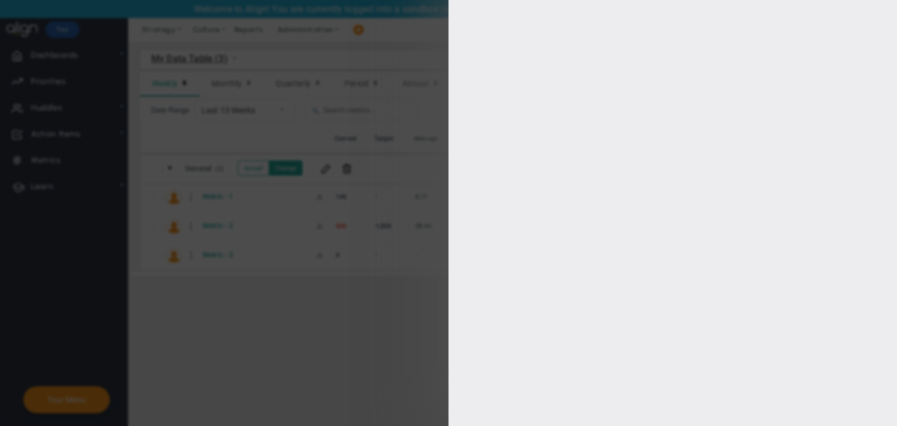
type input "[PERSON_NAME] A"
checkbox input "true"
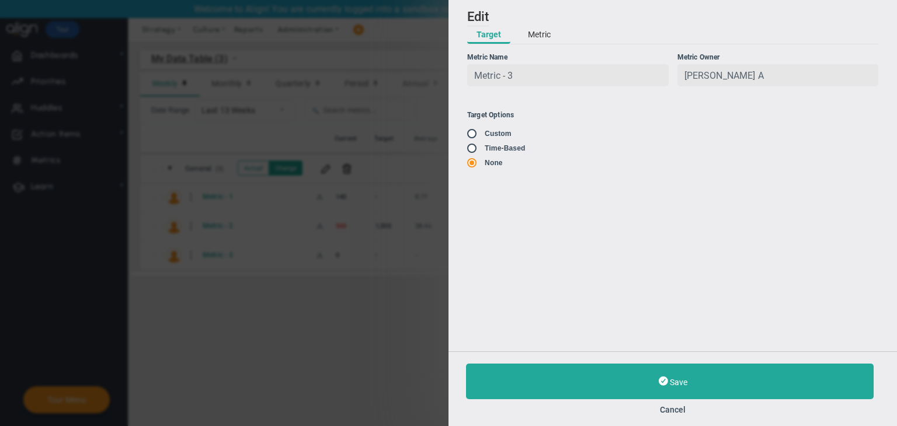
click at [474, 136] on input "radio" at bounding box center [476, 134] width 12 height 9
radio input "true"
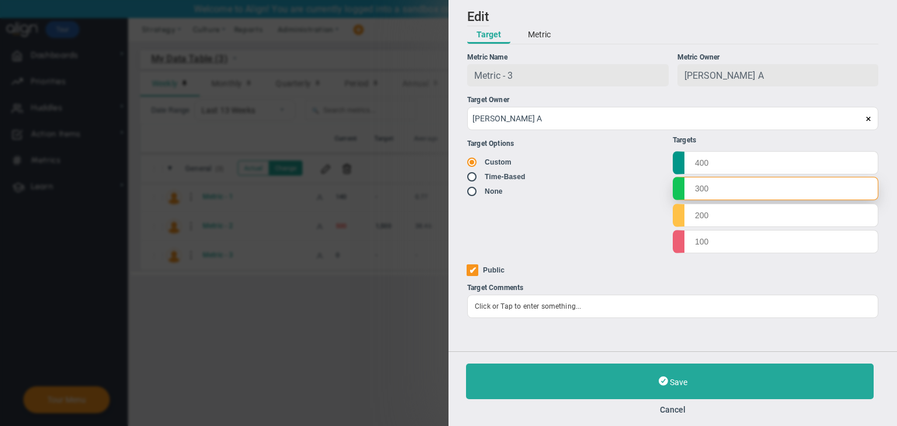
click at [801, 180] on input "text" at bounding box center [776, 188] width 206 height 23
click at [803, 166] on input "text" at bounding box center [776, 162] width 206 height 23
type input "10000"
click at [798, 199] on input "text" at bounding box center [776, 188] width 206 height 23
type input "9000"
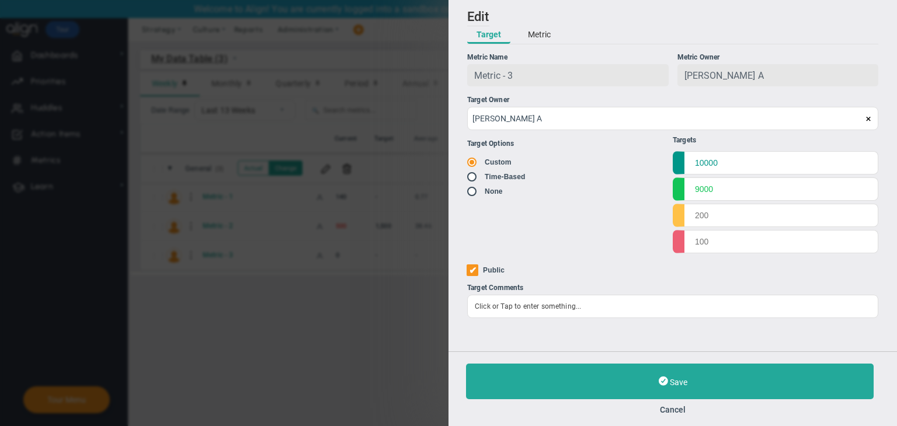
click at [759, 230] on ul "Targets 10000 9000" at bounding box center [776, 194] width 206 height 117
click at [763, 223] on input "text" at bounding box center [776, 214] width 206 height 23
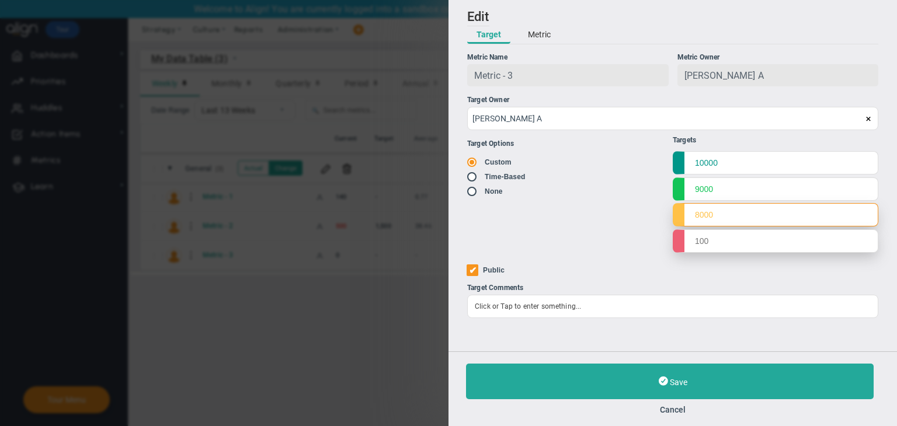
type input "8000"
click at [764, 234] on input "text" at bounding box center [776, 241] width 206 height 23
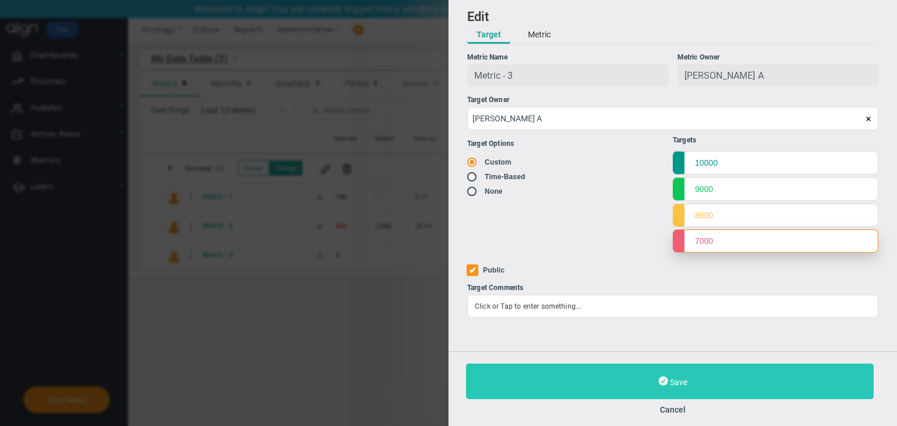
type input "7000"
click at [758, 384] on button "Save" at bounding box center [670, 382] width 408 height 36
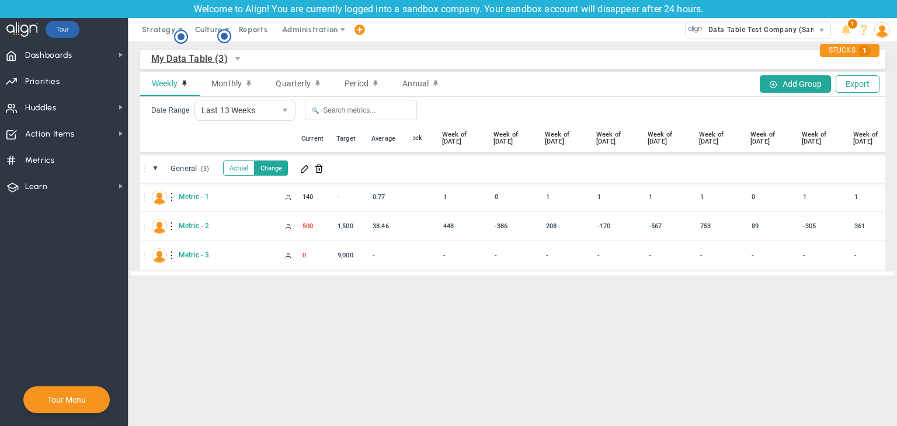
scroll to position [0, 192]
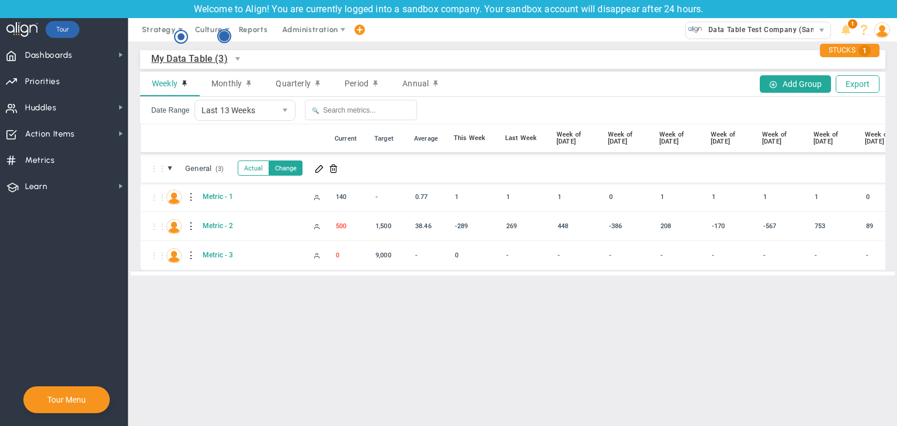
click at [227, 39] on circle "Hotspot (open by clicking or pressing space/enter)" at bounding box center [224, 36] width 11 height 11
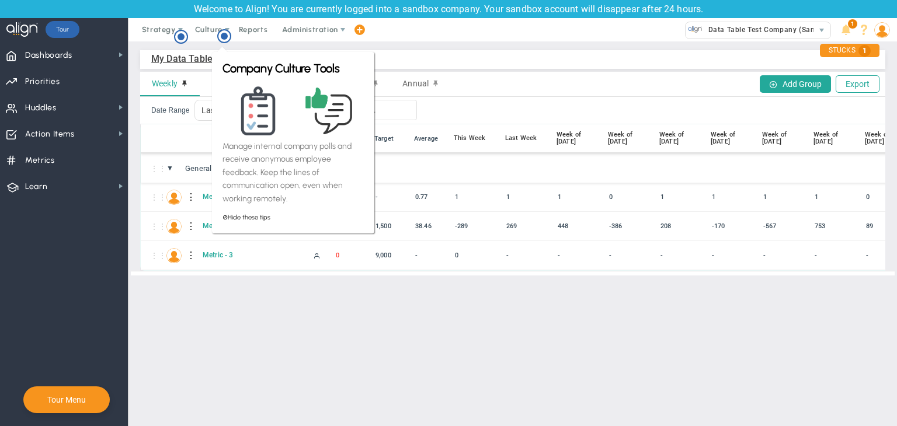
click at [314, 304] on main "My Data Table (3) My Data Table → My Data Table Weekly Monthly Quarterly Period…" at bounding box center [512, 233] width 769 height 385
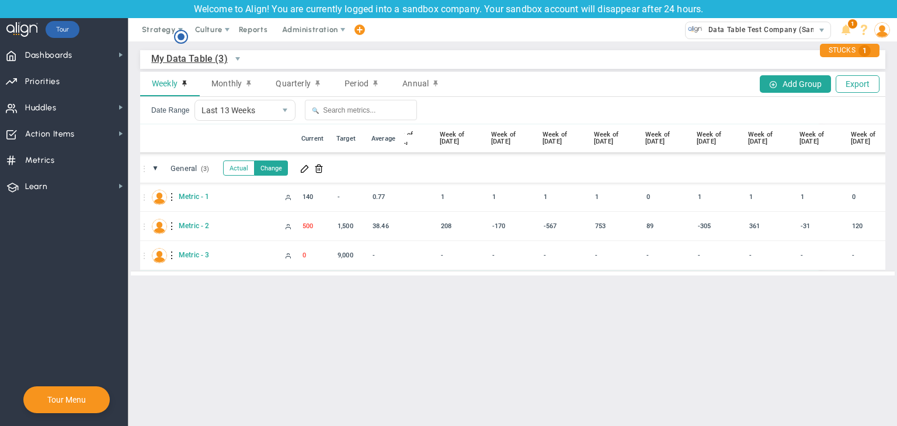
scroll to position [0, 0]
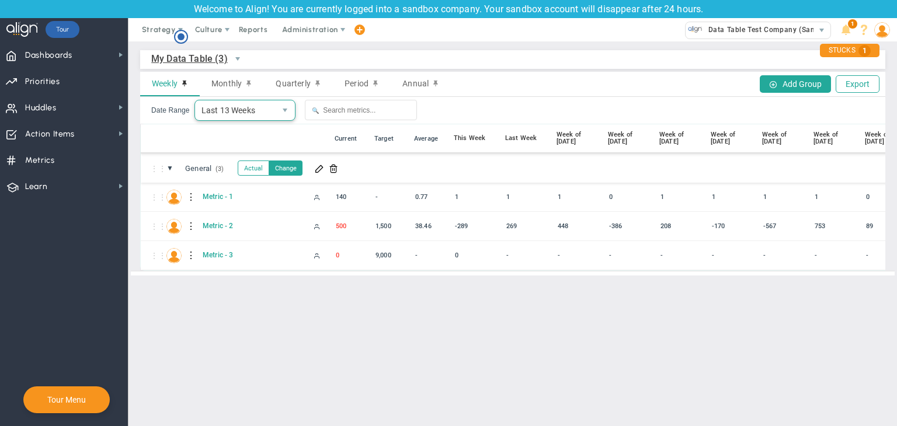
click at [231, 112] on span "Last 13 Weeks" at bounding box center [235, 110] width 81 height 20
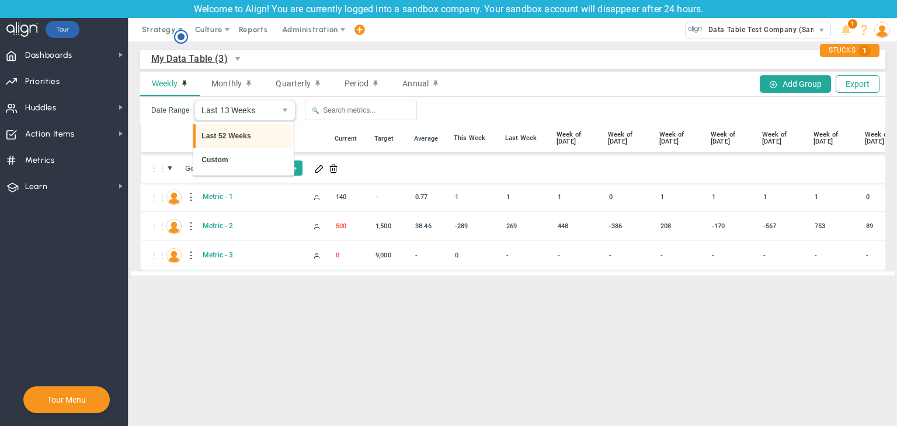
click at [225, 136] on li "Last 52 Weeks" at bounding box center [243, 136] width 100 height 25
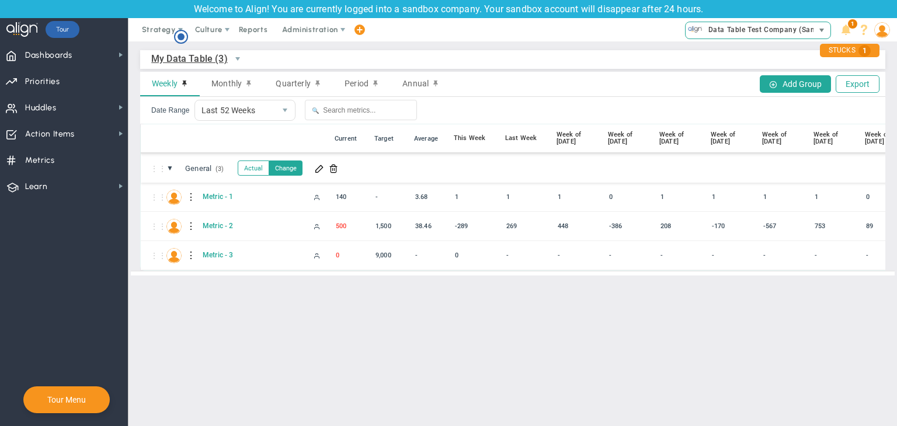
click at [774, 36] on span "Data Table Test Company (Sandbox)" at bounding box center [769, 29] width 132 height 15
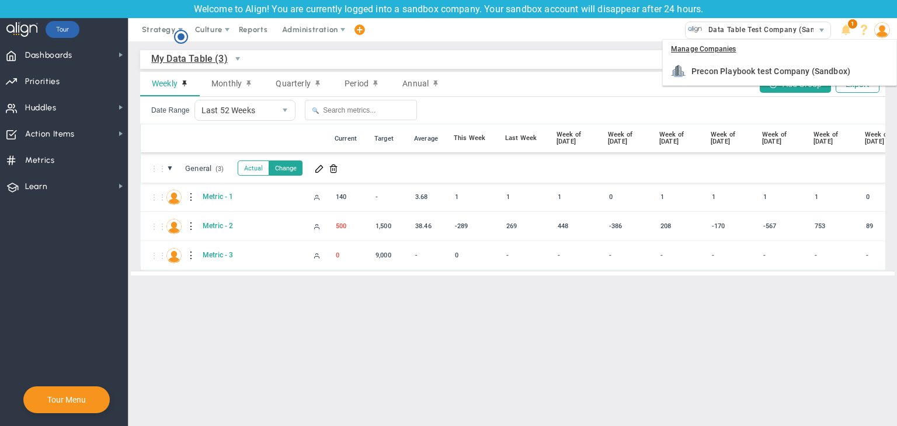
click at [466, 94] on div "Weekly Monthly Quarterly Period Annual Add Group Export" at bounding box center [512, 84] width 745 height 25
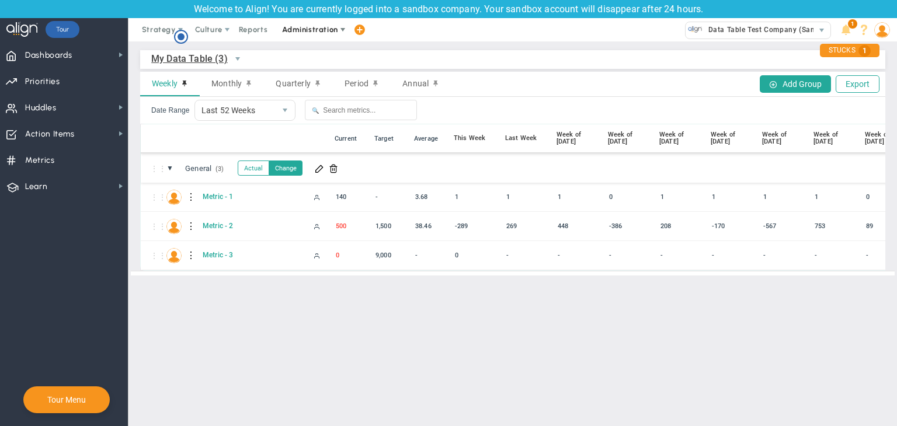
click at [325, 32] on span "Administration" at bounding box center [309, 29] width 55 height 9
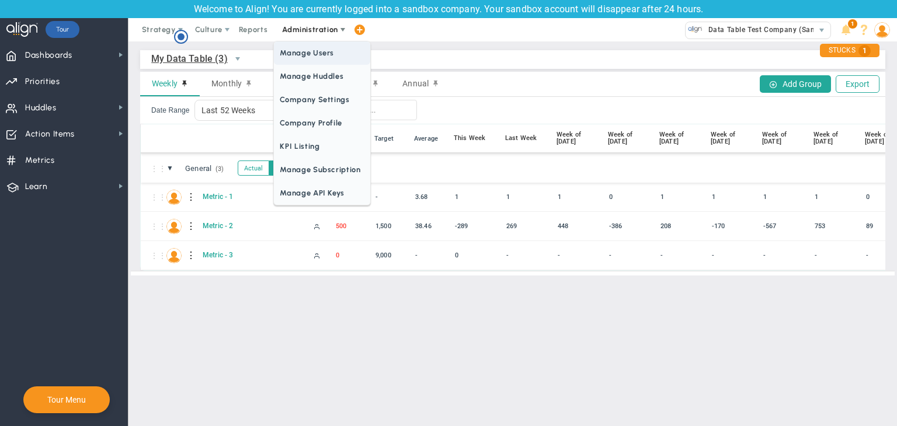
click at [311, 48] on span "Manage Users" at bounding box center [322, 52] width 96 height 23
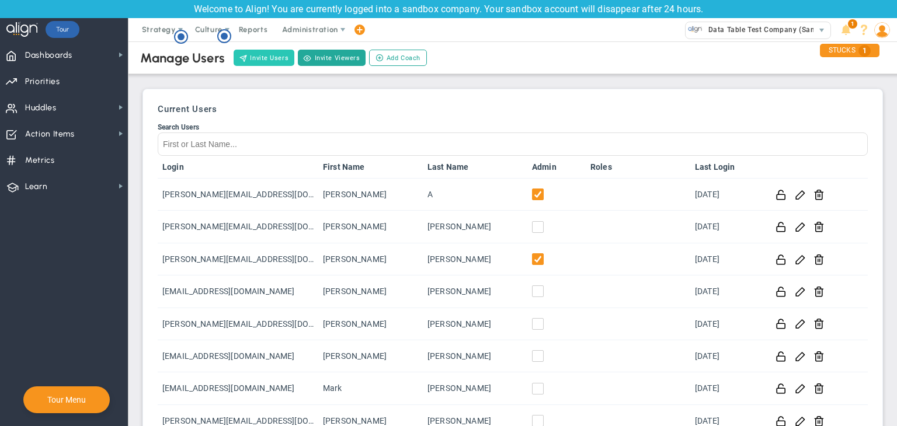
click at [282, 59] on button "Invite Users" at bounding box center [264, 58] width 61 height 16
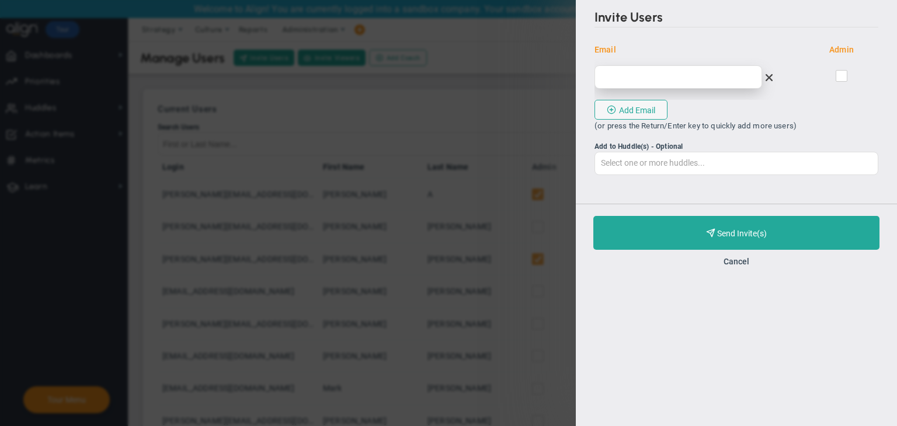
click at [646, 75] on input "email" at bounding box center [679, 76] width 168 height 23
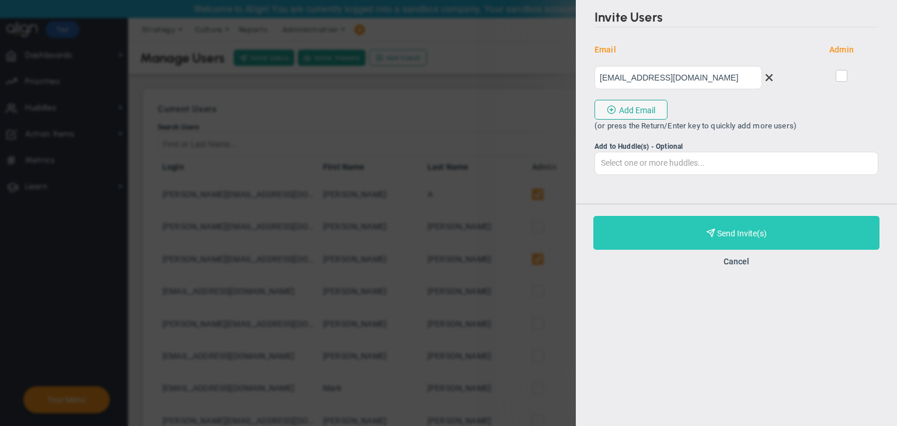
type input "[EMAIL_ADDRESS][DOMAIN_NAME]"
click at [773, 237] on button "Purchase and Send Invite(s) Validating Invite..." at bounding box center [736, 233] width 286 height 34
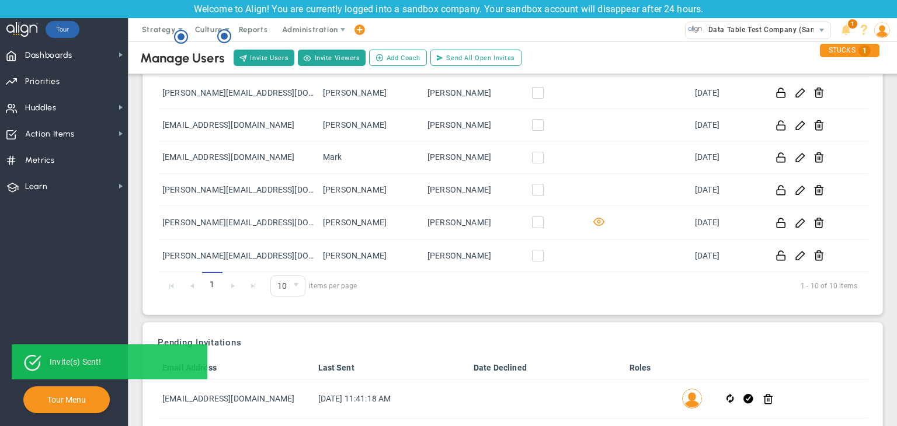
scroll to position [254, 0]
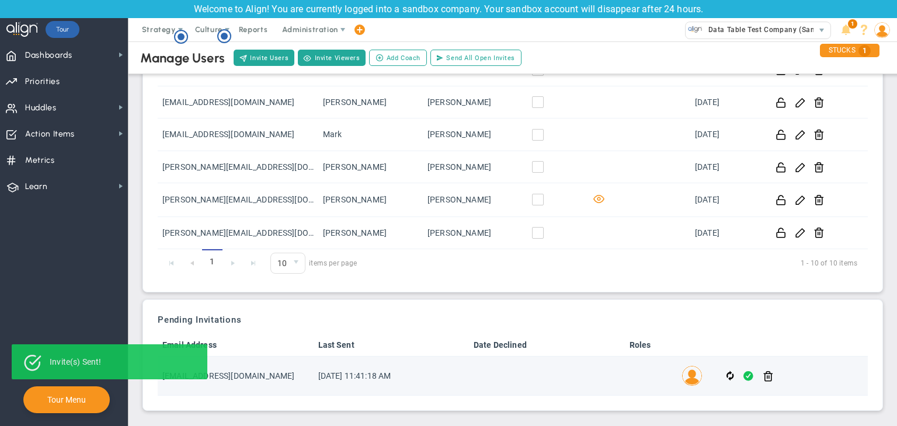
click at [743, 375] on span at bounding box center [748, 376] width 10 height 13
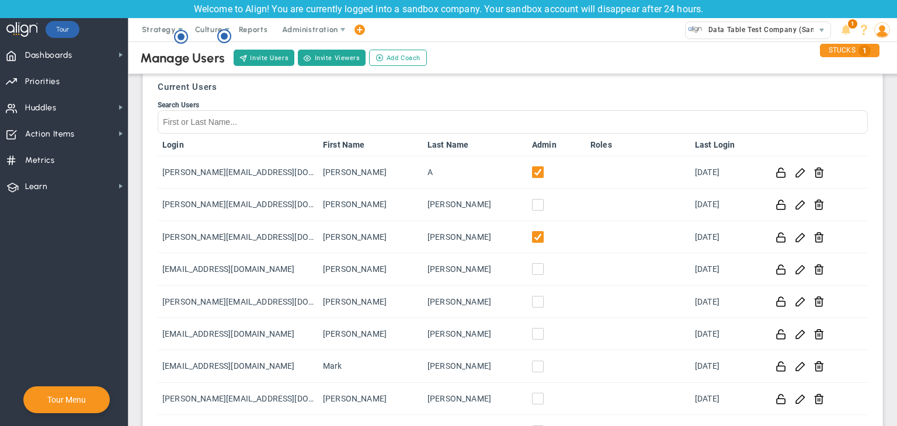
scroll to position [0, 0]
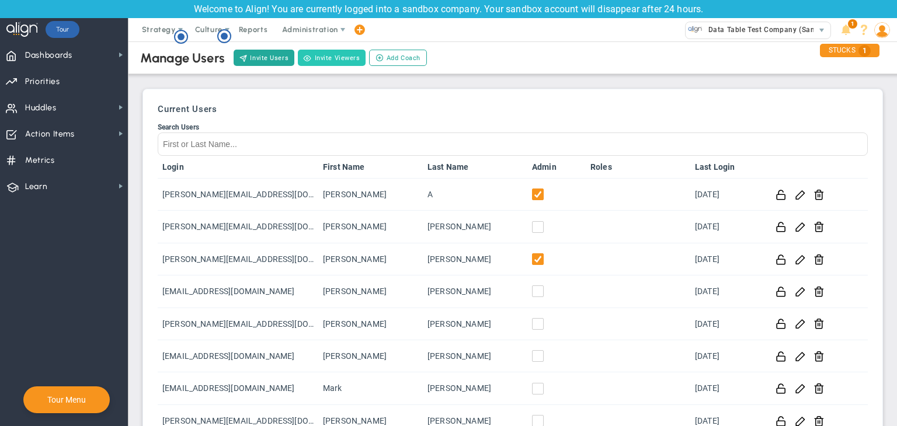
click at [306, 55] on span at bounding box center [308, 58] width 8 height 8
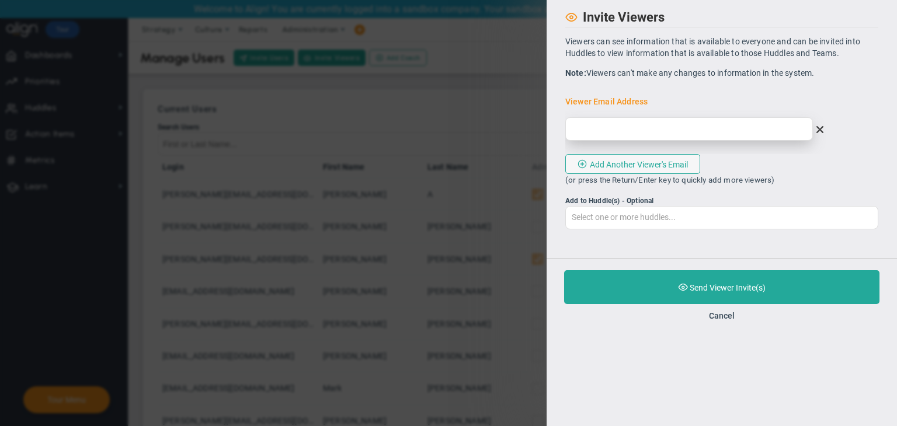
click at [644, 124] on input "email" at bounding box center [689, 128] width 248 height 23
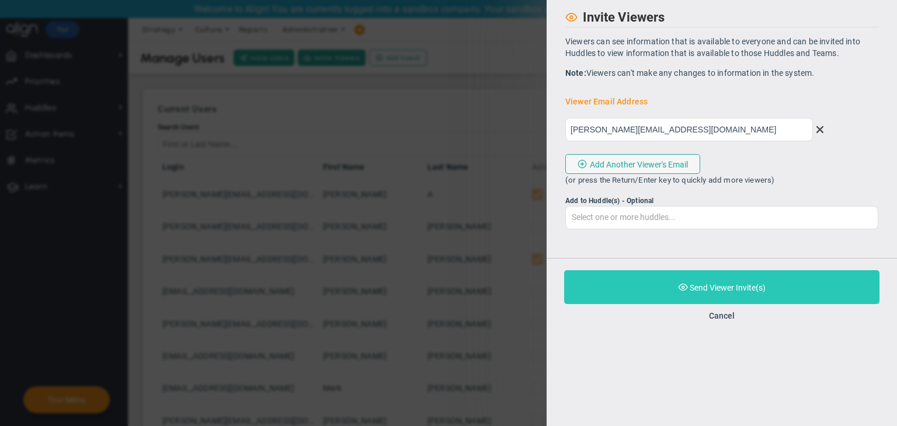
type input "[PERSON_NAME][EMAIL_ADDRESS][DOMAIN_NAME]"
click at [725, 277] on button "Purchase and Send Viewer Invite(s) Validating Invite..." at bounding box center [721, 287] width 315 height 34
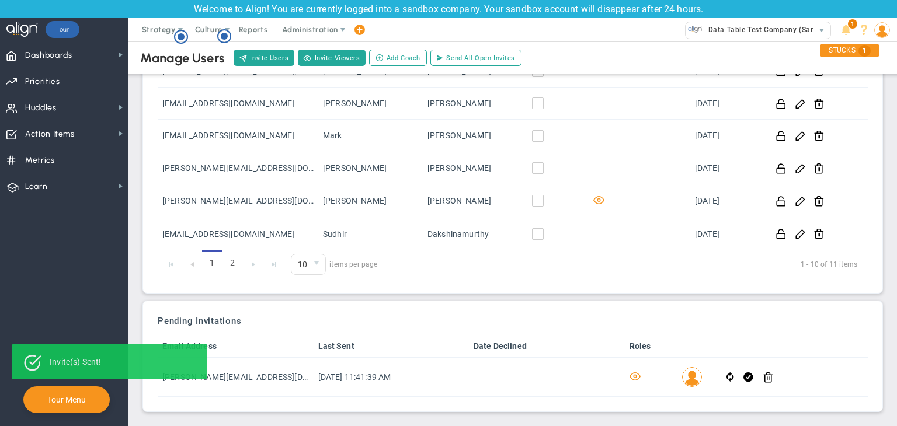
scroll to position [254, 0]
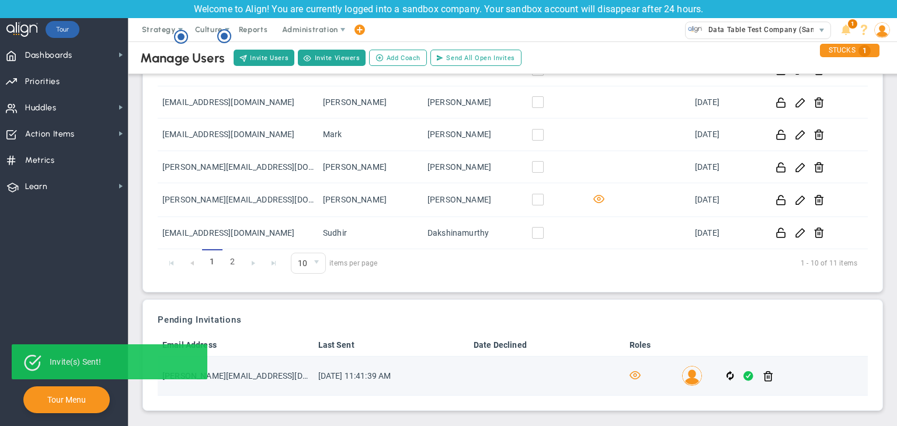
click at [743, 378] on span at bounding box center [748, 376] width 10 height 13
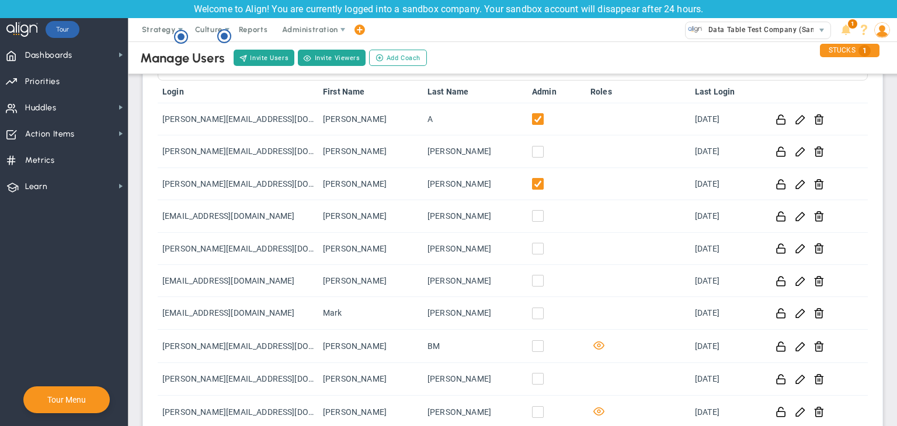
scroll to position [0, 0]
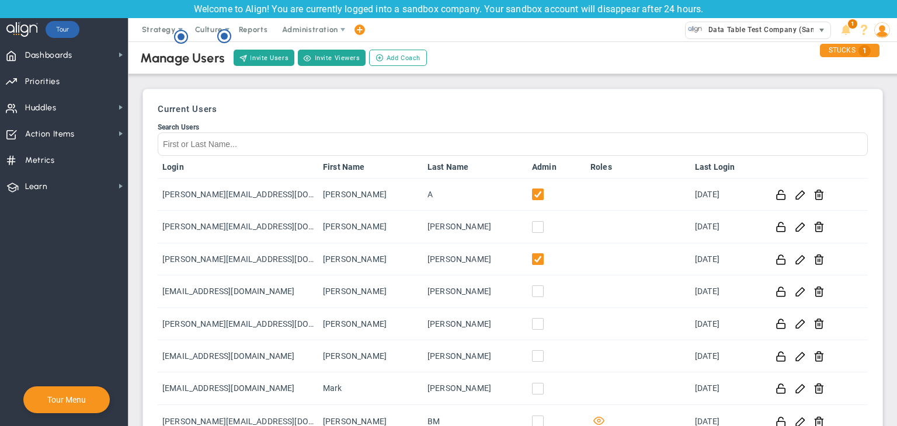
click at [736, 33] on span "Data Table Test Company (Sandbox)" at bounding box center [769, 29] width 132 height 15
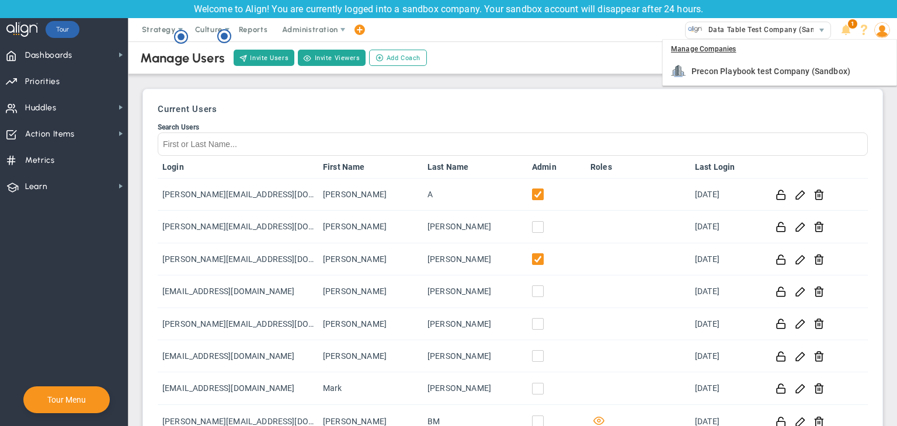
click at [509, 77] on div "Manage Users Invite Users Invite Viewers Add Coach Update Coach Invite Coaching…" at bounding box center [512, 333] width 745 height 589
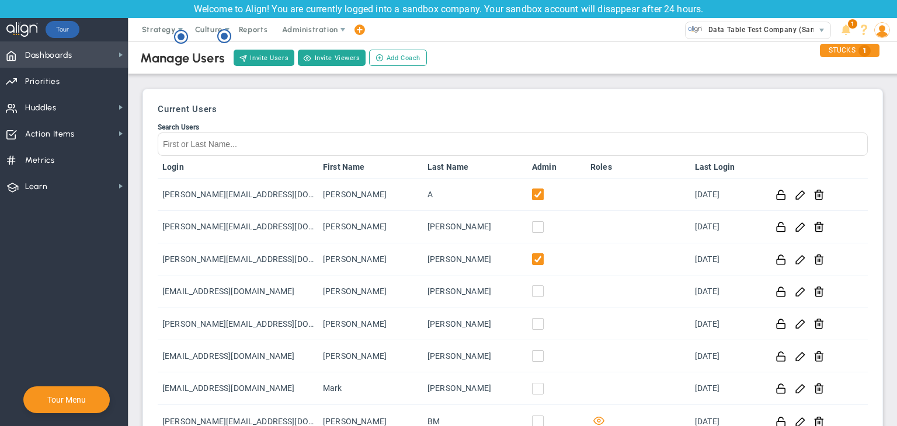
click at [62, 60] on span "Dashboards" at bounding box center [48, 55] width 47 height 25
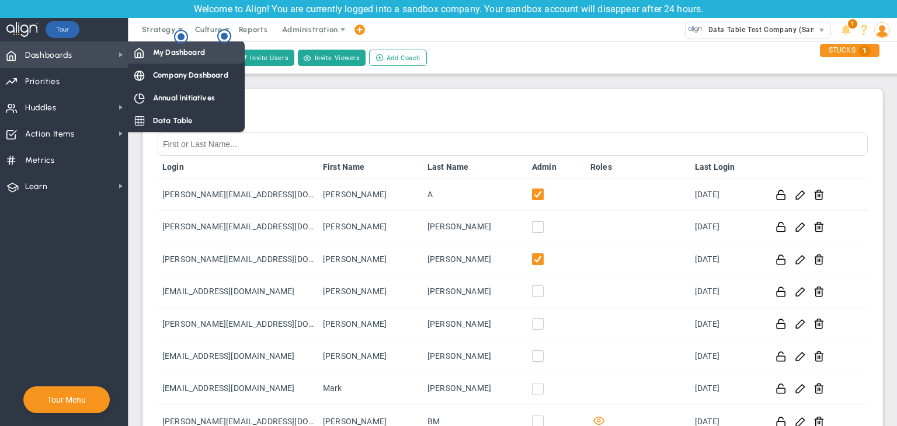
click at [162, 50] on span "My Dashboard" at bounding box center [179, 52] width 52 height 11
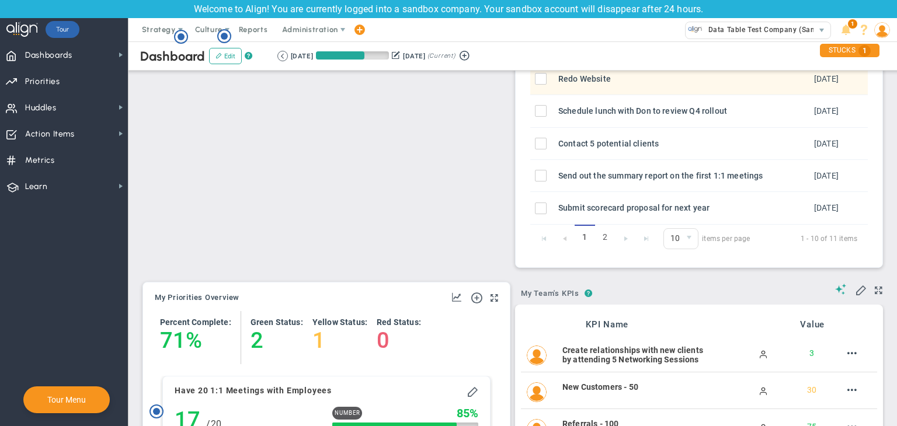
scroll to position [818, 0]
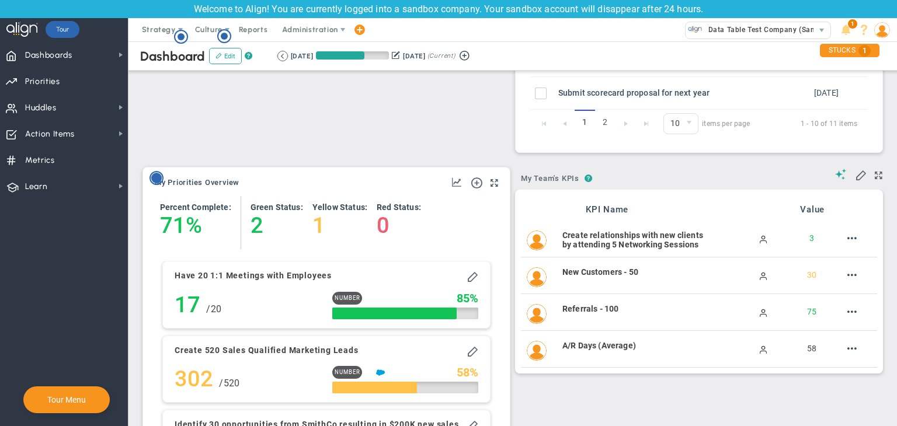
click at [157, 177] on circle "Hotspot (open by clicking or pressing space/enter)" at bounding box center [156, 178] width 11 height 11
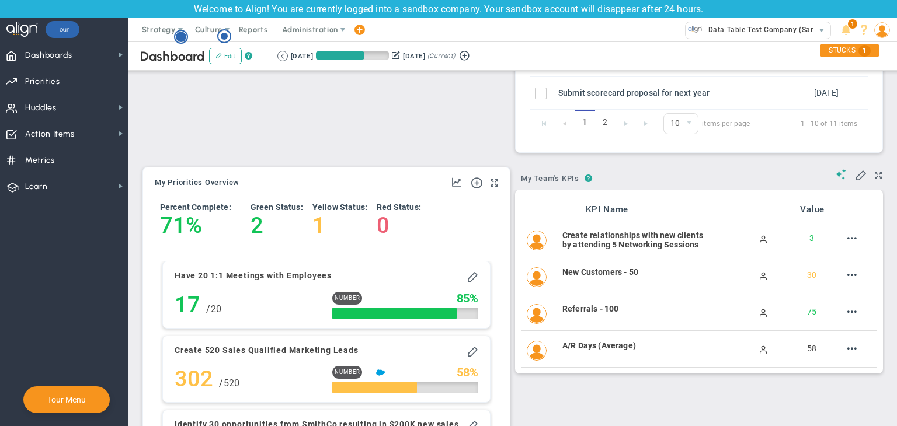
scroll to position [0, 0]
click at [180, 40] on circle "Hotspot (open by clicking or pressing space/enter)" at bounding box center [181, 37] width 11 height 11
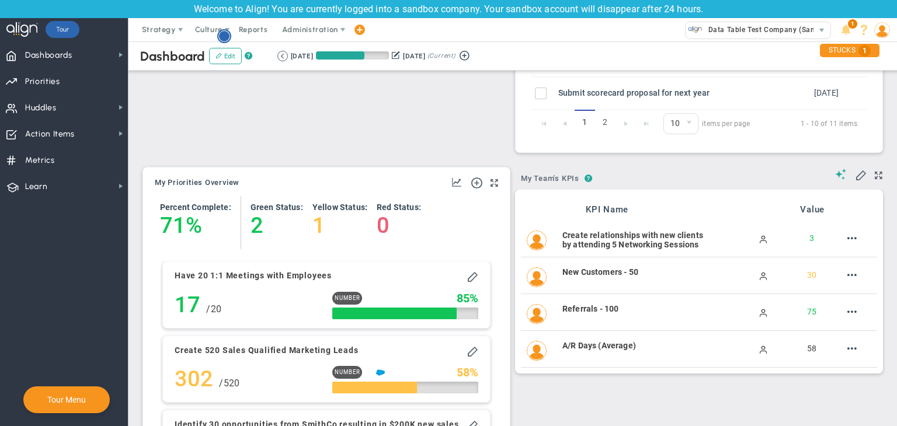
click at [227, 38] on circle "Hotspot (open by clicking or pressing space/enter)" at bounding box center [224, 36] width 11 height 11
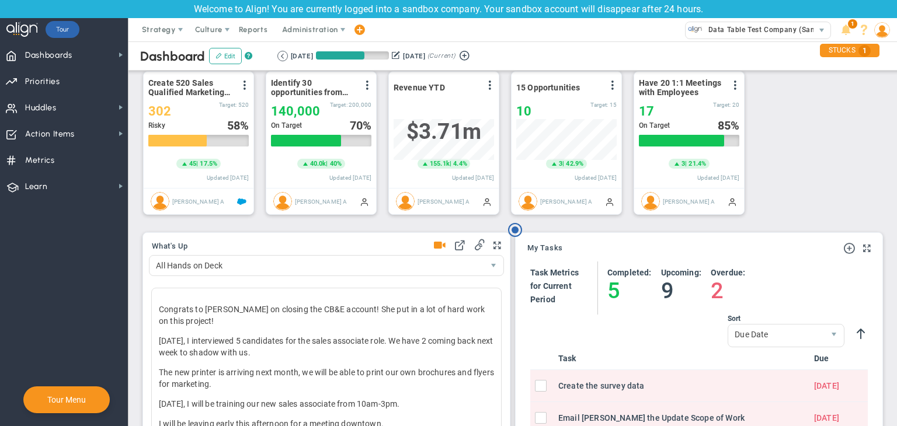
scroll to position [146, 0]
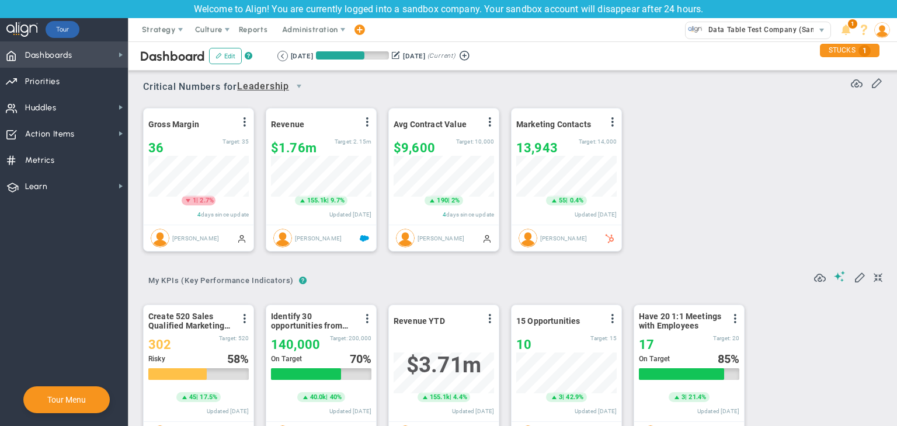
click at [58, 53] on span "Dashboards" at bounding box center [48, 55] width 47 height 25
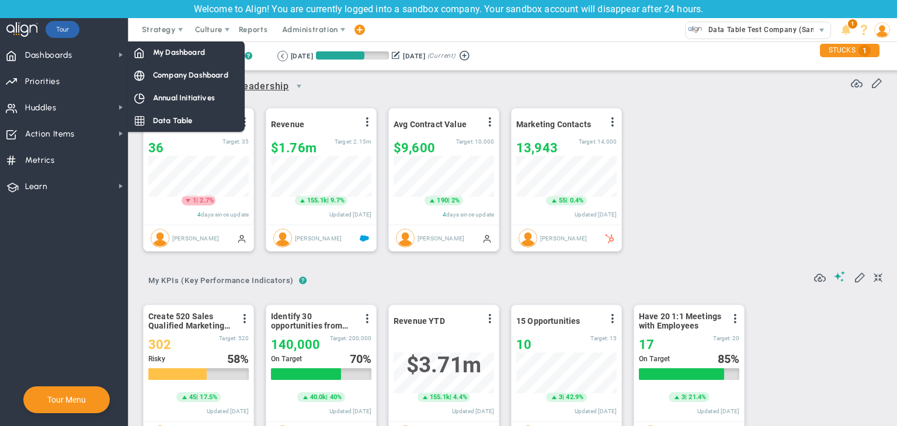
drag, startPoint x: 186, startPoint y: 124, endPoint x: 194, endPoint y: 124, distance: 8.2
click at [187, 124] on span "Data Table" at bounding box center [173, 120] width 40 height 11
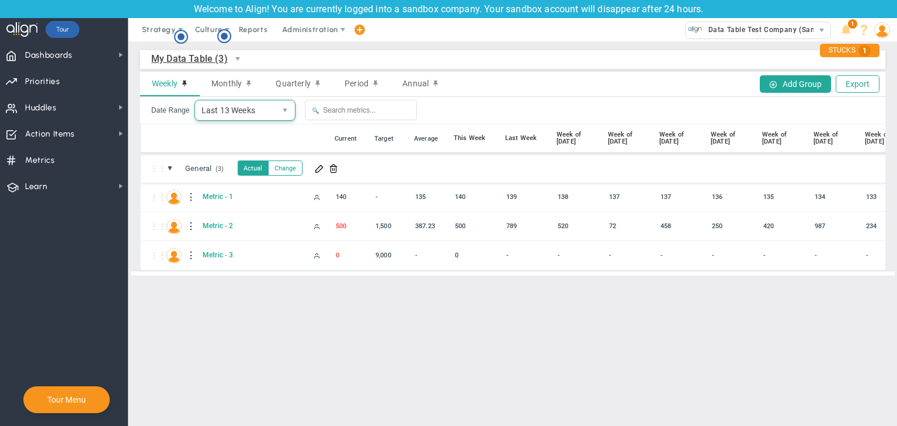
click at [245, 113] on span "Last 13 Weeks" at bounding box center [235, 110] width 81 height 20
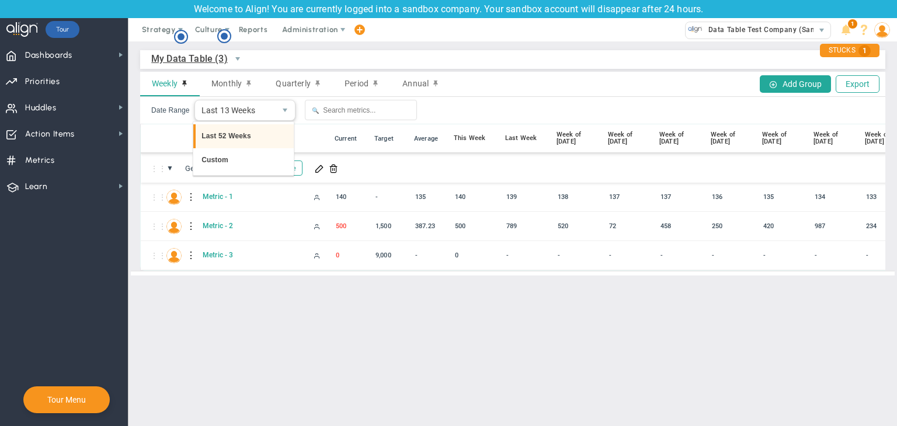
click at [244, 131] on li "Last 52 Weeks" at bounding box center [243, 136] width 100 height 25
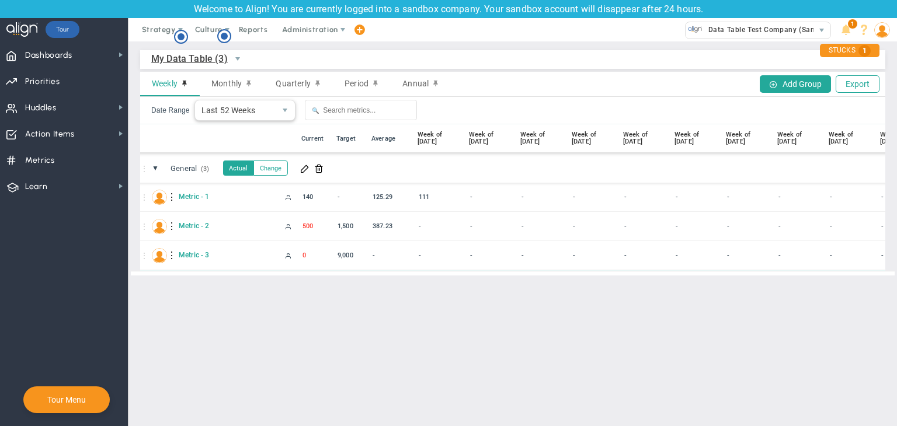
scroll to position [0, 2113]
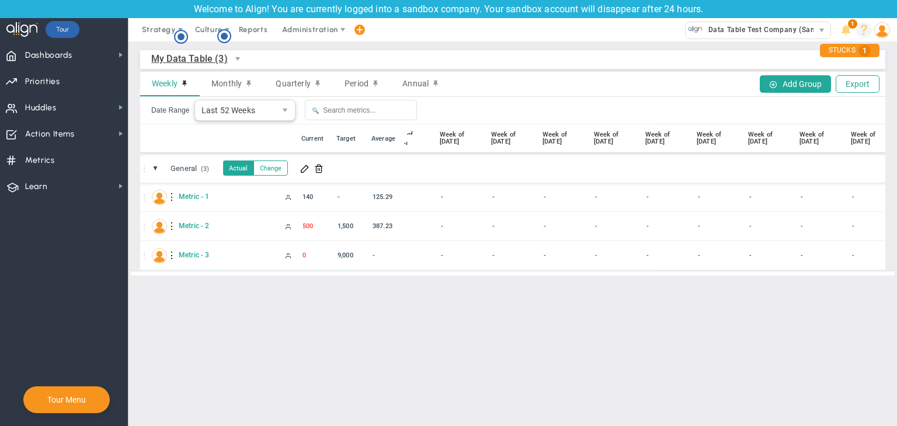
click at [873, 30] on span at bounding box center [882, 29] width 18 height 23
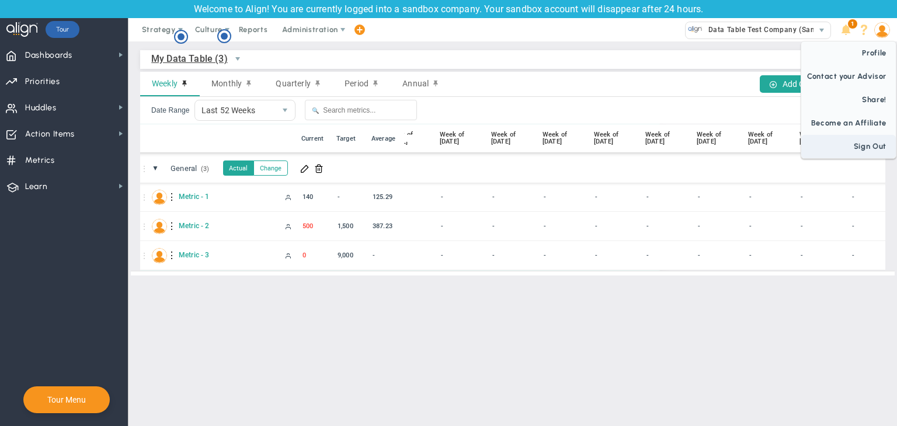
click at [864, 147] on span "Sign Out" at bounding box center [848, 146] width 95 height 23
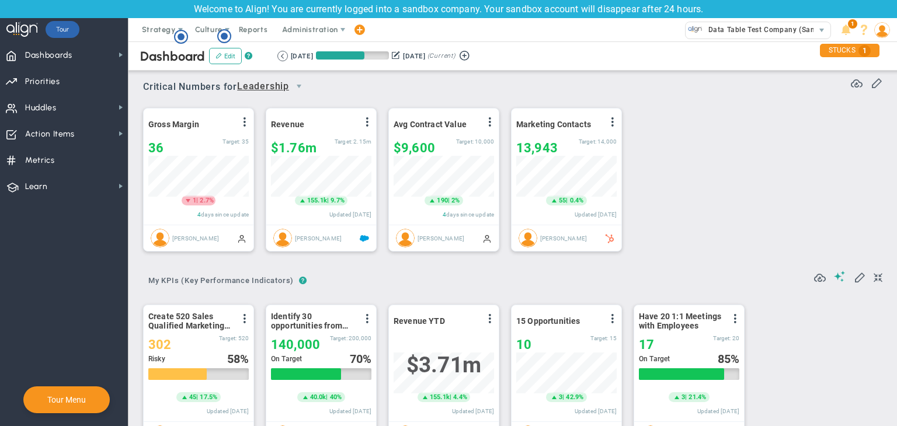
scroll to position [292, 0]
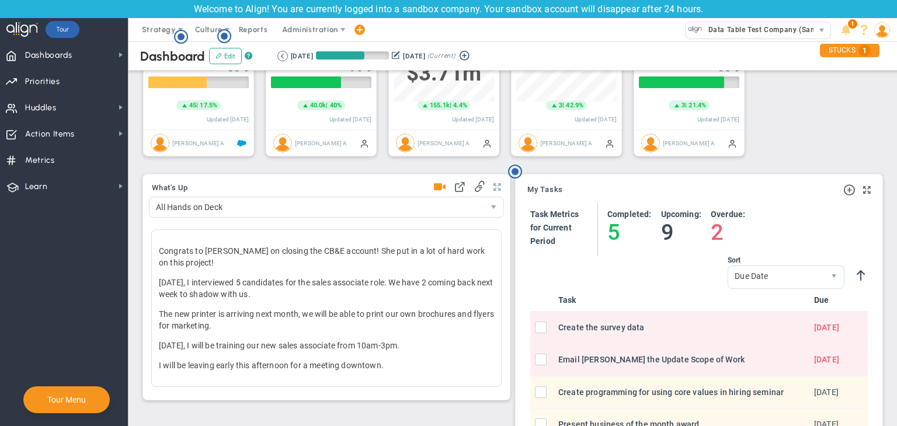
click at [495, 185] on span at bounding box center [497, 187] width 8 height 14
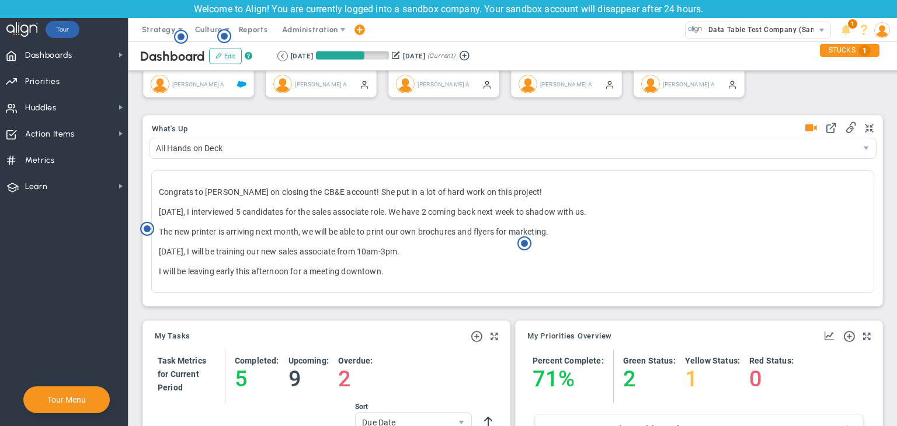
scroll to position [467, 0]
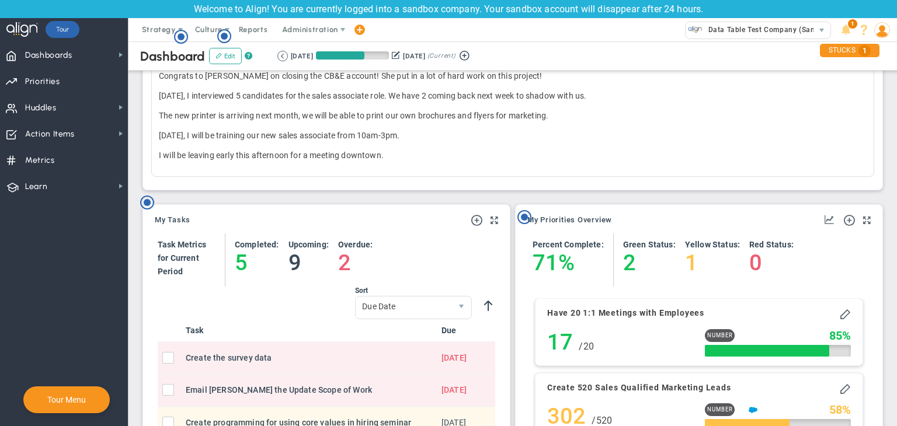
click at [491, 220] on span at bounding box center [495, 221] width 8 height 14
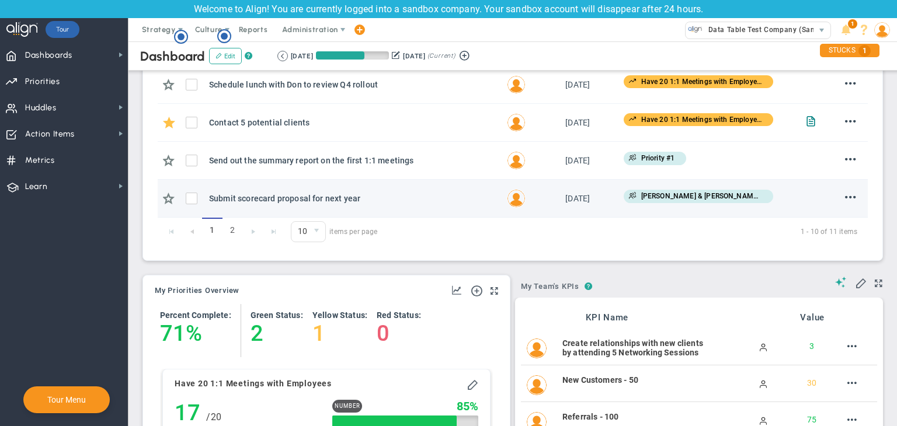
scroll to position [969, 0]
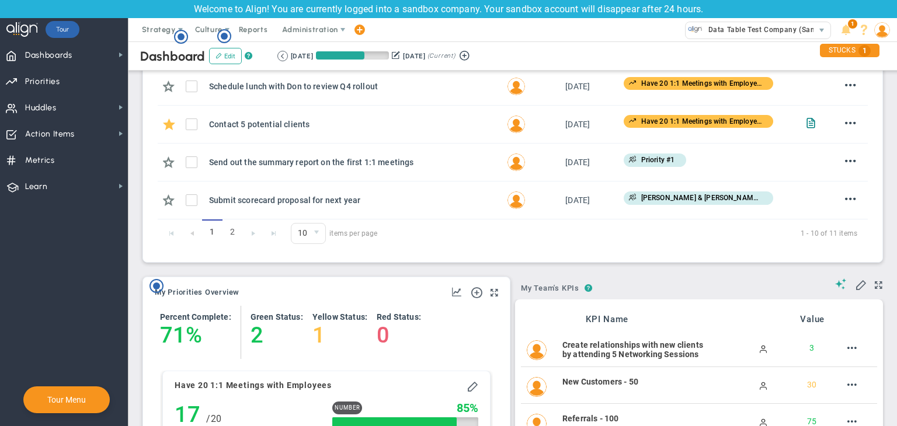
click at [491, 291] on span at bounding box center [495, 293] width 8 height 14
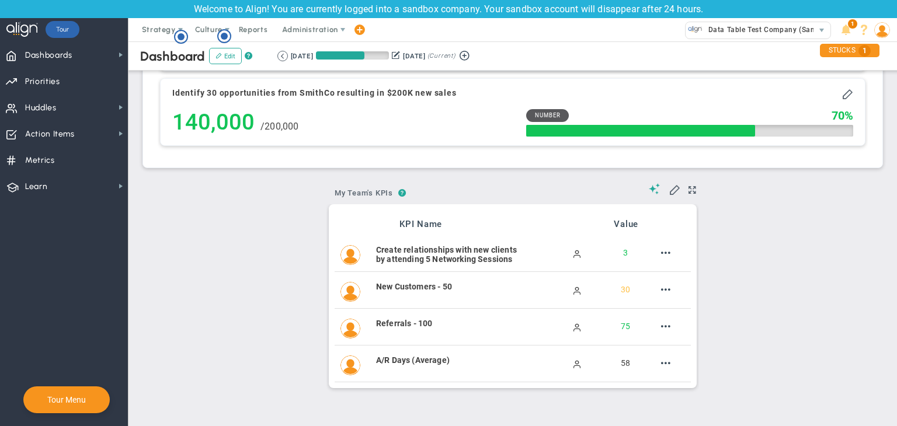
click at [689, 193] on span at bounding box center [693, 190] width 8 height 14
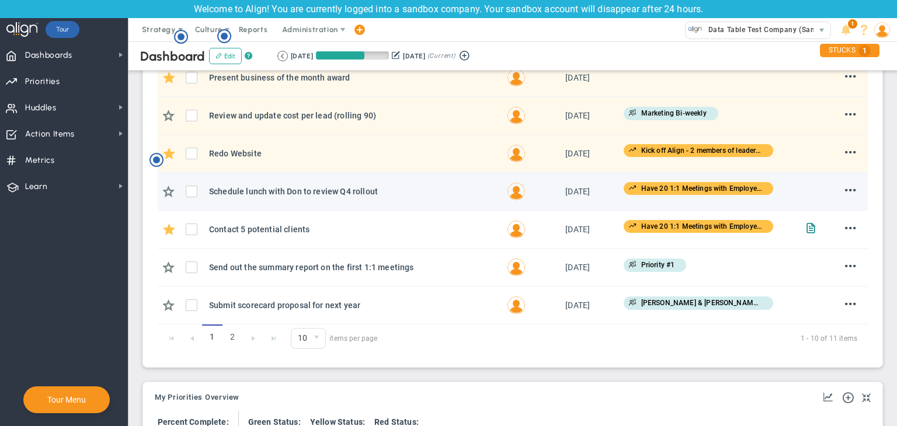
scroll to position [862, 0]
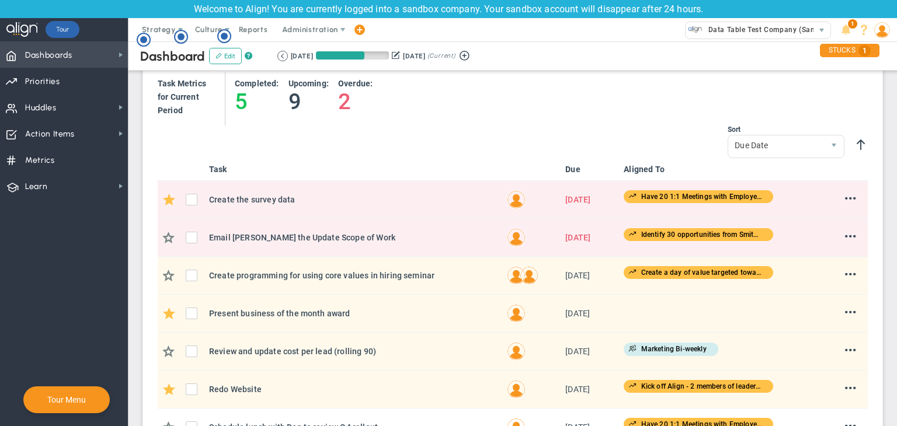
click at [82, 55] on span "Dashboards Dashboards" at bounding box center [64, 54] width 128 height 26
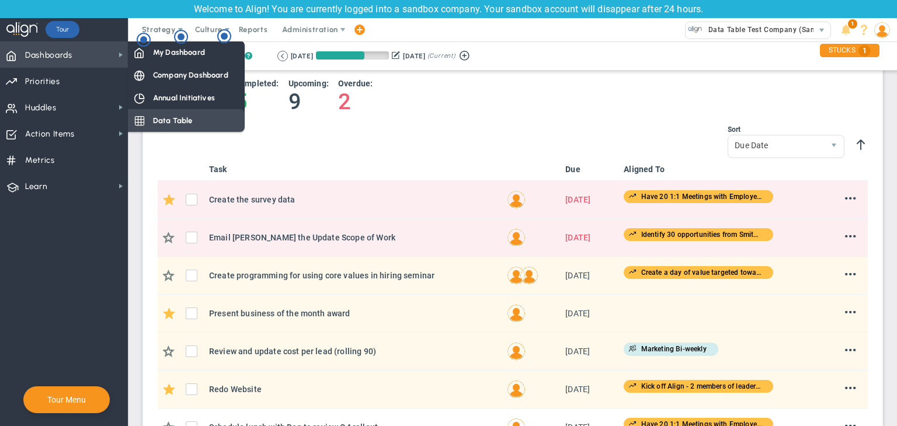
click at [171, 121] on span "Data Table" at bounding box center [173, 120] width 40 height 11
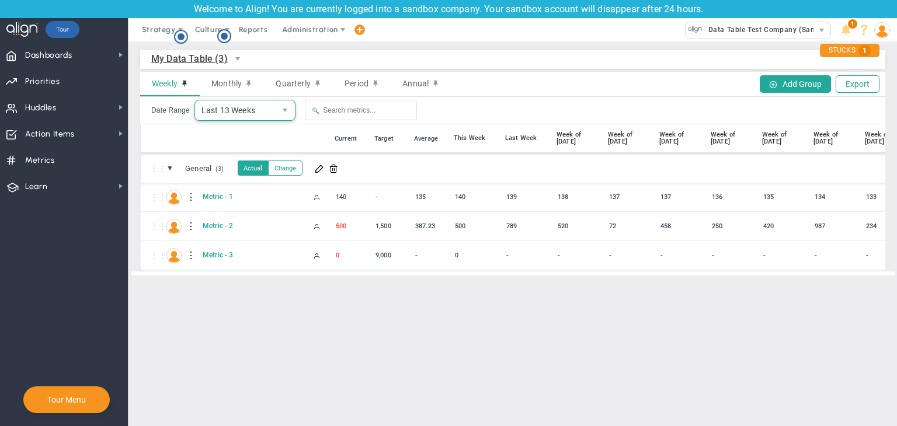
click at [222, 114] on span "Last 13 Weeks" at bounding box center [235, 110] width 81 height 20
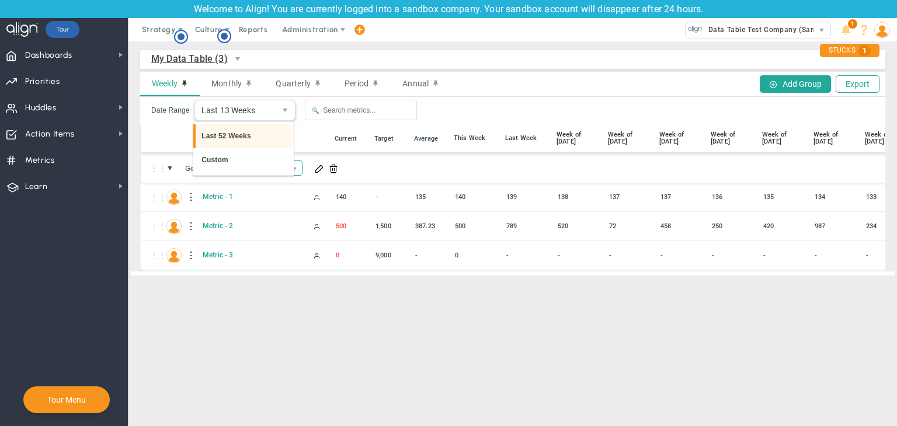
click at [255, 142] on li "Last 52 Weeks" at bounding box center [243, 136] width 100 height 25
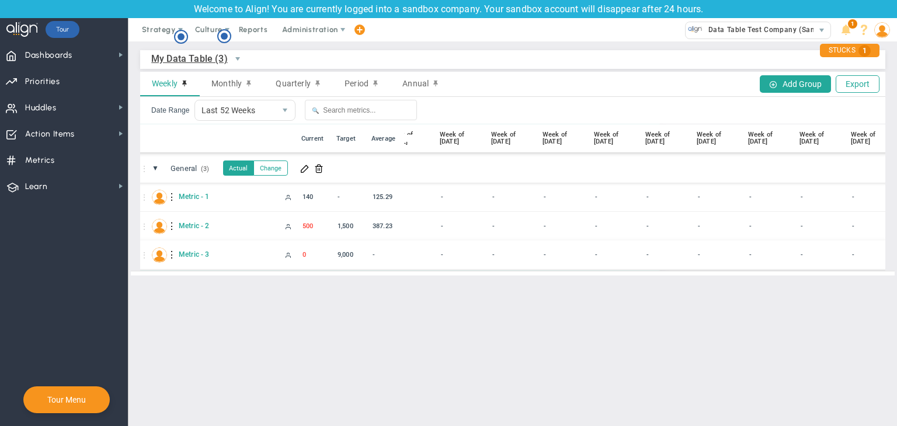
click at [171, 258] on div at bounding box center [172, 255] width 8 height 19
click at [196, 262] on div "Edit" at bounding box center [220, 258] width 81 height 24
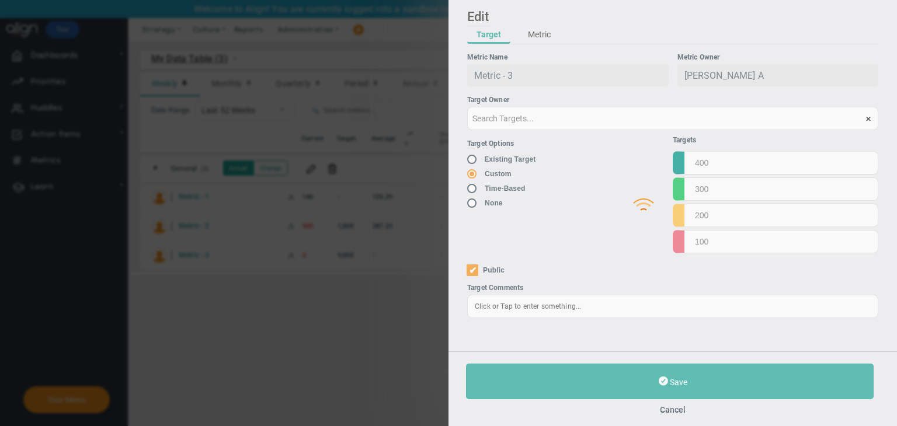
type input "Metric - 3"
type input "Metric---3"
type input "[PERSON_NAME] A"
type input "0"
type input "[PERSON_NAME] A"
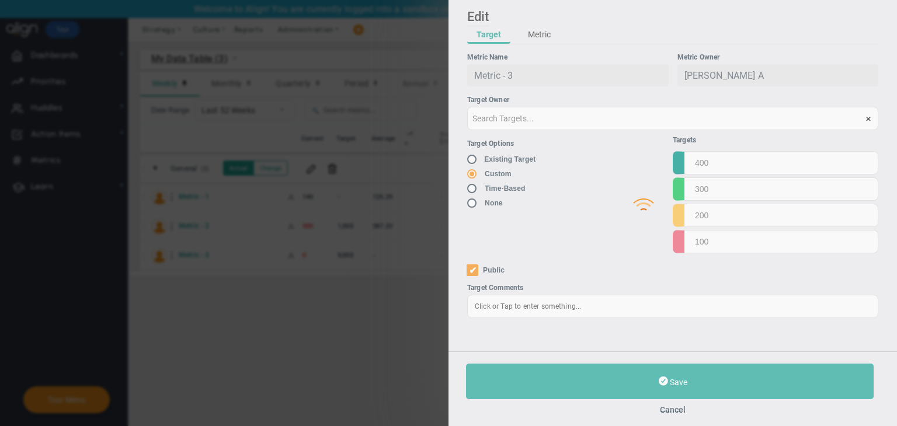
radio input "true"
type input "10000"
type input "9000"
type input "8000"
type input "7000"
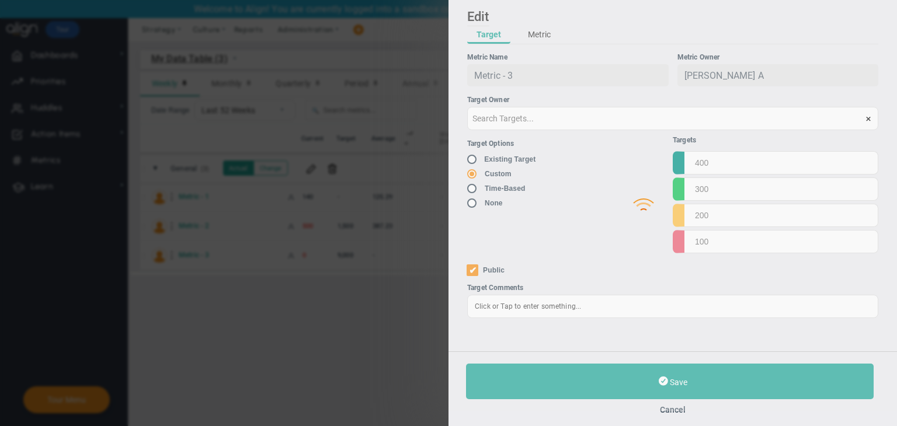
checkbox input "true"
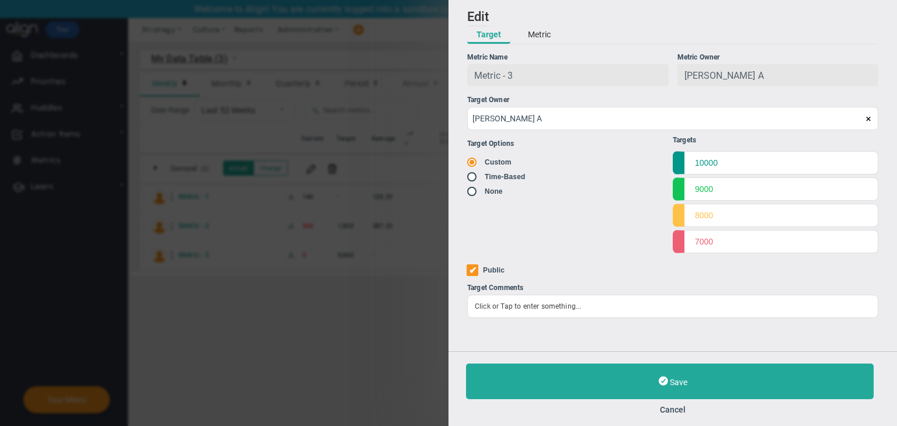
click at [538, 33] on button "Metric" at bounding box center [539, 35] width 41 height 18
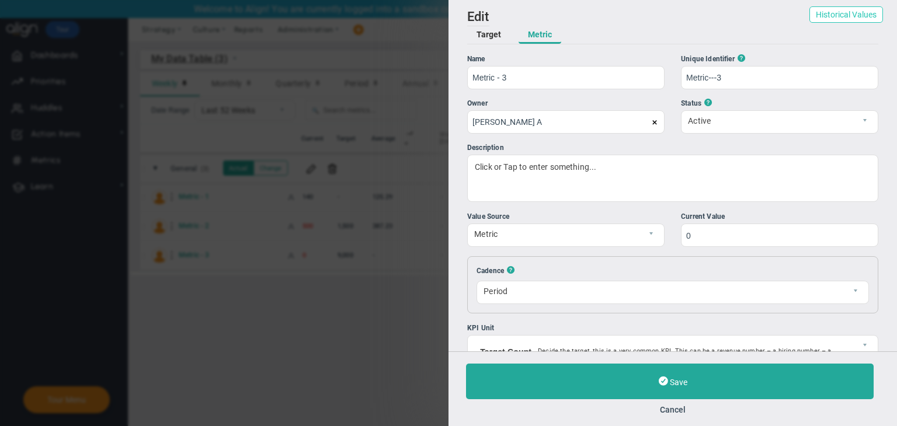
click at [855, 11] on button "Historical Values" at bounding box center [846, 14] width 74 height 16
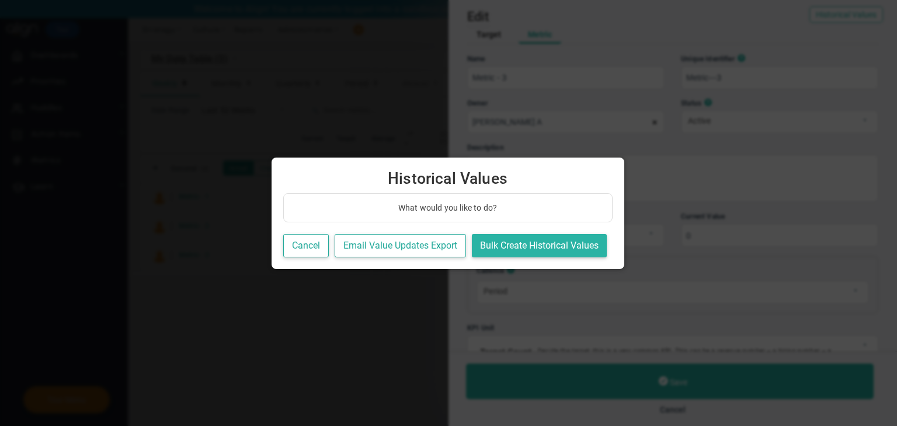
click at [536, 244] on button "Bulk Create Historical Values" at bounding box center [539, 246] width 135 height 24
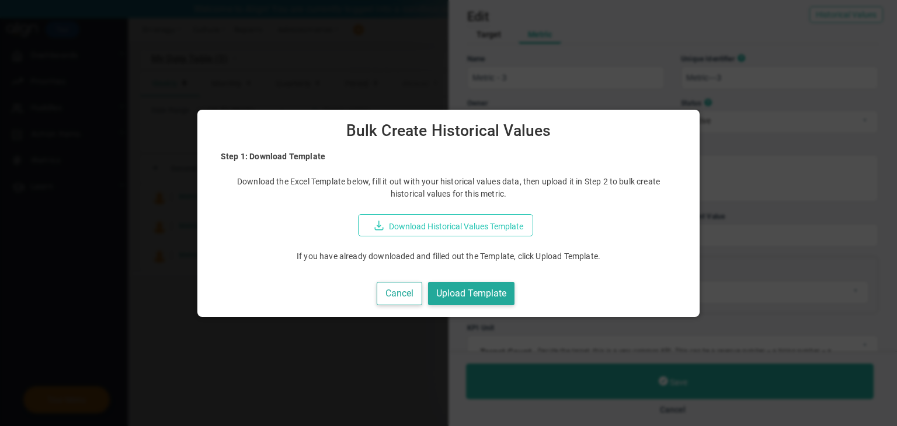
click at [482, 228] on button "Download Historical Values Template" at bounding box center [445, 225] width 175 height 22
click at [388, 297] on button "Cancel" at bounding box center [400, 294] width 46 height 24
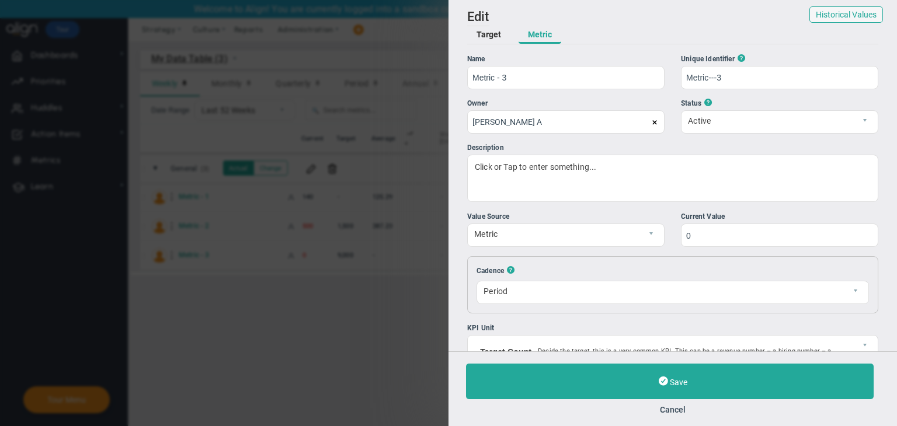
click at [672, 412] on button "Cancel" at bounding box center [672, 409] width 413 height 9
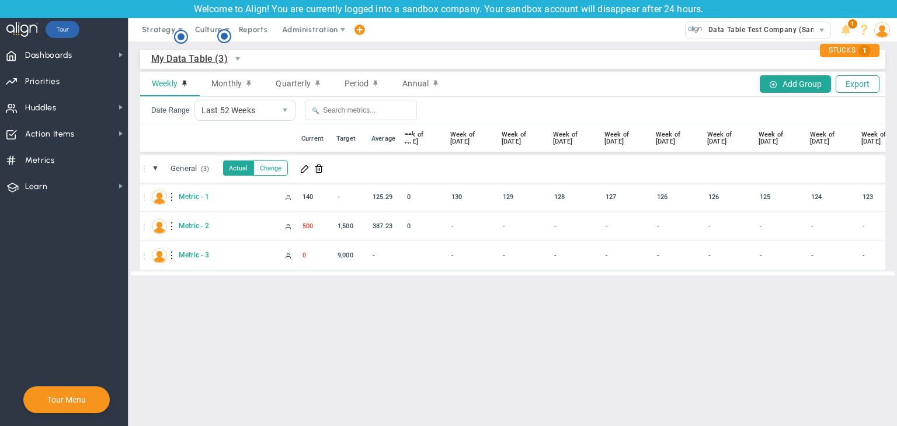
scroll to position [0, 365]
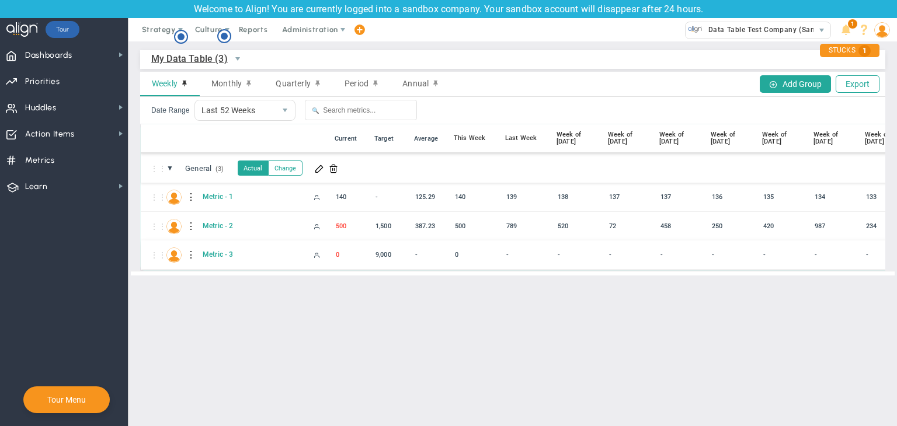
click at [189, 254] on div at bounding box center [191, 255] width 8 height 19
click at [234, 250] on div "Edit" at bounding box center [239, 258] width 81 height 24
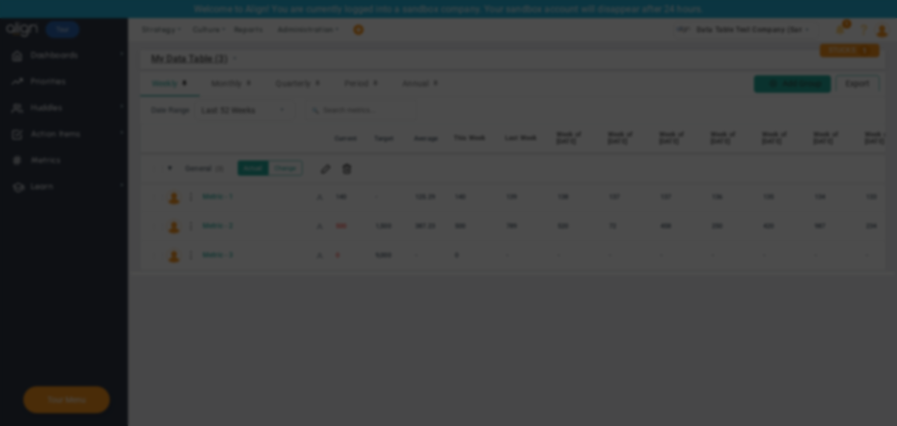
radio input "true"
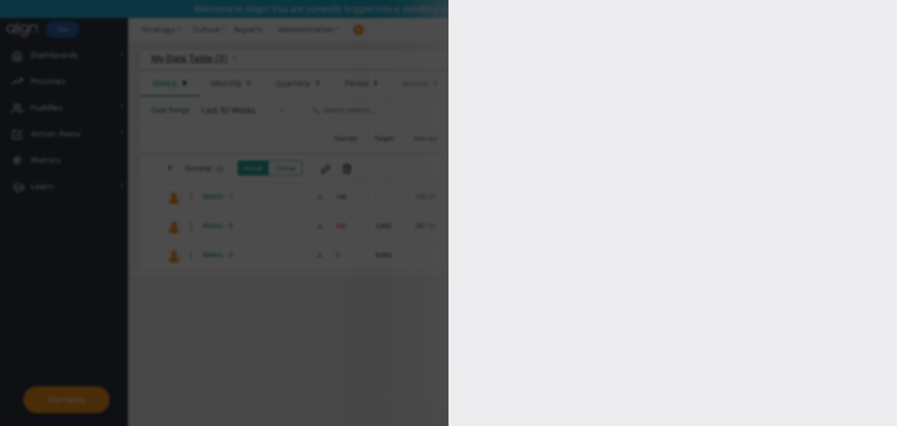
type input "Metric - 3"
type input "Metric---3"
type input "0"
type input "10000"
type input "9000"
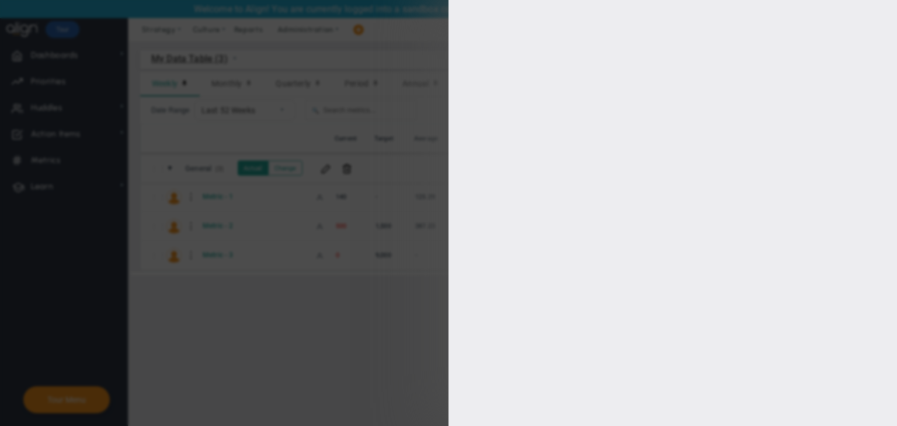
type input "8000"
type input "7000"
checkbox input "true"
type input "[PERSON_NAME] A"
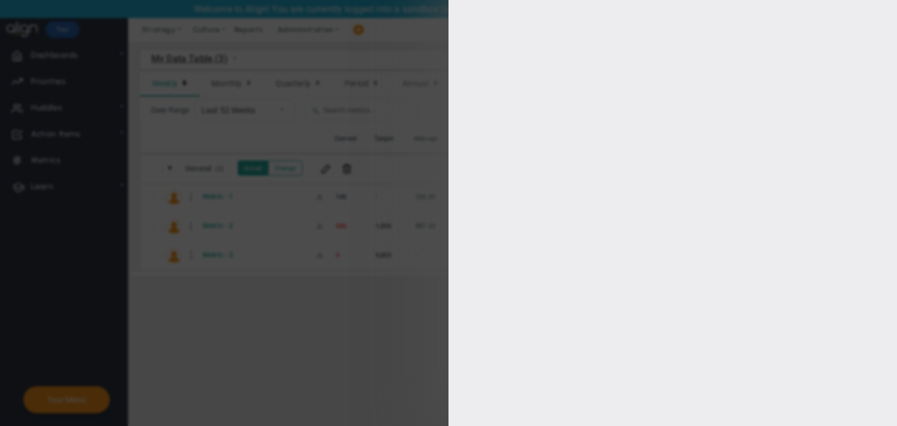
radio input "true"
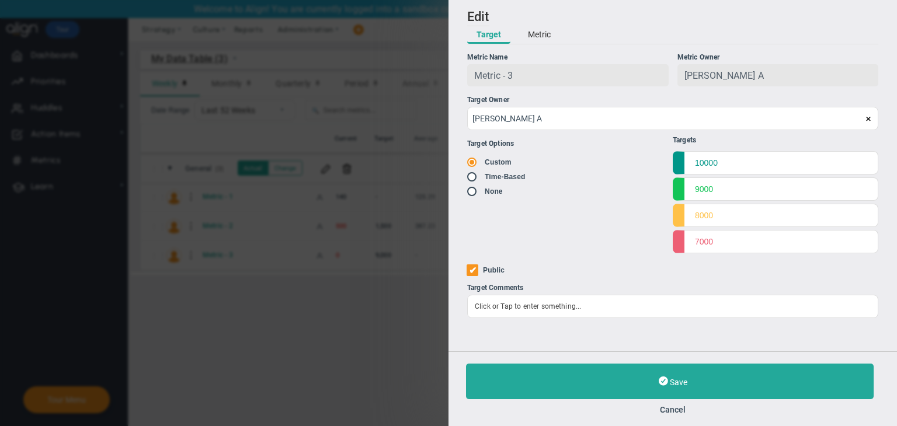
click at [546, 36] on button "Metric" at bounding box center [539, 35] width 41 height 18
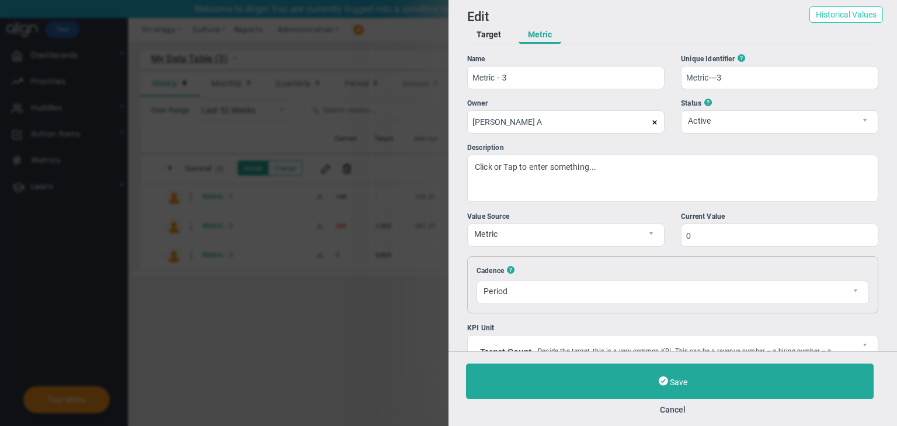
click at [833, 12] on button "Historical Values" at bounding box center [846, 14] width 74 height 16
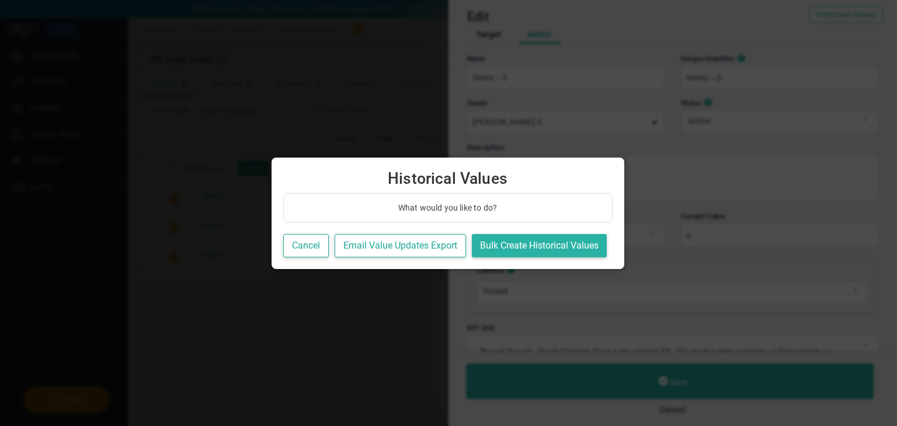
click at [567, 244] on button "Bulk Create Historical Values" at bounding box center [539, 246] width 135 height 24
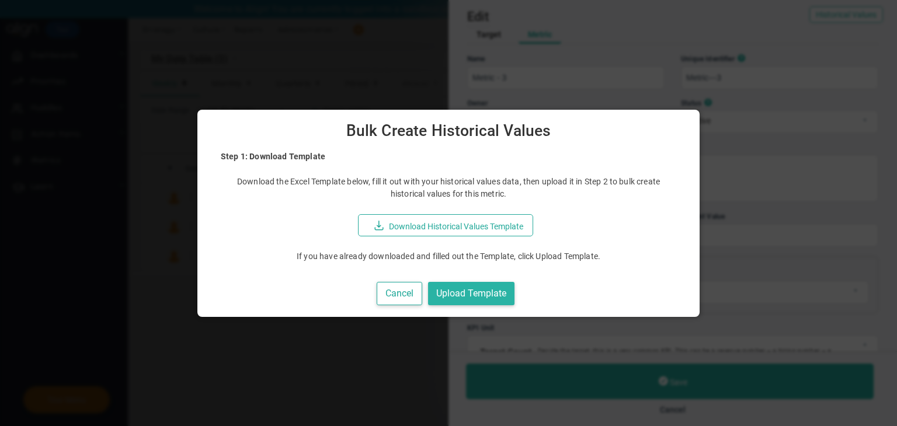
click at [479, 290] on button "Upload Template" at bounding box center [471, 294] width 86 height 24
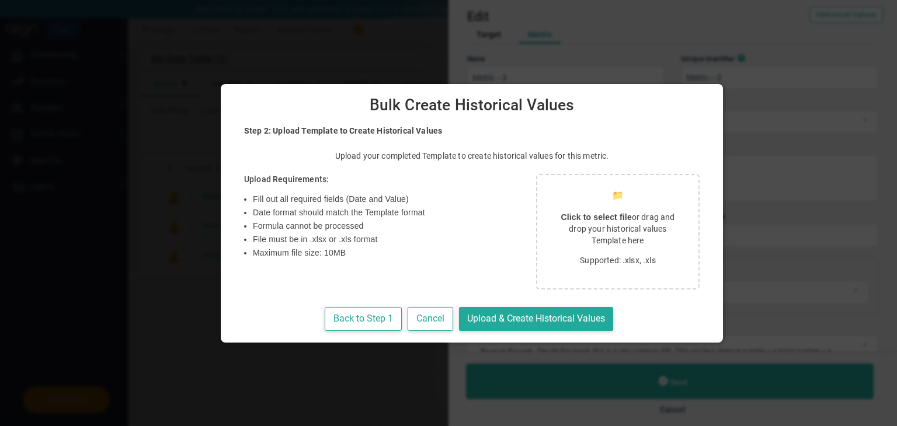
click at [551, 236] on p "Click to select file or drag and drop your historical values Template here" at bounding box center [617, 228] width 133 height 35
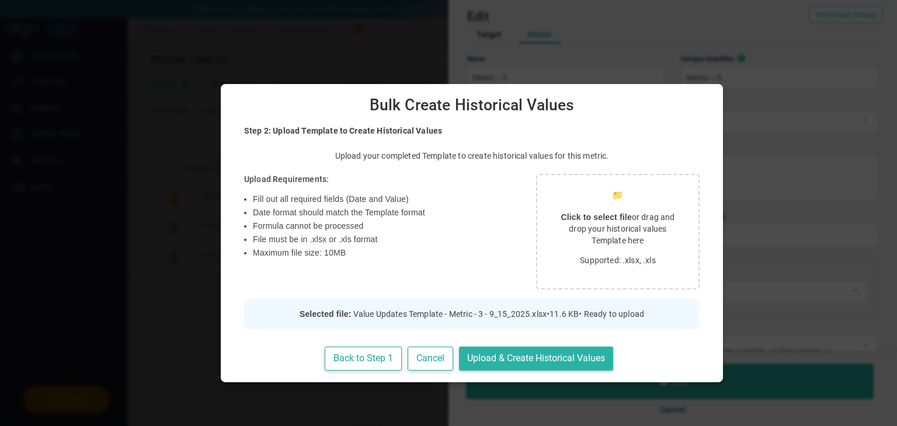
click at [498, 347] on button "Upload & Create Historical Values" at bounding box center [536, 359] width 154 height 24
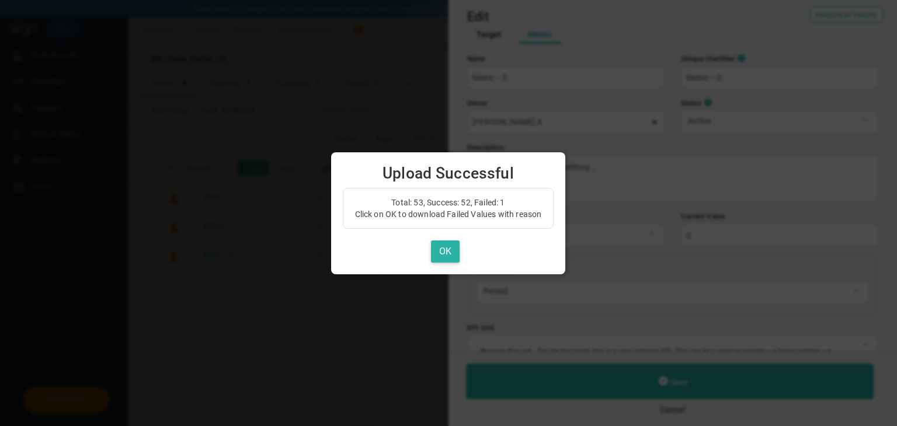
click at [435, 252] on button "OK" at bounding box center [445, 252] width 29 height 23
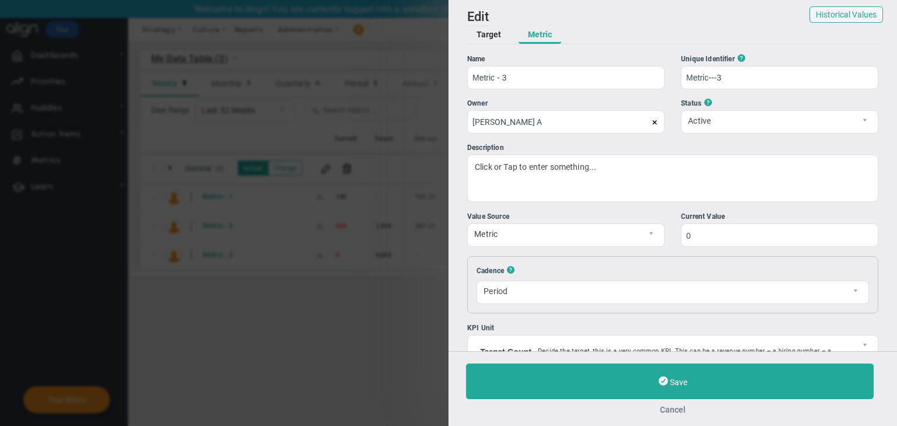
click at [675, 406] on button "Cancel" at bounding box center [672, 409] width 413 height 9
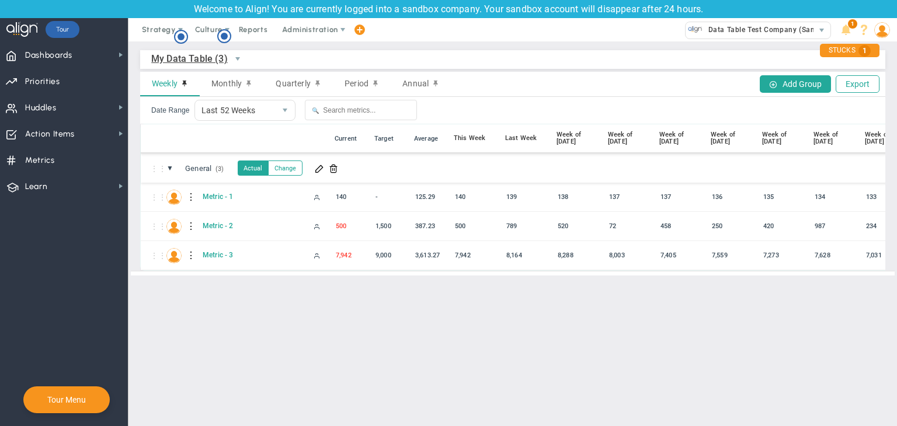
click at [500, 63] on div "My Data Table (3) My Data Table → My Data Table" at bounding box center [512, 59] width 745 height 19
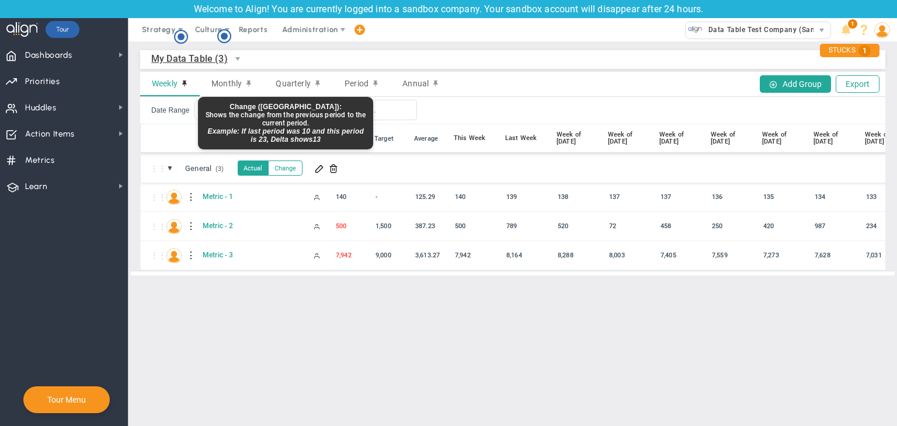
click at [294, 169] on button "Change" at bounding box center [285, 168] width 34 height 15
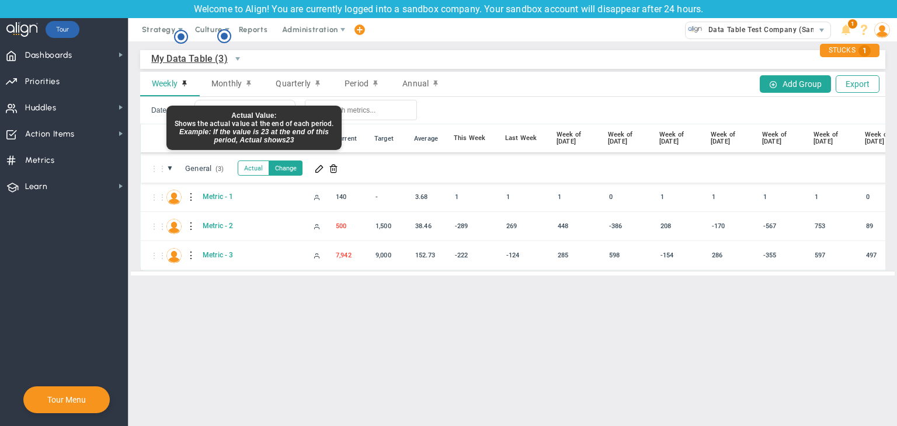
click at [248, 167] on button "Actual" at bounding box center [254, 168] width 32 height 15
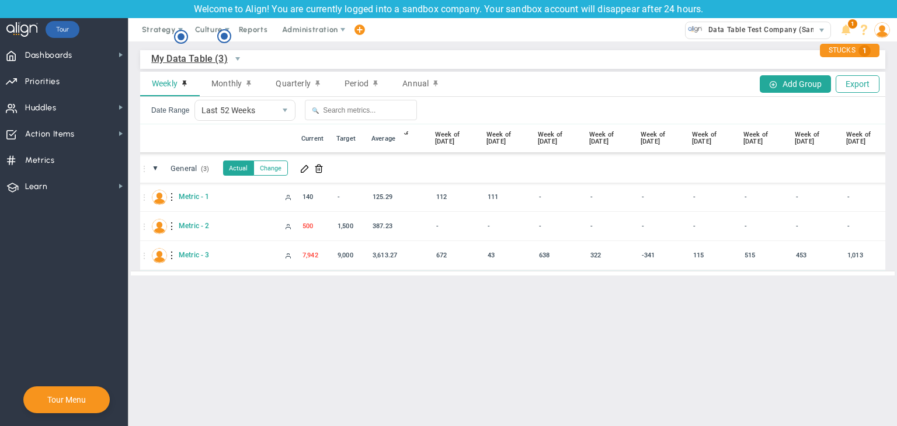
scroll to position [0, 1555]
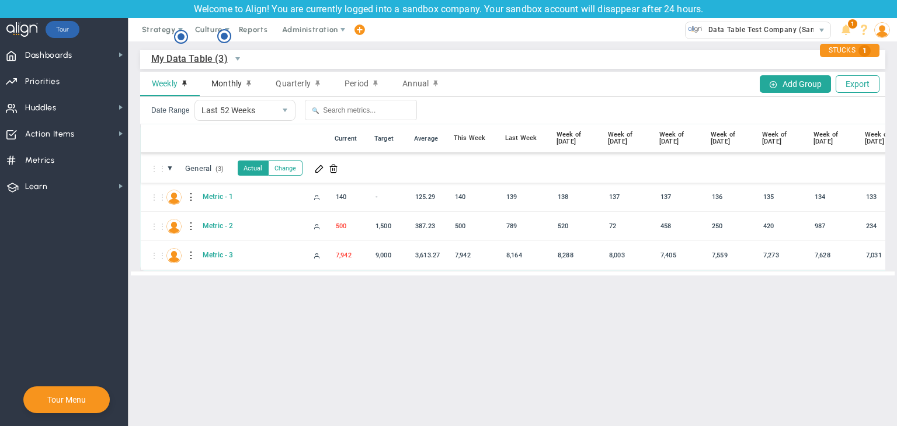
click at [230, 84] on span "Monthly" at bounding box center [226, 83] width 30 height 9
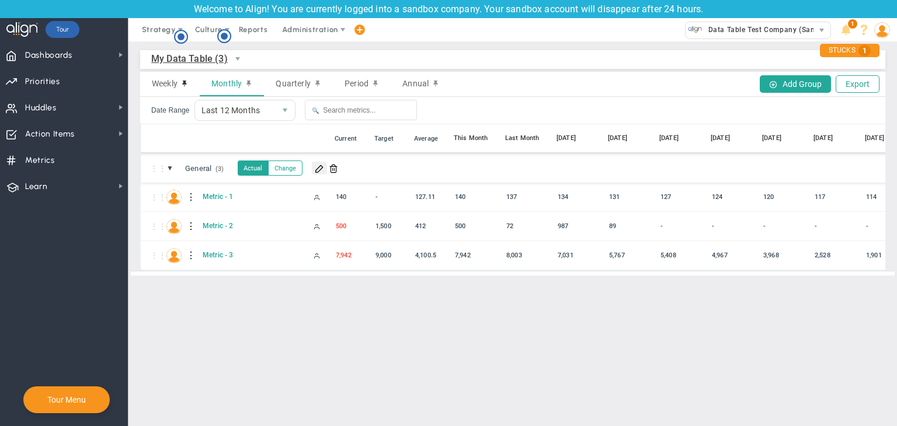
click at [319, 170] on span at bounding box center [319, 168] width 9 height 9
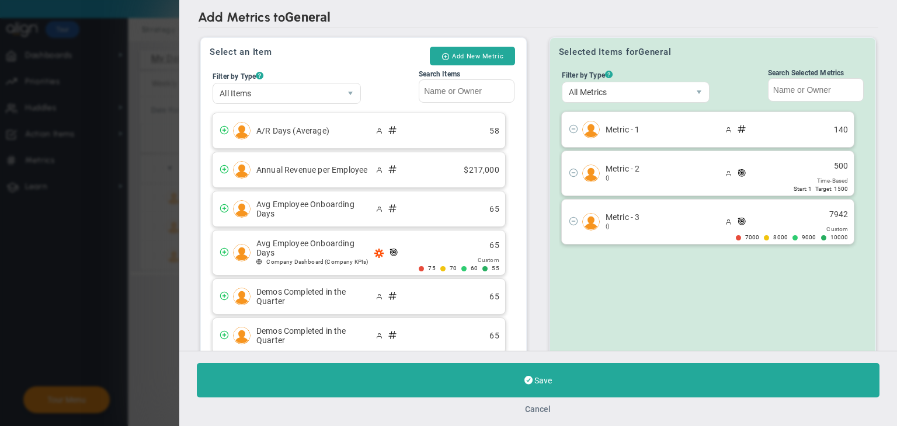
click at [537, 405] on button "Cancel" at bounding box center [539, 409] width 26 height 9
